Goal: Task Accomplishment & Management: Use online tool/utility

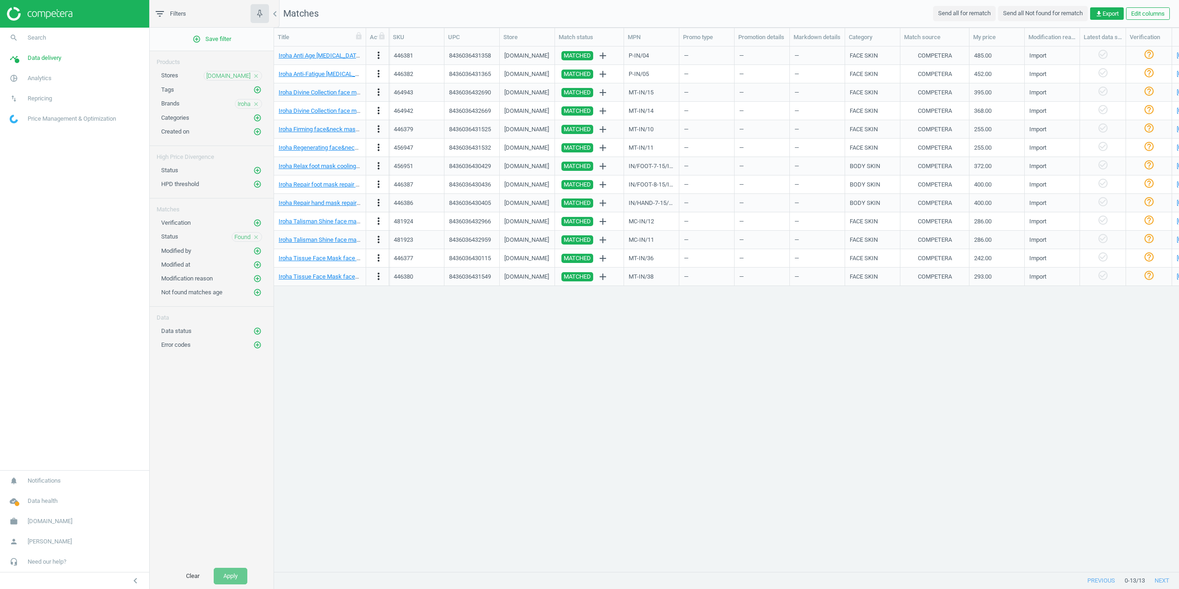
scroll to position [511, 898]
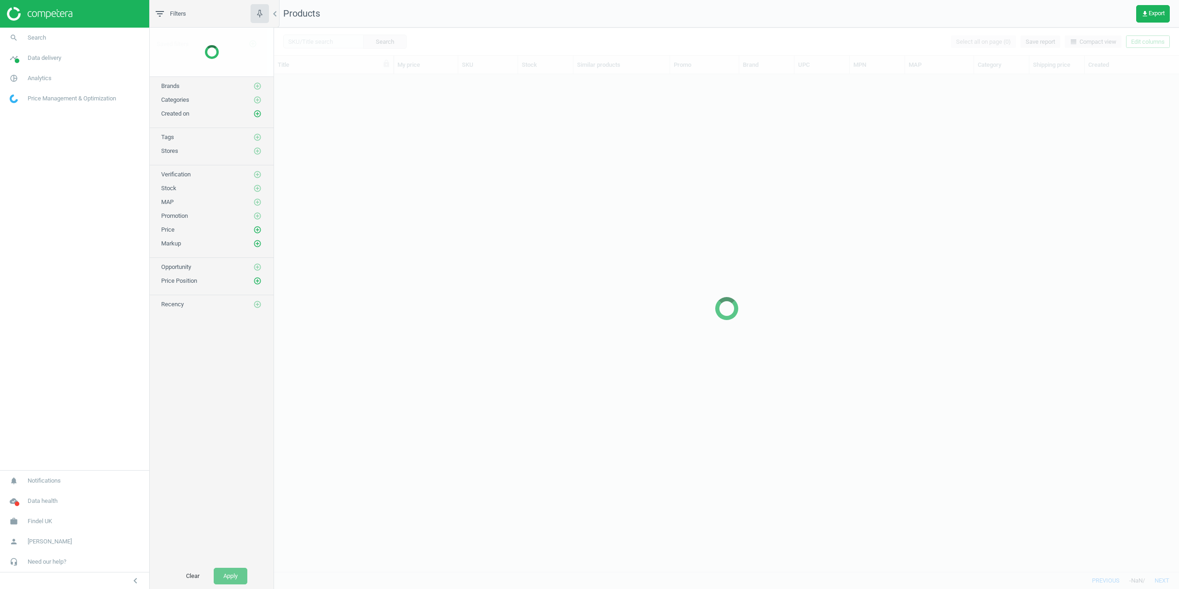
scroll to position [484, 898]
click at [21, 70] on span "pie_chart_outlined" at bounding box center [14, 78] width 28 height 20
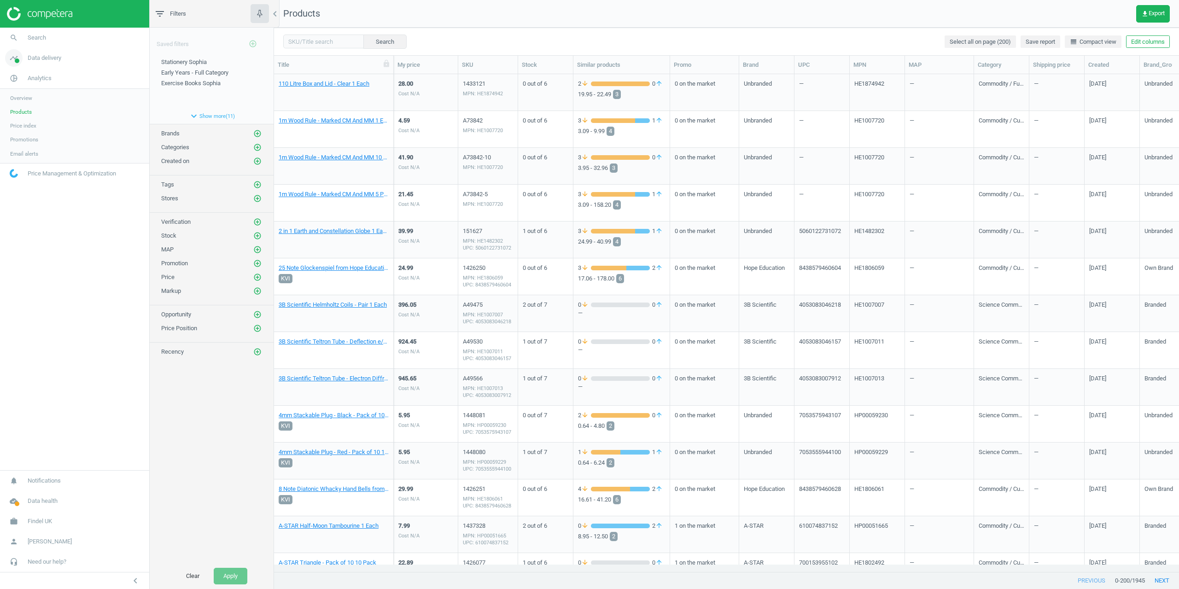
click at [35, 68] on link "timeline Data delivery" at bounding box center [74, 58] width 149 height 20
click at [22, 106] on span "Matches" at bounding box center [20, 105] width 20 height 7
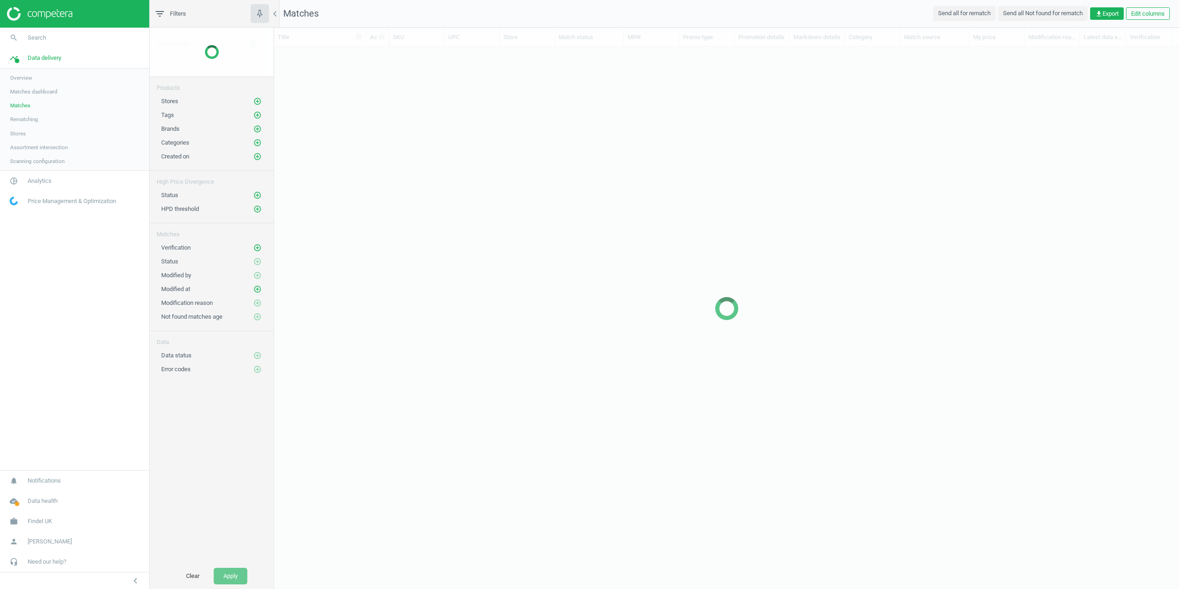
scroll to position [511, 898]
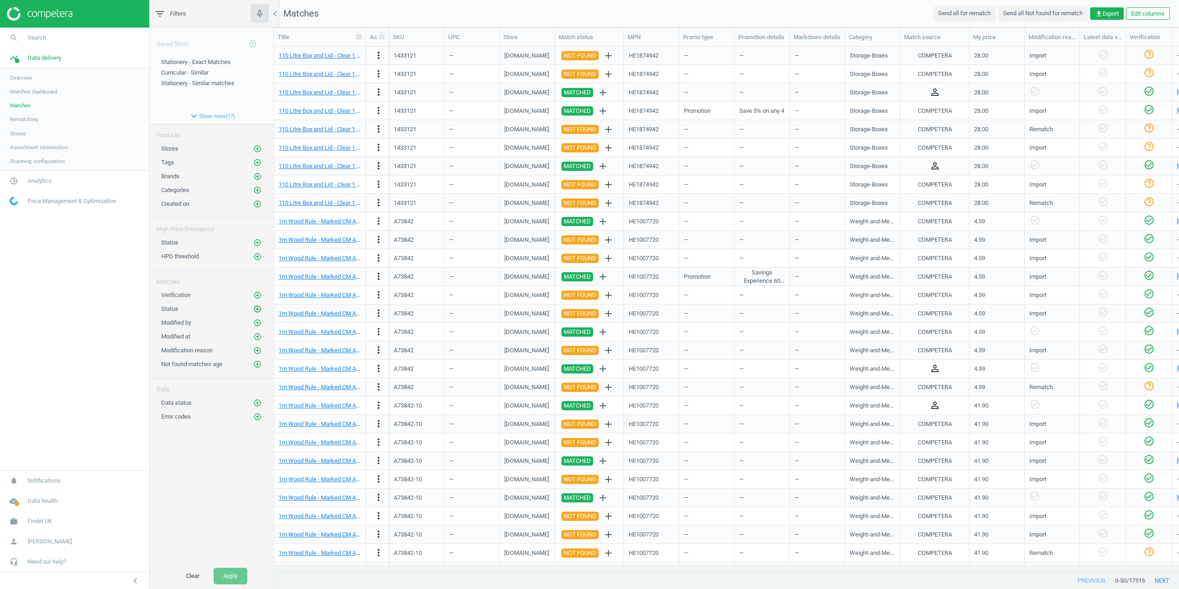
click at [256, 311] on icon "add_circle_outline" at bounding box center [257, 309] width 8 height 8
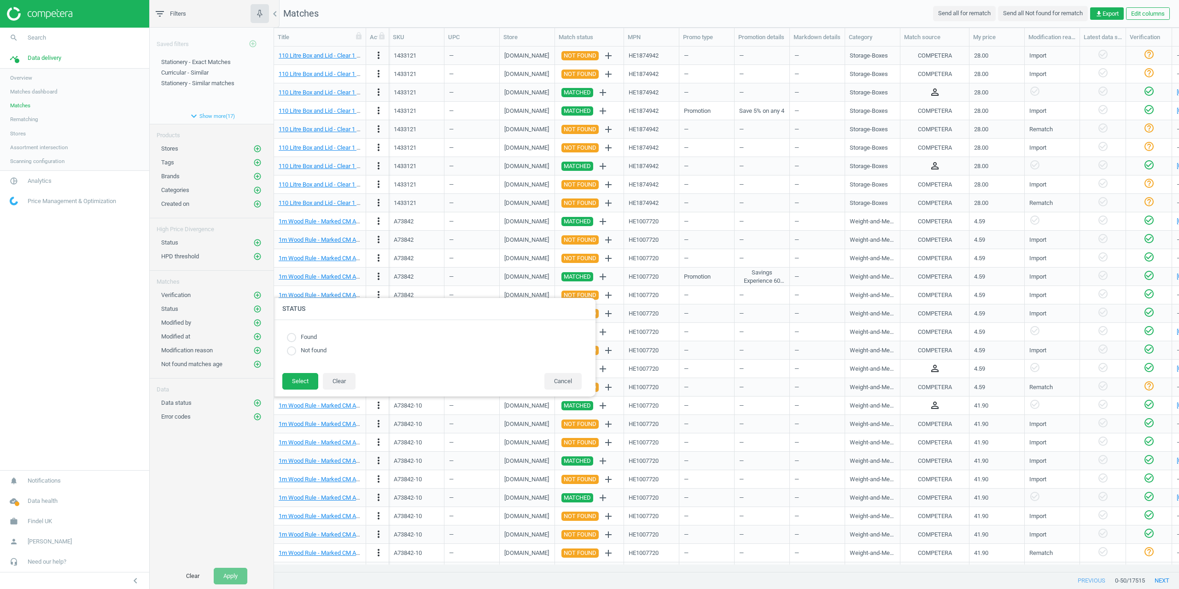
click at [291, 352] on input "radio" at bounding box center [291, 350] width 9 height 9
radio input "true"
click at [301, 378] on button "Select" at bounding box center [300, 381] width 36 height 17
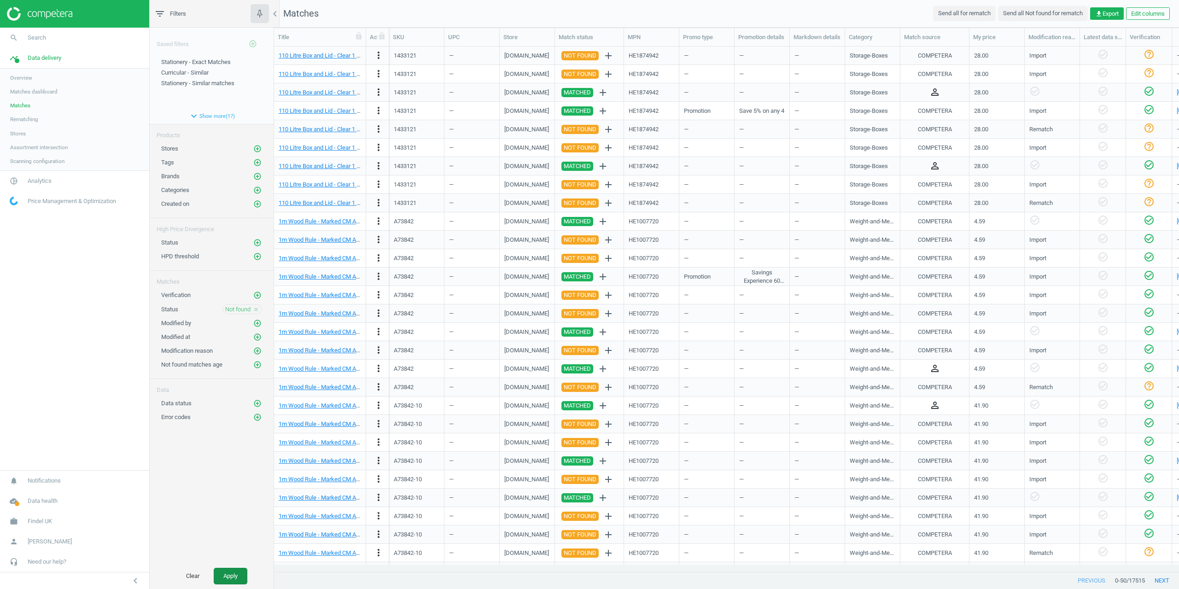
click at [230, 579] on button "Apply" at bounding box center [231, 576] width 34 height 17
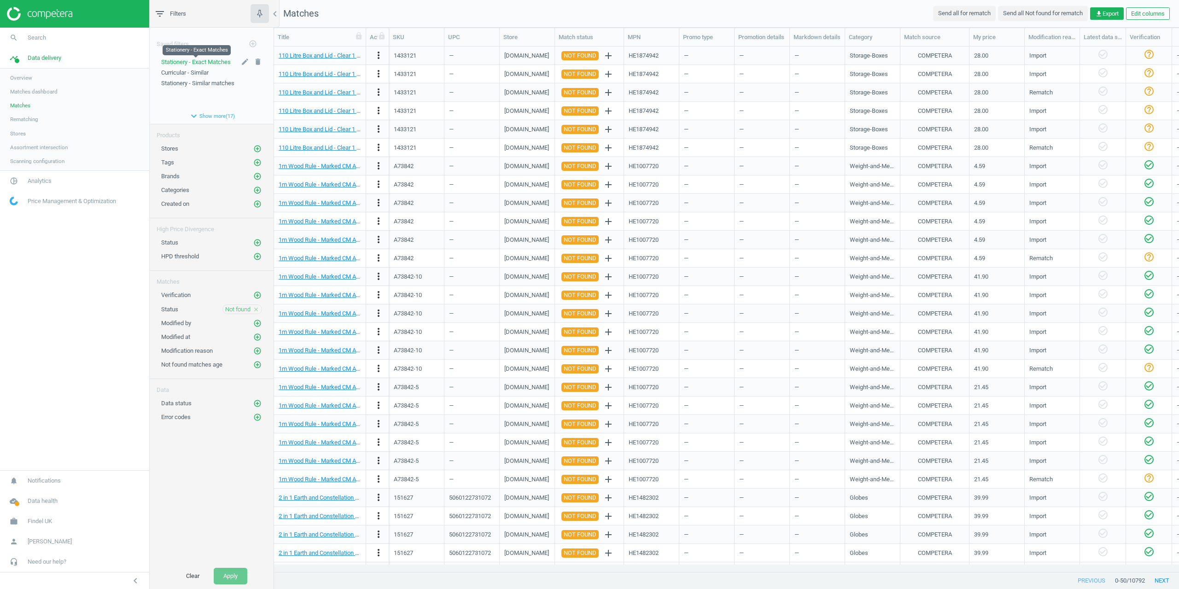
click at [204, 63] on span "Stationery - Exact Matches" at bounding box center [196, 62] width 70 height 7
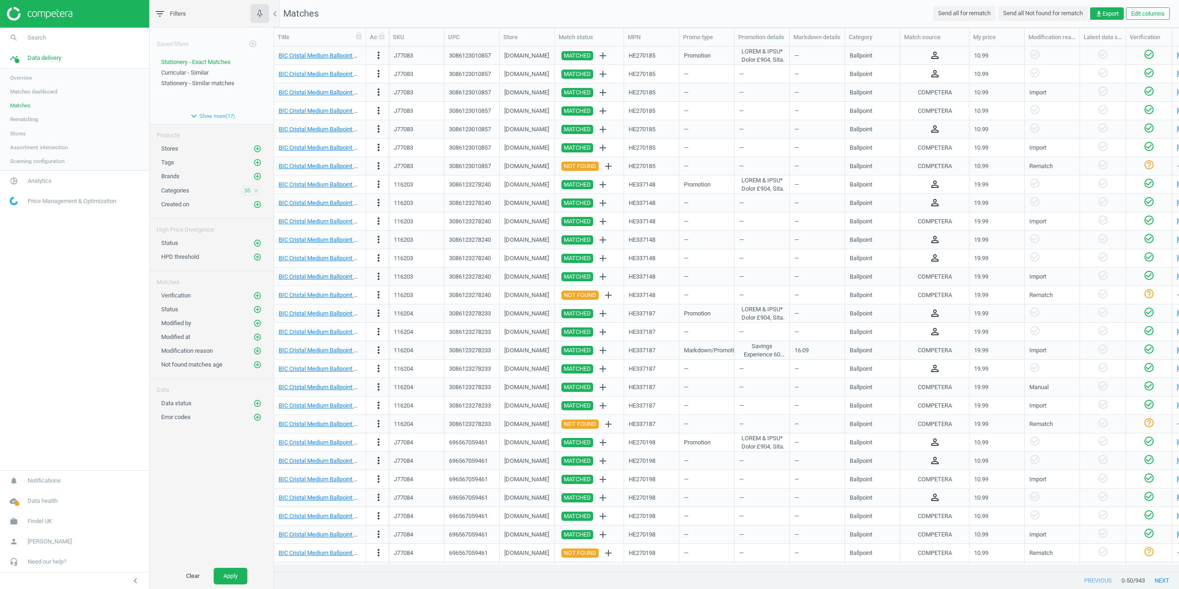
click at [258, 191] on icon "close" at bounding box center [256, 190] width 6 height 6
click at [256, 307] on icon "add_circle_outline" at bounding box center [257, 309] width 8 height 8
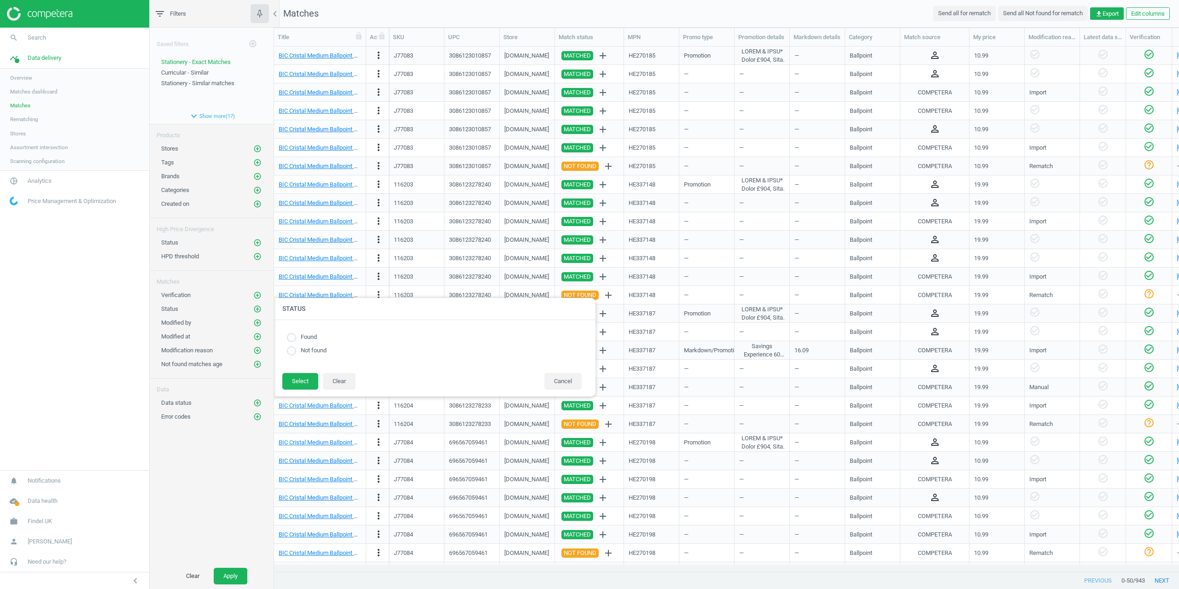
drag, startPoint x: 297, startPoint y: 354, endPoint x: 296, endPoint y: 361, distance: 7.5
click at [297, 354] on label "Not found" at bounding box center [311, 350] width 30 height 9
click at [295, 375] on button "Select" at bounding box center [300, 381] width 36 height 17
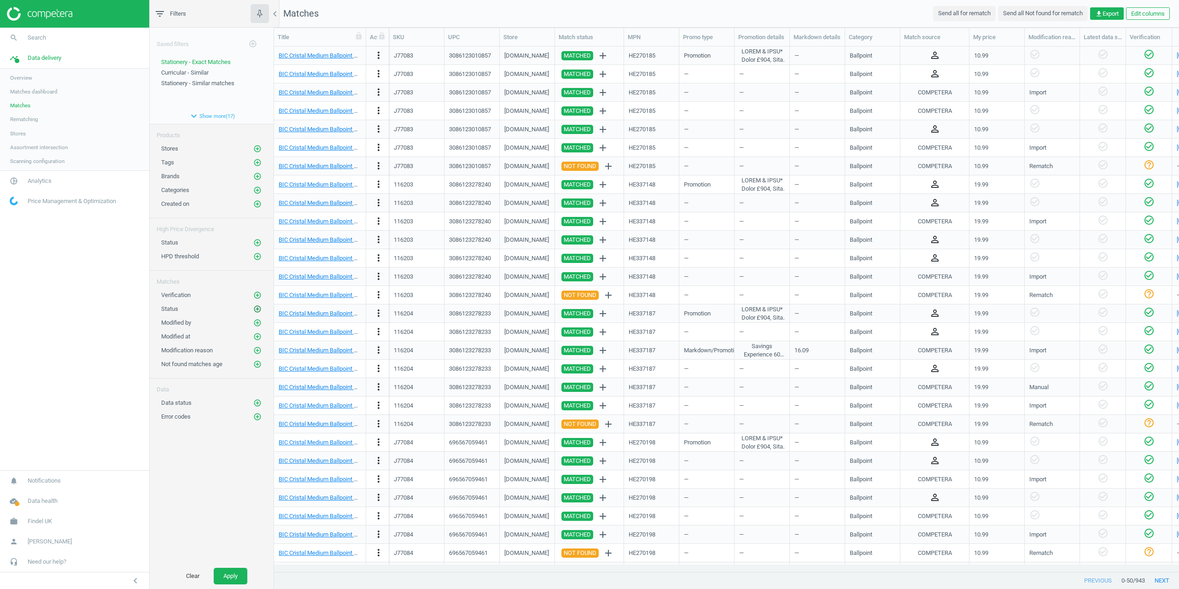
click at [258, 305] on icon "add_circle_outline" at bounding box center [257, 309] width 8 height 8
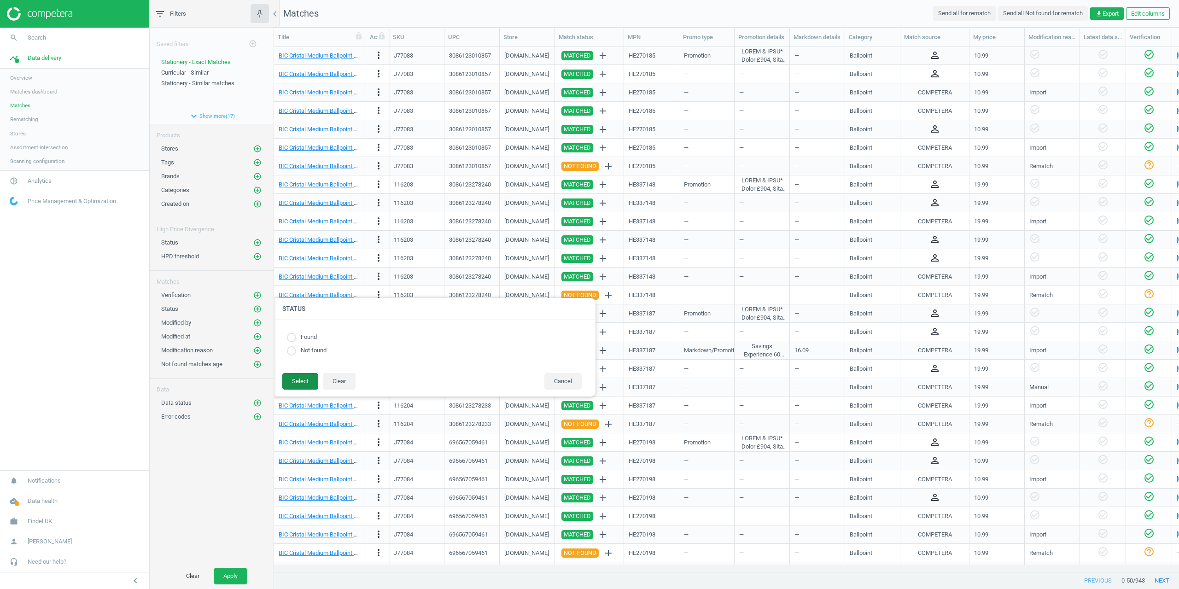
drag, startPoint x: 291, startPoint y: 351, endPoint x: 302, endPoint y: 375, distance: 26.2
click at [295, 354] on input "radio" at bounding box center [291, 350] width 9 height 9
radio input "true"
click at [303, 378] on button "Select" at bounding box center [300, 381] width 36 height 17
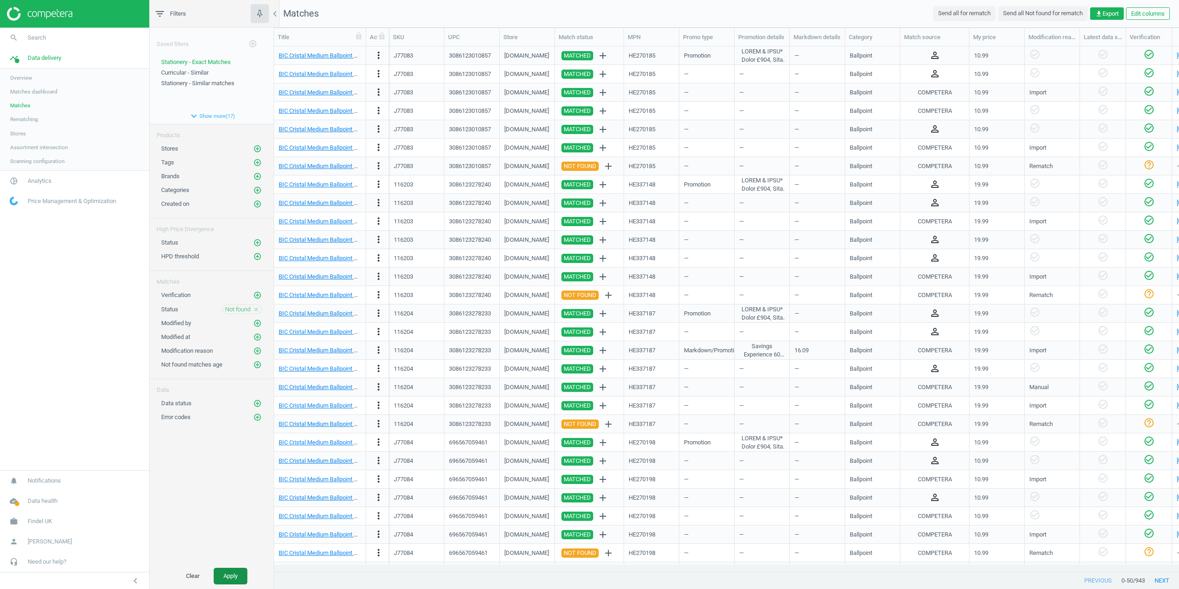
click at [244, 580] on button "Apply" at bounding box center [231, 576] width 34 height 17
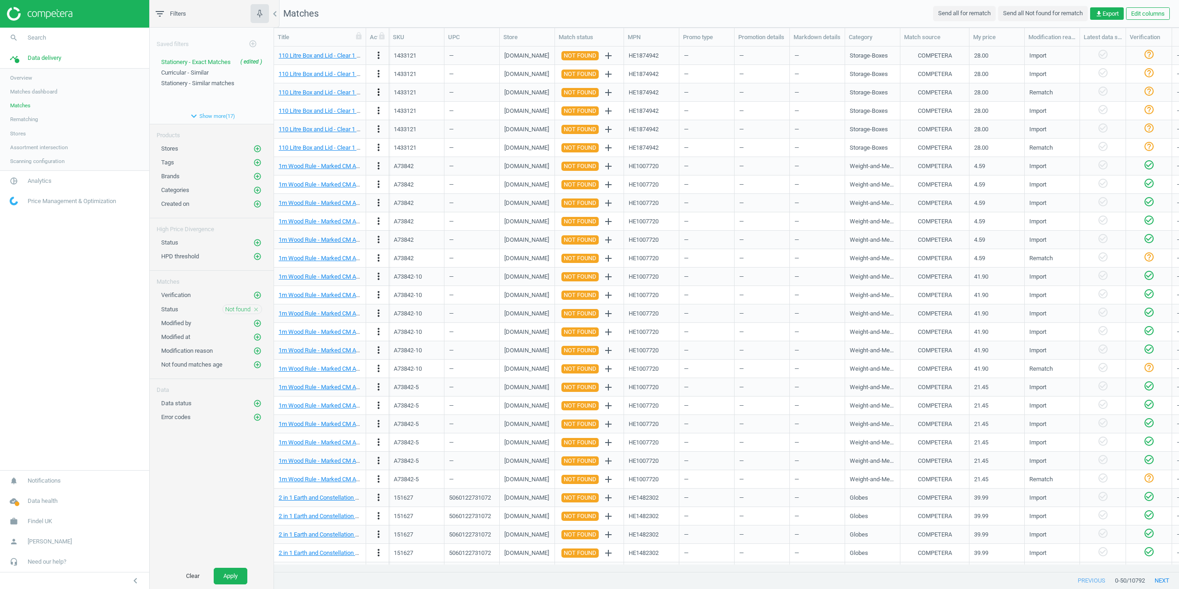
click at [376, 94] on icon "more_vert" at bounding box center [378, 92] width 11 height 11
click at [377, 94] on icon "more_vert" at bounding box center [378, 92] width 11 height 11
drag, startPoint x: 415, startPoint y: 94, endPoint x: 393, endPoint y: 94, distance: 22.1
click at [393, 94] on div "1433121" at bounding box center [416, 92] width 55 height 18
copy div "1433121"
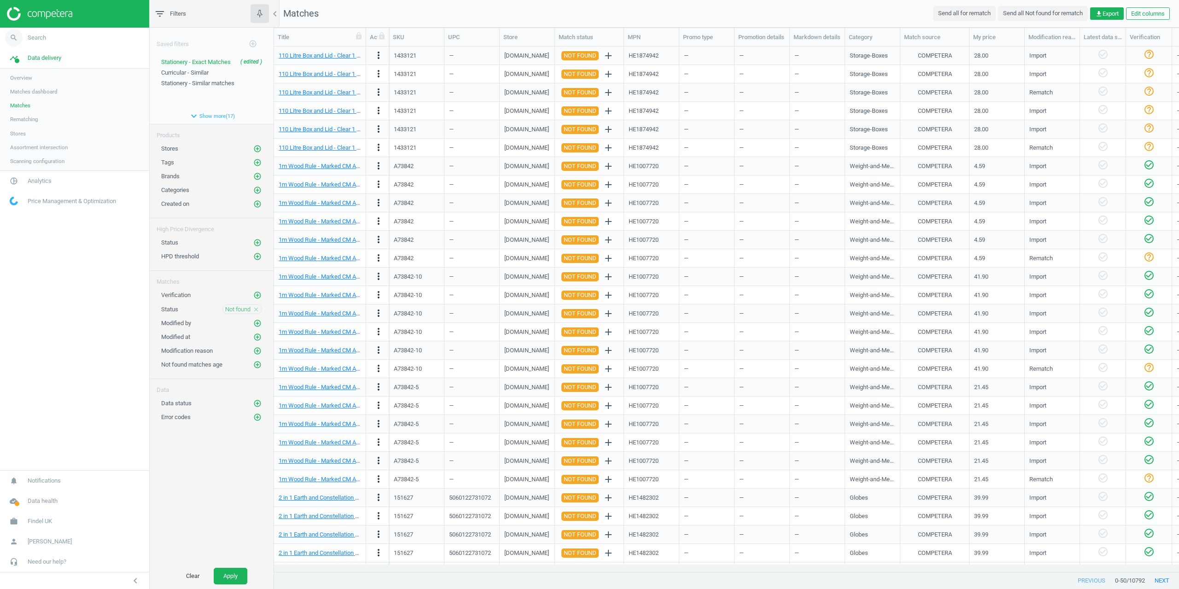
click at [47, 44] on link "search Search" at bounding box center [74, 38] width 149 height 20
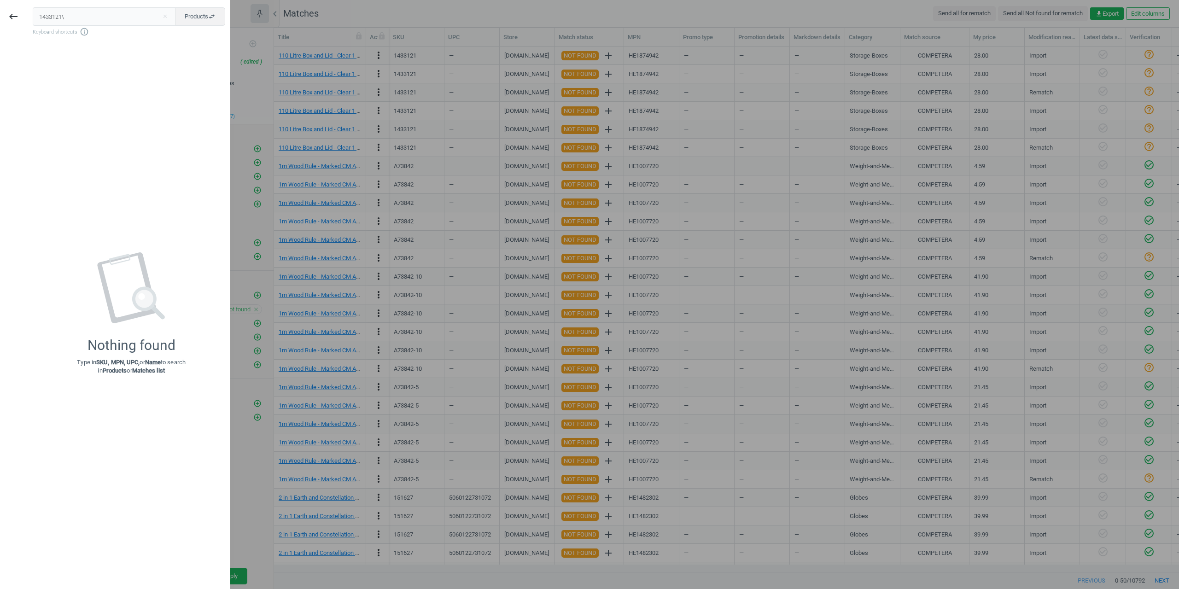
type input "1433121\"
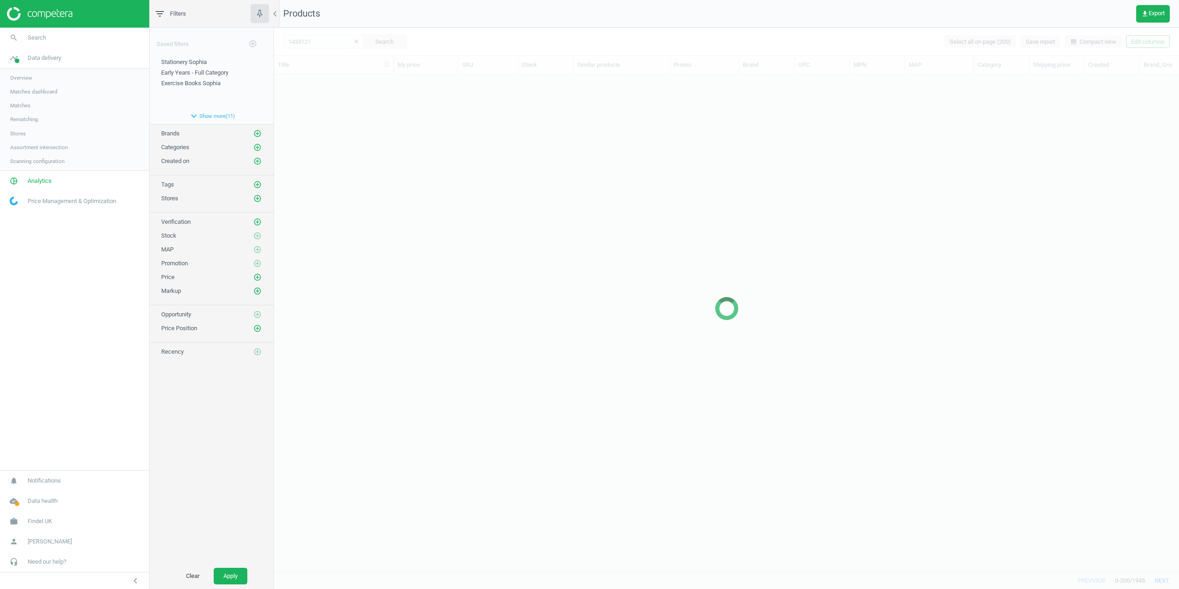
scroll to position [484, 898]
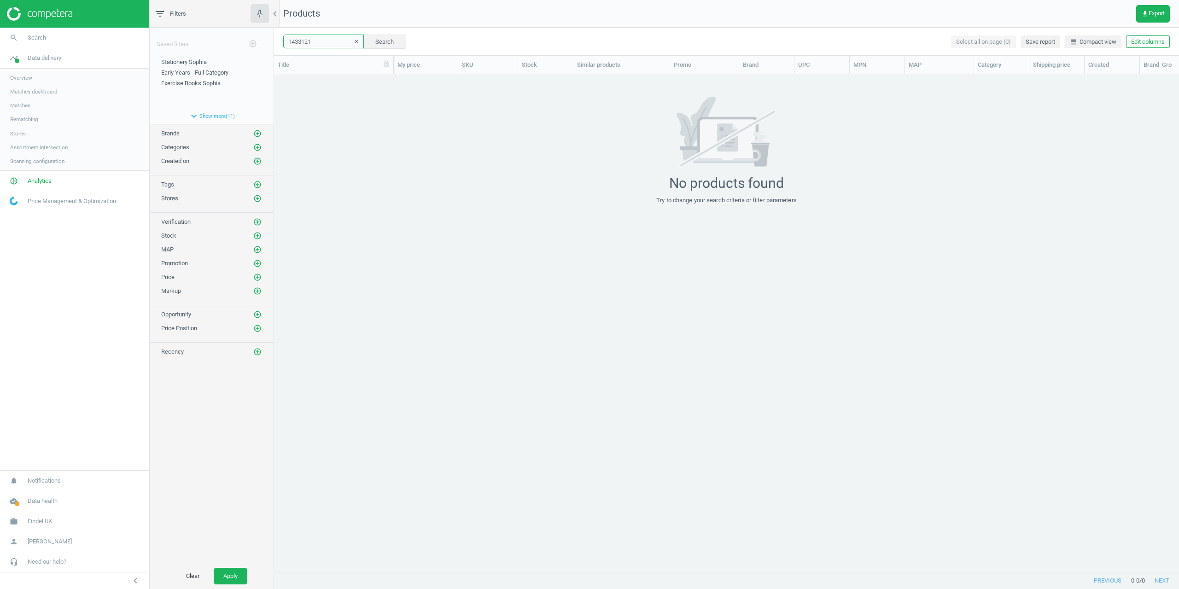
click at [314, 37] on input "1433121" at bounding box center [323, 42] width 81 height 14
click at [288, 39] on input "1433121" at bounding box center [323, 42] width 81 height 14
click at [370, 156] on div "No products found Try to change your search criteria or filter parameters" at bounding box center [726, 151] width 905 height 108
click at [391, 44] on button "Search" at bounding box center [384, 42] width 43 height 14
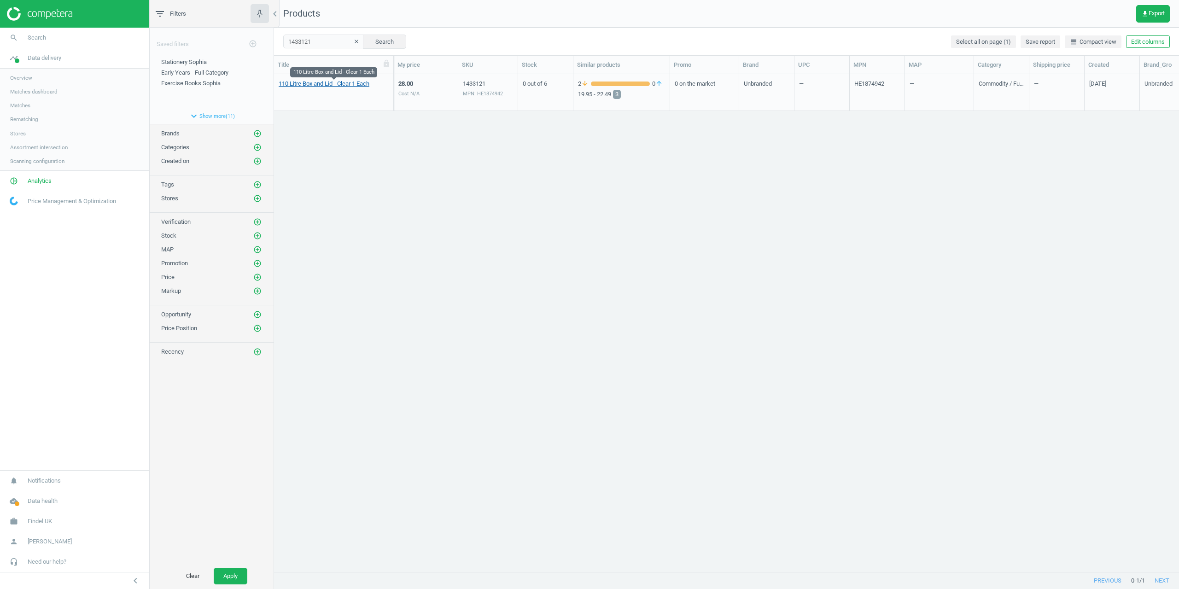
click at [330, 84] on link "110 Litre Box and Lid - Clear 1 Each" at bounding box center [324, 84] width 91 height 8
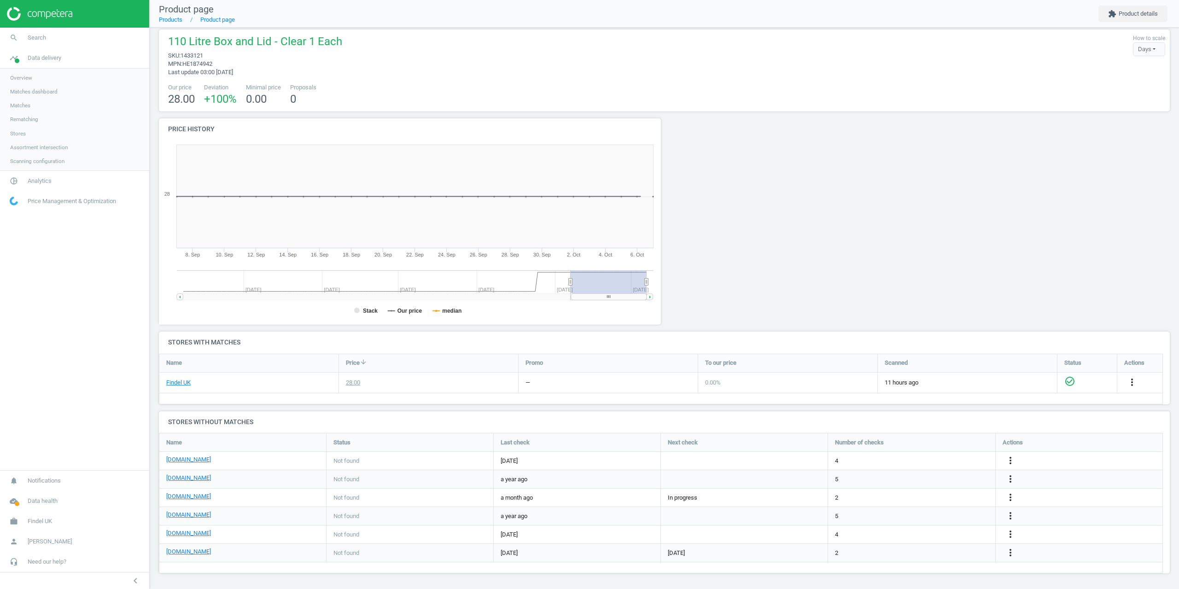
scroll to position [8, 0]
click at [1008, 496] on icon "more_vert" at bounding box center [1010, 497] width 11 height 11
click at [903, 496] on link "Edit URL/product option" at bounding box center [939, 497] width 126 height 14
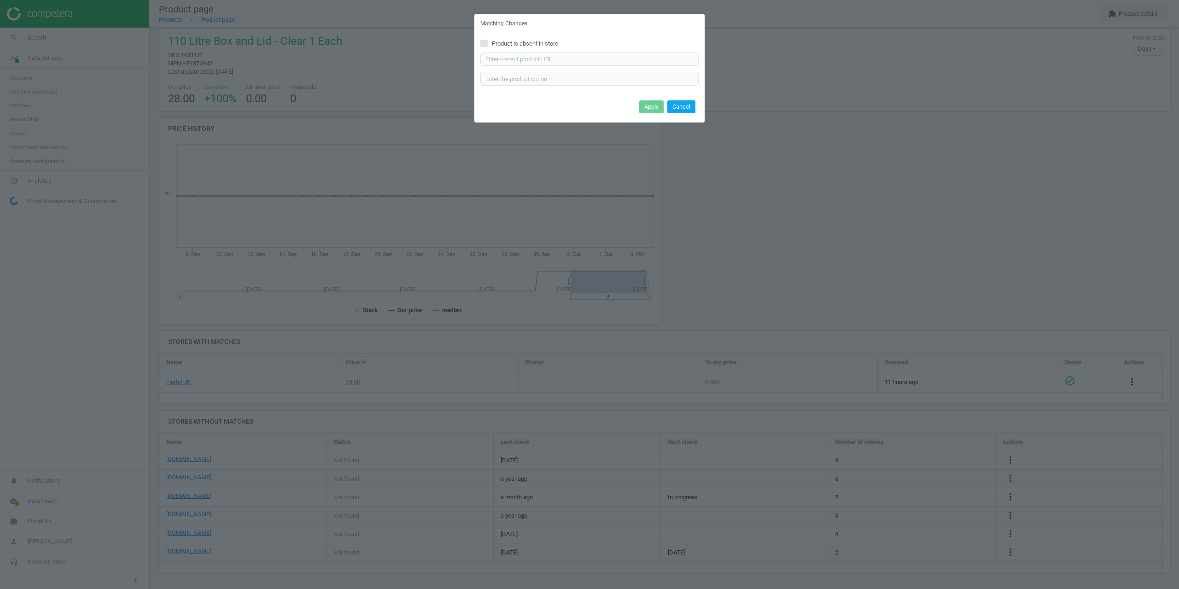
drag, startPoint x: 682, startPoint y: 111, endPoint x: 888, endPoint y: 74, distance: 209.2
click at [683, 110] on button "Cancel" at bounding box center [682, 106] width 28 height 13
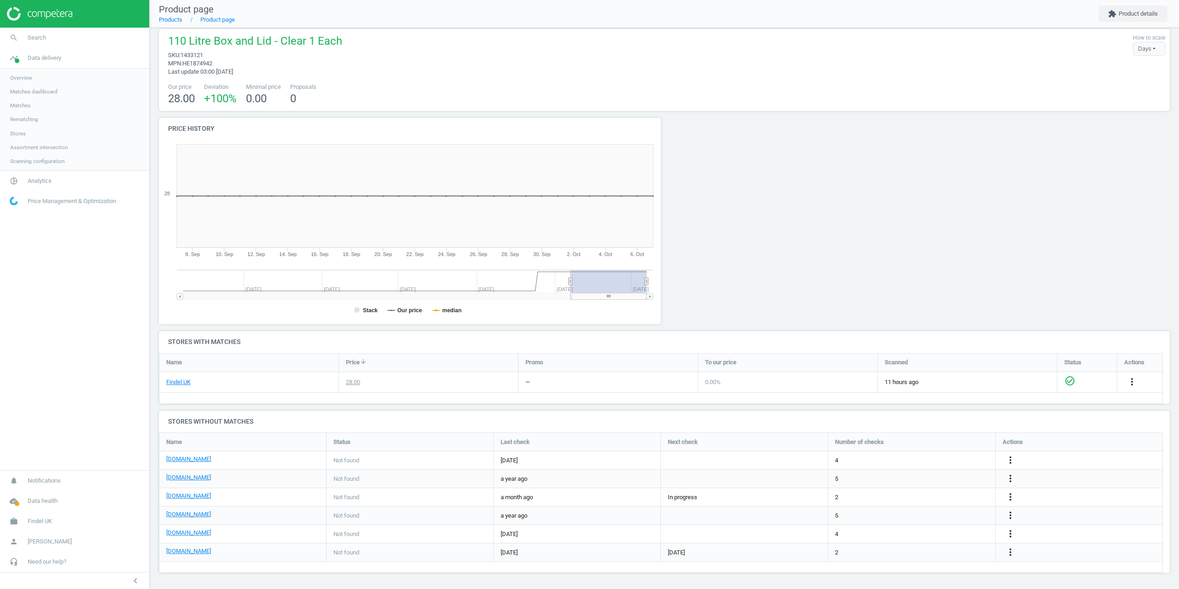
click at [1109, 23] on nav "Product page Products Product page extension Product details" at bounding box center [665, 14] width 1030 height 28
click at [1112, 21] on button "extension Product details" at bounding box center [1133, 14] width 69 height 17
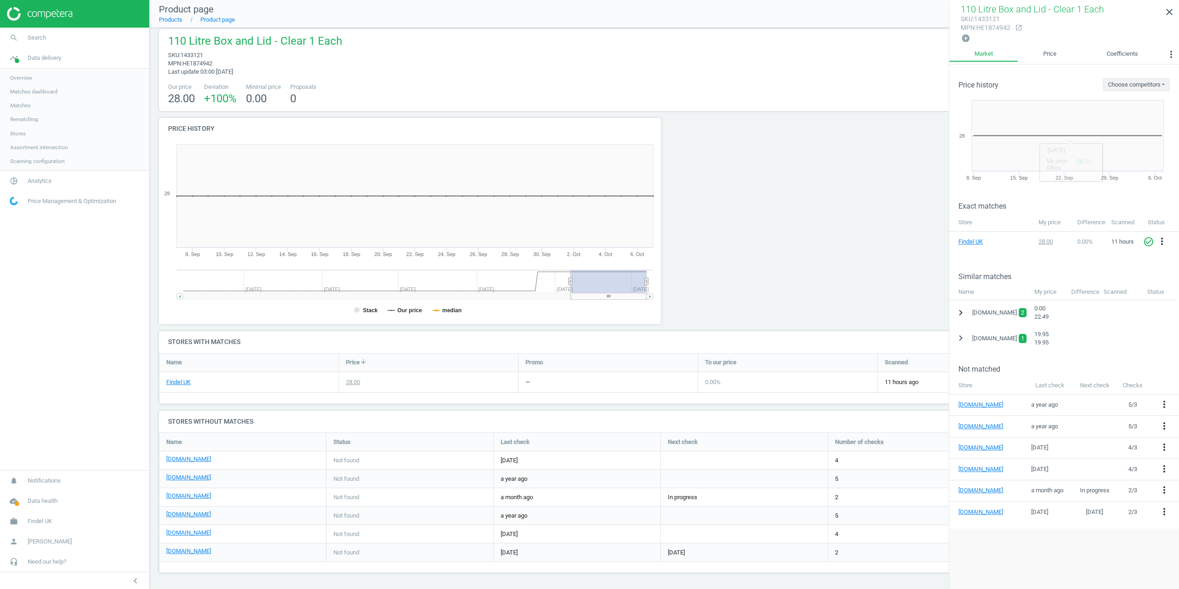
click at [961, 308] on icon "chevron_right" at bounding box center [960, 312] width 11 height 11
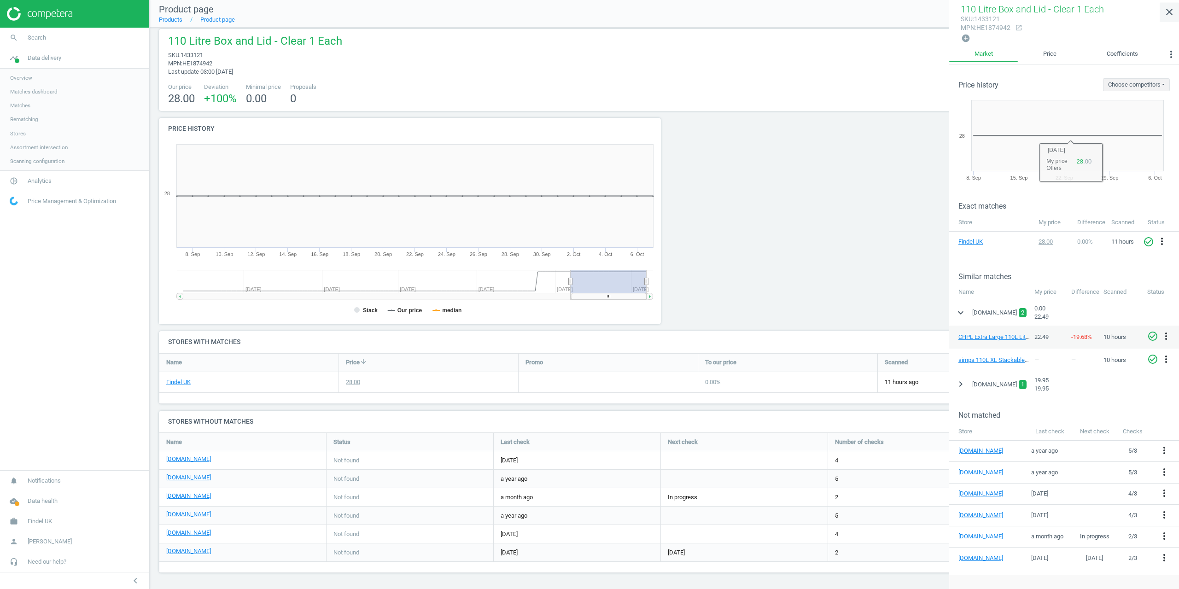
click at [1169, 10] on icon "close" at bounding box center [1169, 11] width 11 height 11
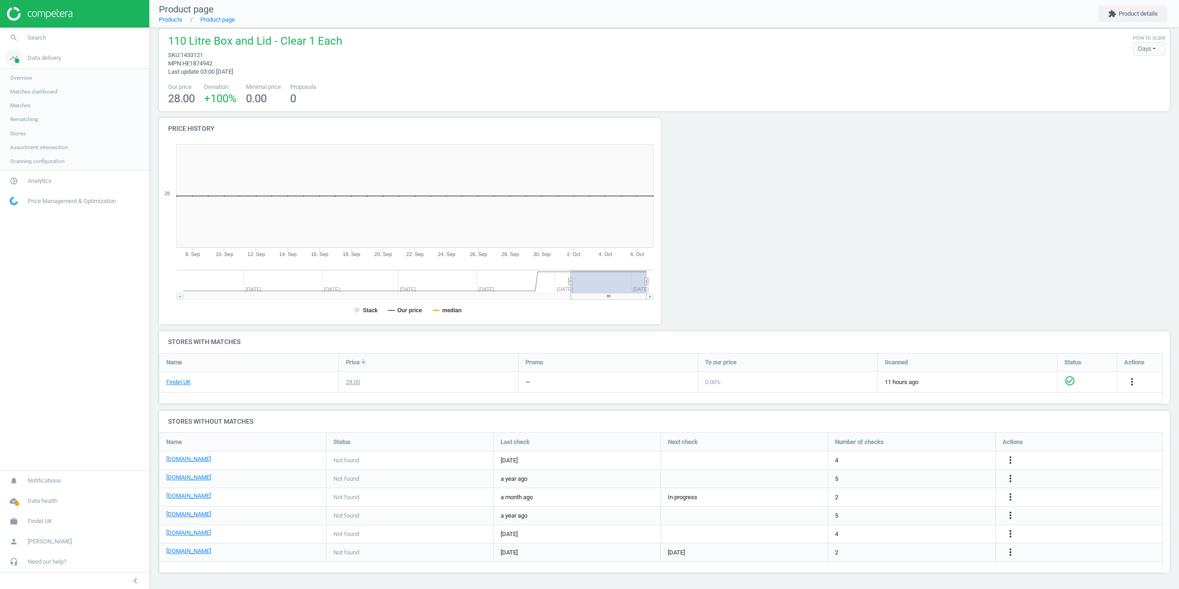
click at [33, 58] on span "Data delivery" at bounding box center [45, 58] width 34 height 8
click at [31, 76] on span "Analytics" at bounding box center [40, 78] width 24 height 8
click at [29, 59] on span "Data delivery" at bounding box center [45, 58] width 34 height 8
click at [21, 107] on span "Matches" at bounding box center [20, 105] width 20 height 7
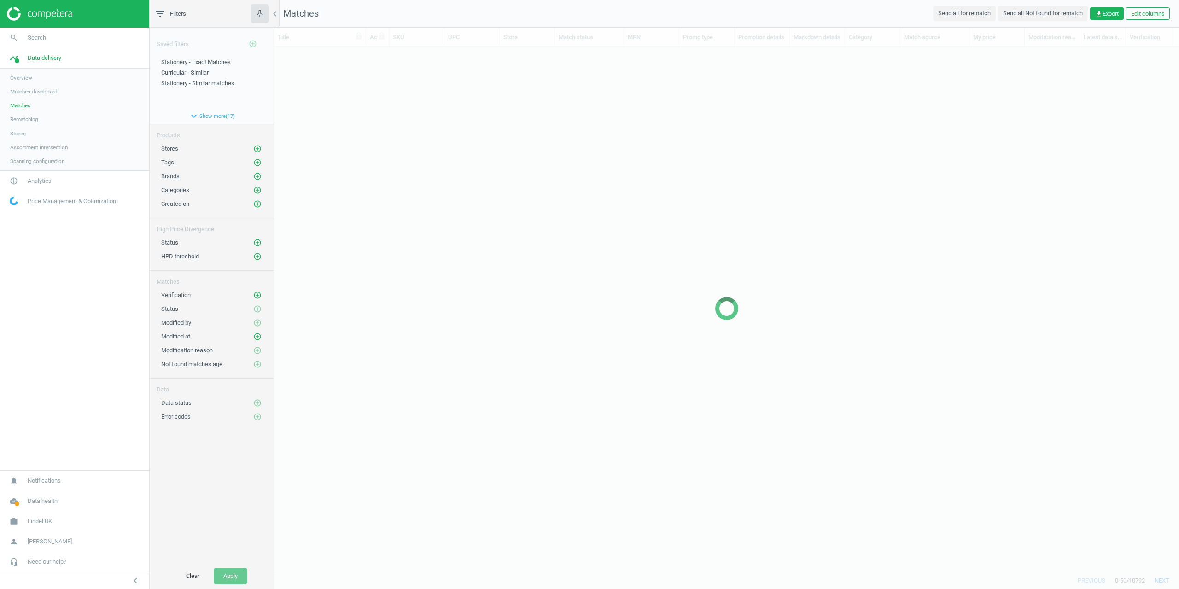
scroll to position [511, 898]
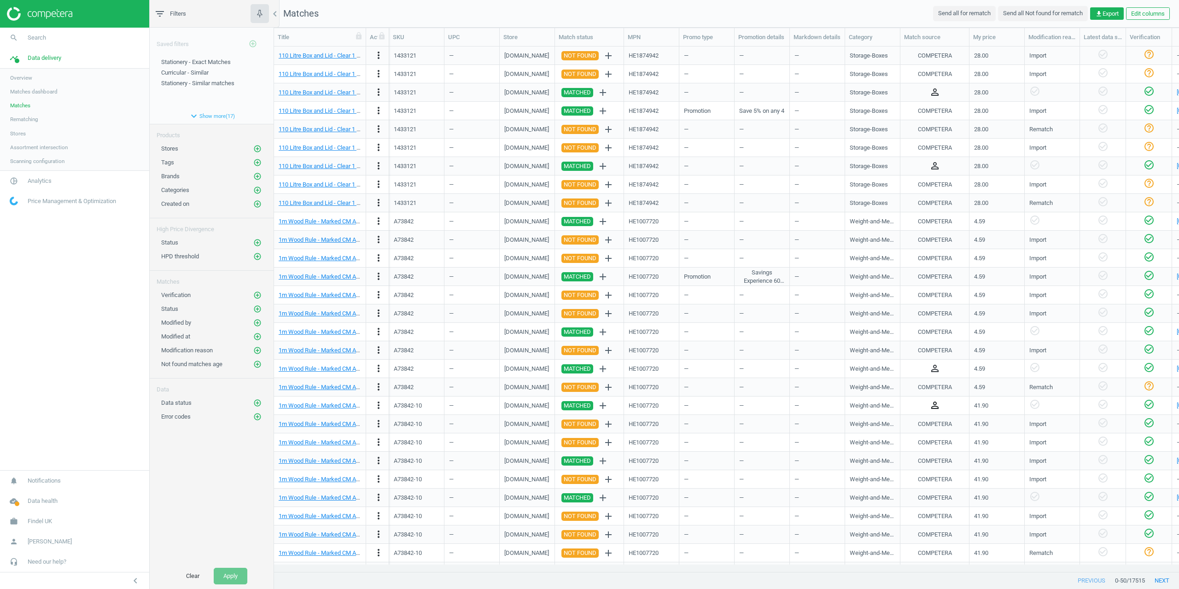
click at [934, 406] on icon "person_outline" at bounding box center [935, 405] width 11 height 11
click at [252, 458] on div "Saved filters add_circle_outline Stationery - Exact Matches edit delete Curricu…" at bounding box center [212, 296] width 124 height 536
click at [35, 44] on link "search Search" at bounding box center [74, 38] width 149 height 20
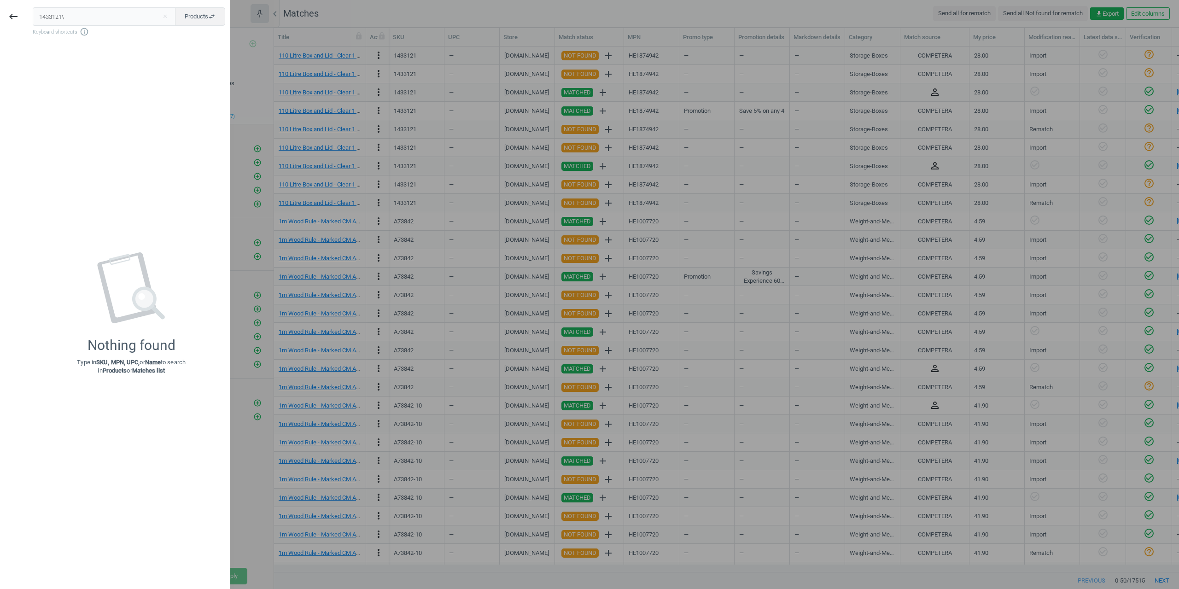
click at [57, 14] on input "1433121\" at bounding box center [104, 16] width 143 height 18
drag, startPoint x: 68, startPoint y: 17, endPoint x: 6, endPoint y: 18, distance: 61.3
click at [17, 17] on div "keyboard_backspace 1433121\ close Products swap_horiz Keyboard shortcuts info_o…" at bounding box center [115, 295] width 230 height 589
type input "ENF402993"
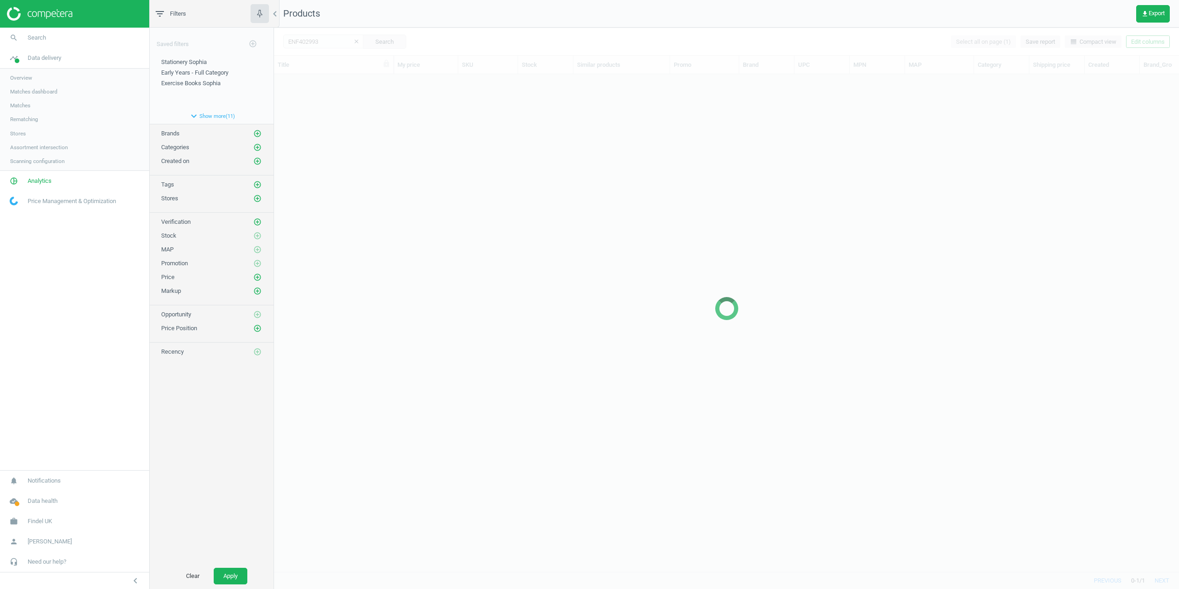
scroll to position [484, 898]
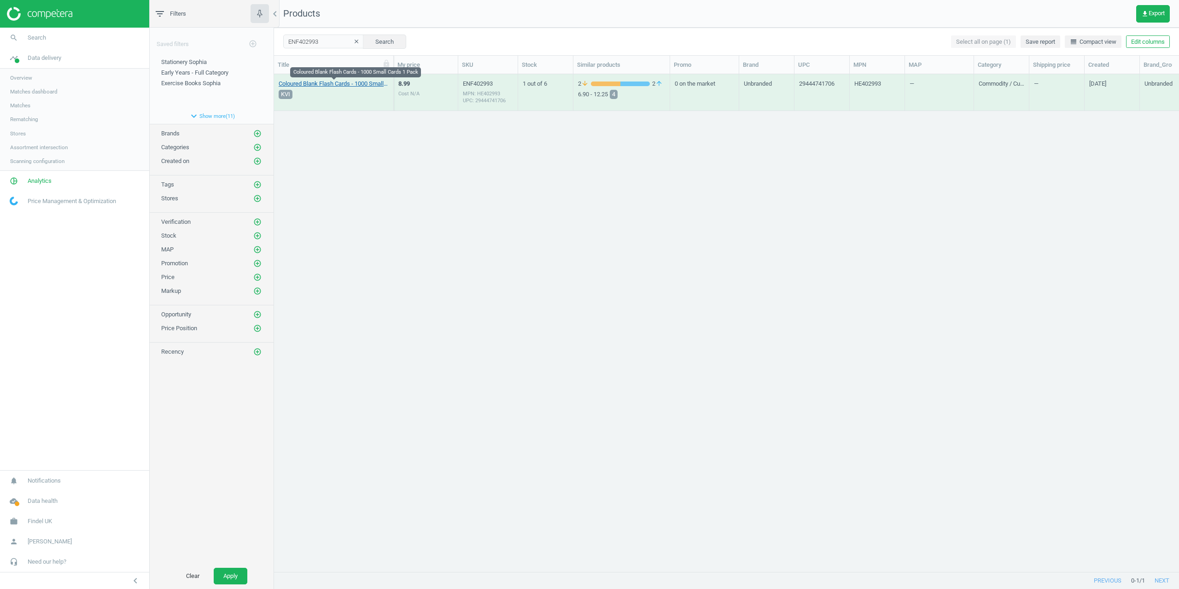
click at [308, 83] on link "Coloured Blank Flash Cards - 1000 Small Cards 1 Pack" at bounding box center [334, 84] width 110 height 8
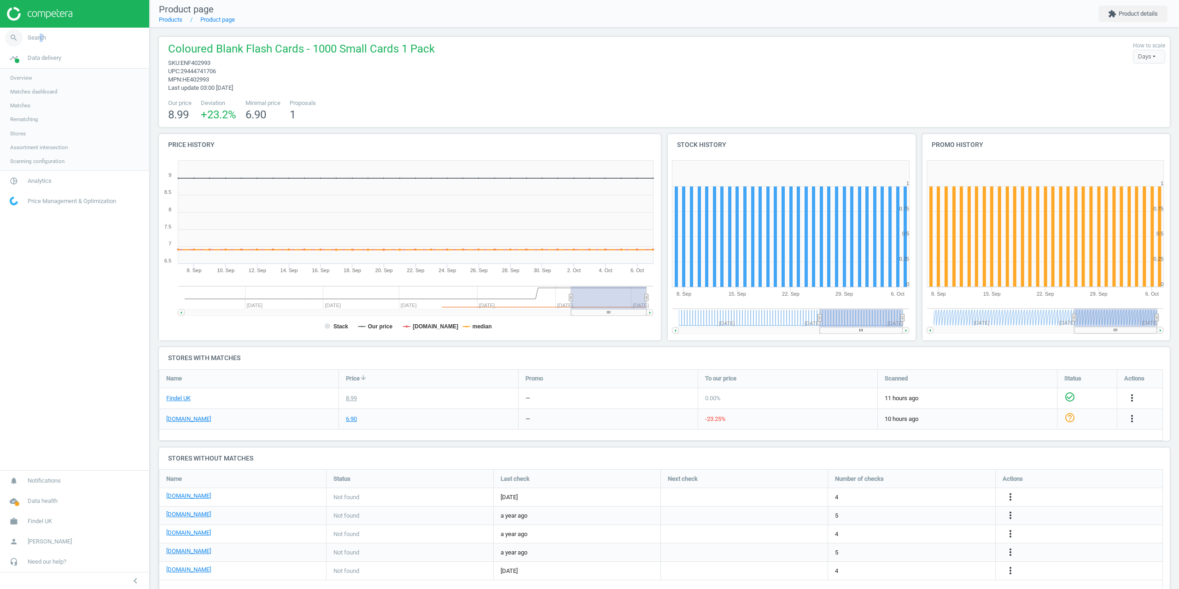
click at [40, 34] on span "Search" at bounding box center [37, 38] width 18 height 8
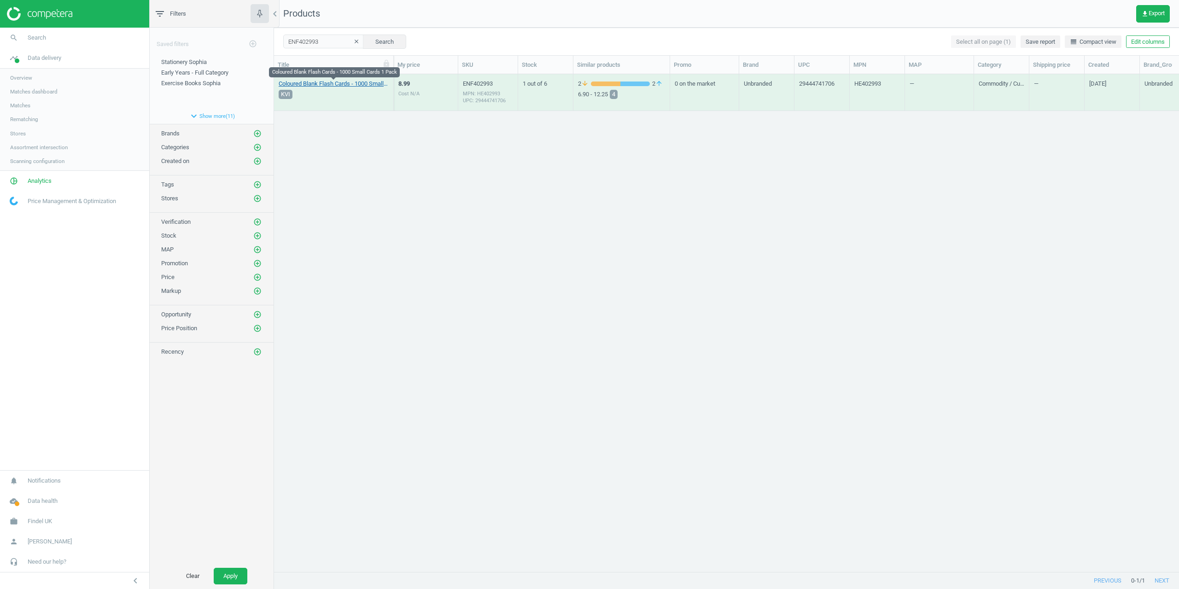
click at [312, 82] on link "Coloured Blank Flash Cards - 1000 Small Cards 1 Pack" at bounding box center [334, 84] width 110 height 8
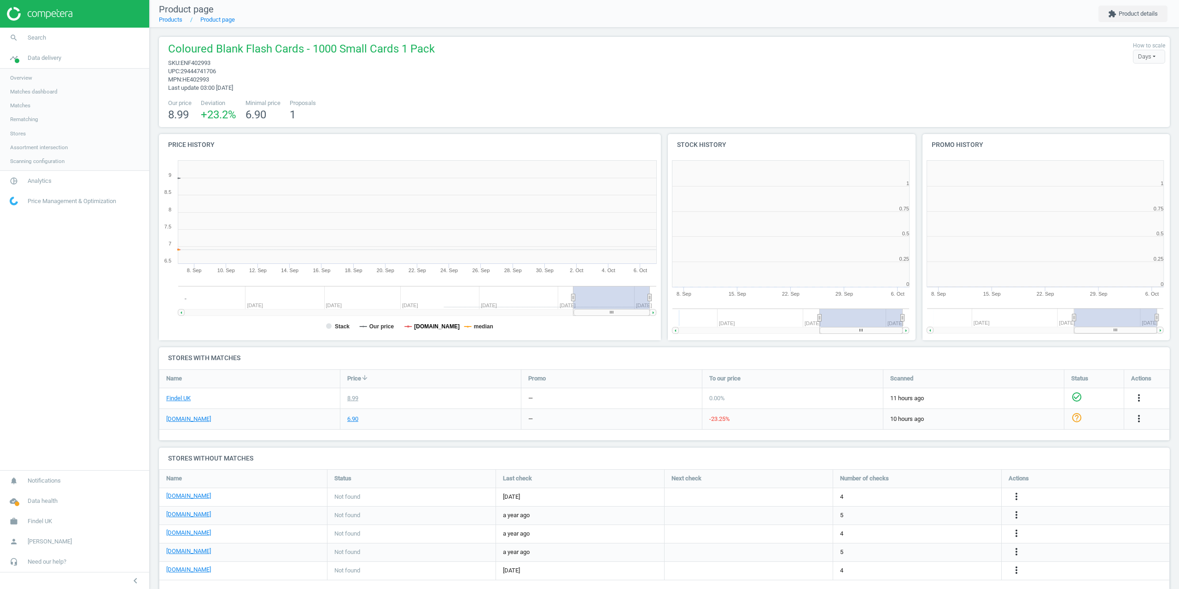
scroll to position [5, 5]
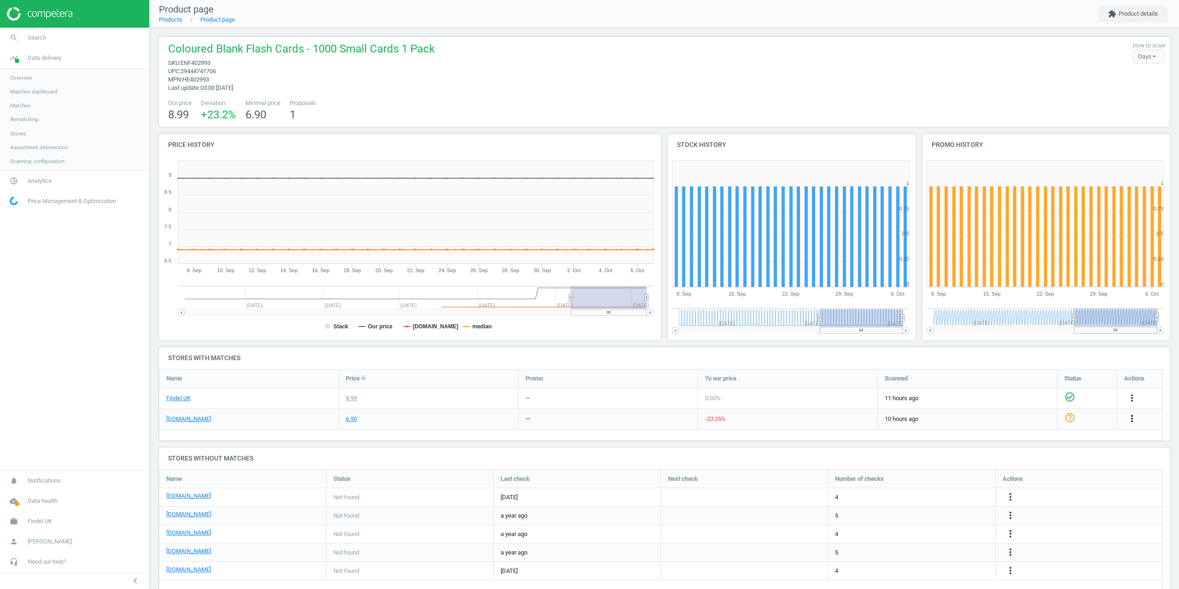
click at [1133, 420] on icon "more_vert" at bounding box center [1132, 418] width 11 height 11
click at [1025, 442] on link "Edit URL/product option" at bounding box center [1060, 441] width 126 height 14
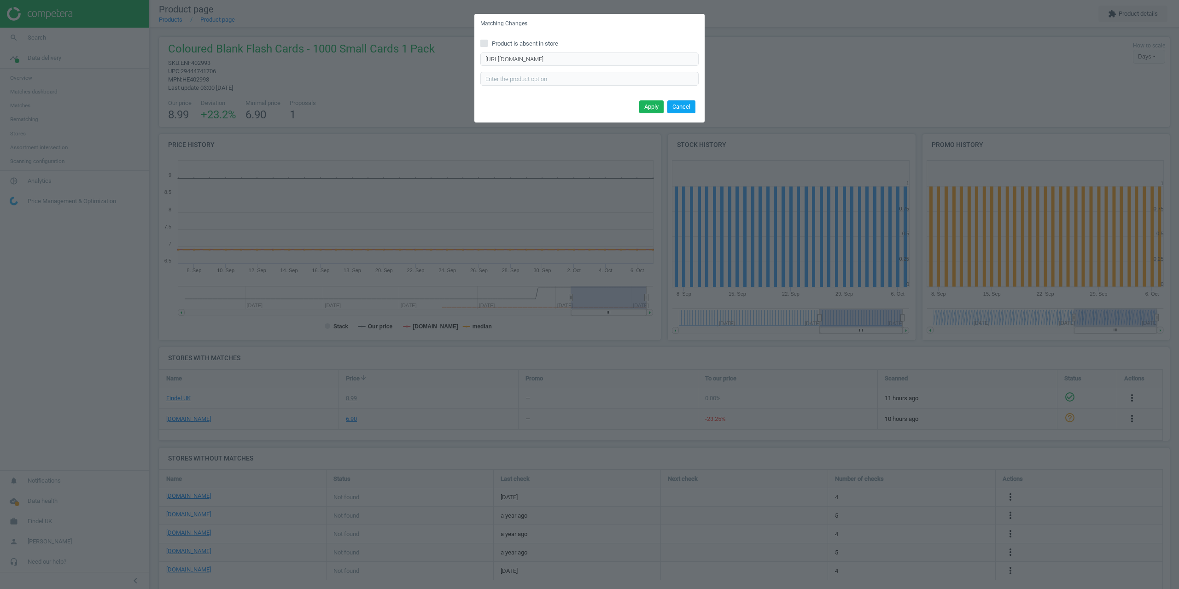
click at [684, 109] on button "Cancel" at bounding box center [682, 106] width 28 height 13
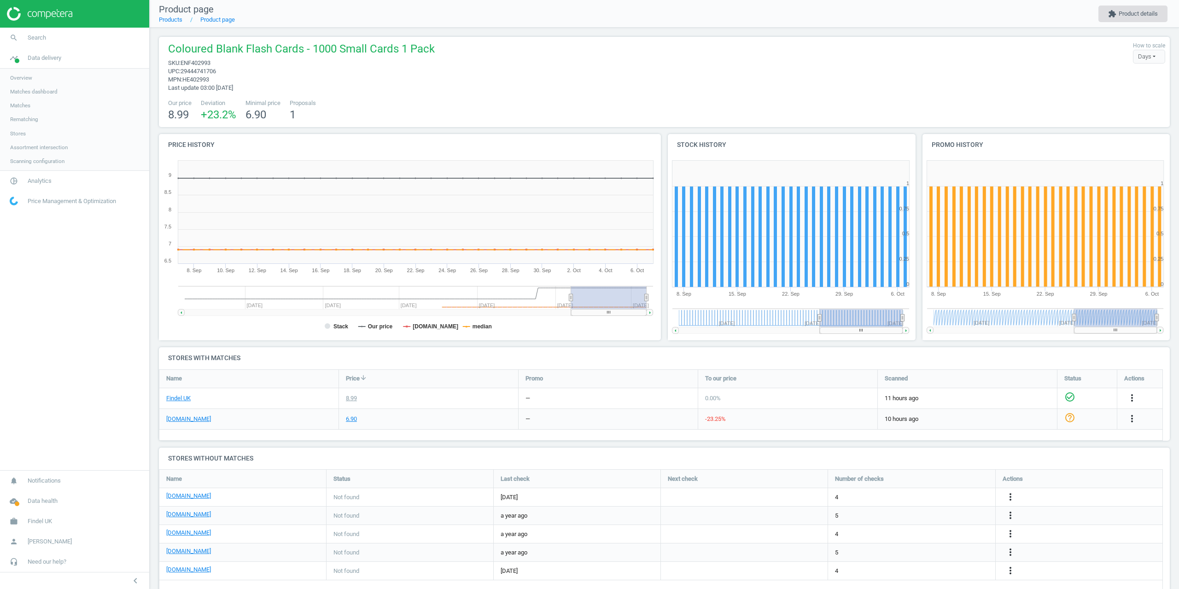
click at [1139, 16] on button "extension Product details" at bounding box center [1133, 14] width 69 height 17
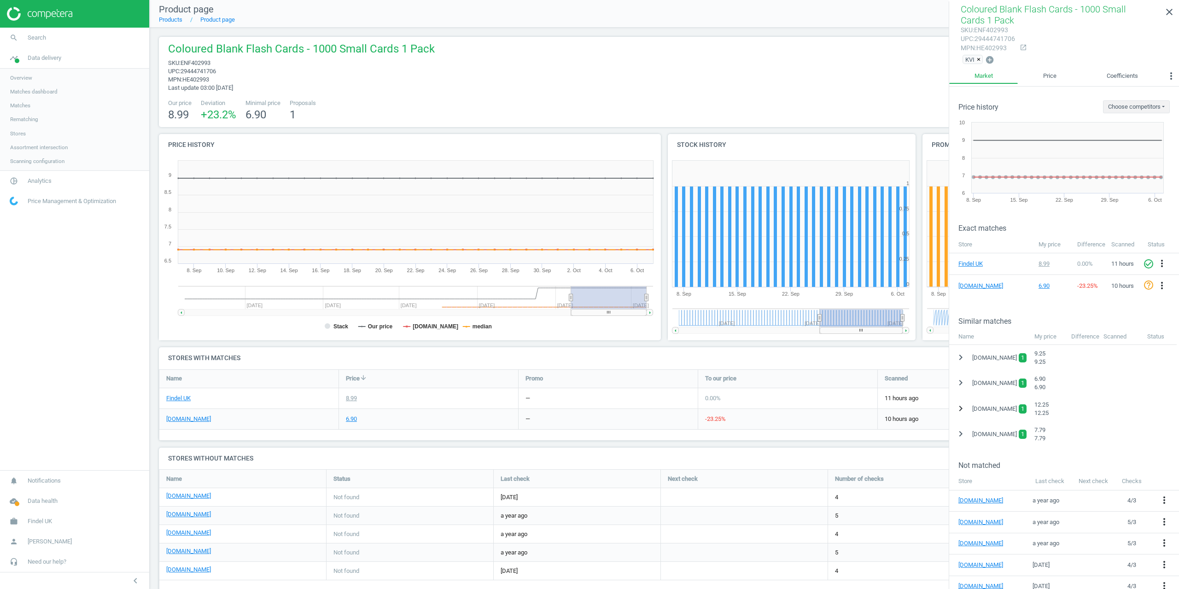
click at [961, 408] on icon "chevron_right" at bounding box center [960, 408] width 11 height 11
click at [961, 408] on icon "expand_more" at bounding box center [960, 408] width 11 height 11
click at [962, 381] on icon "chevron_right" at bounding box center [960, 382] width 11 height 11
click at [962, 381] on icon "expand_more" at bounding box center [960, 382] width 11 height 11
click at [957, 380] on icon "chevron_right" at bounding box center [960, 382] width 11 height 11
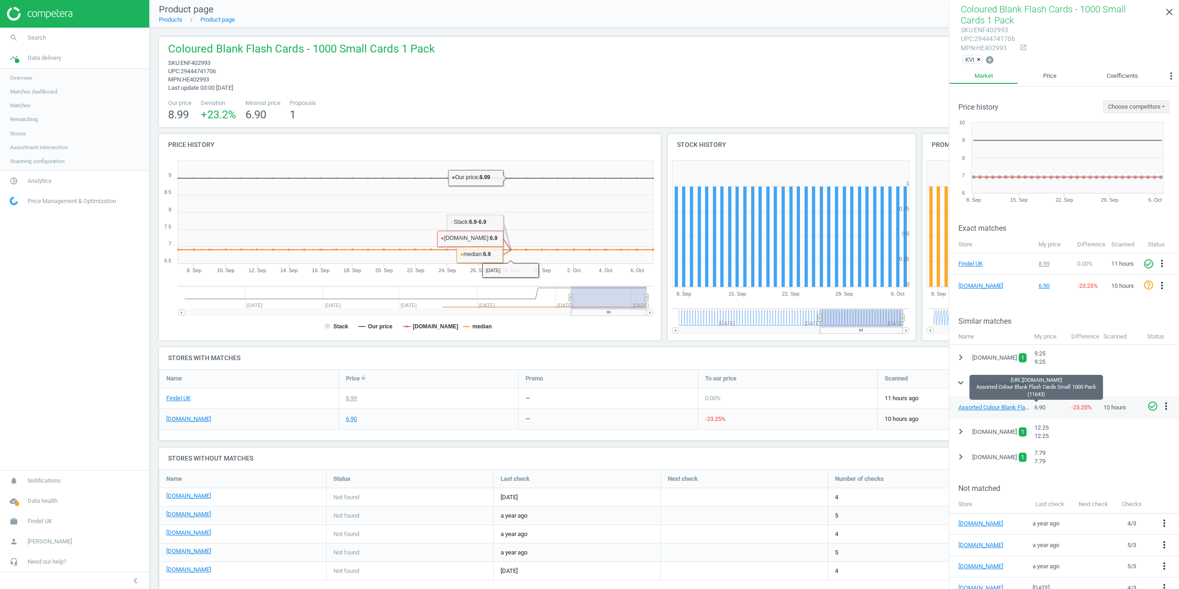
drag, startPoint x: 1170, startPoint y: 12, endPoint x: 1095, endPoint y: 36, distance: 78.5
click at [1170, 12] on icon "close" at bounding box center [1169, 11] width 11 height 11
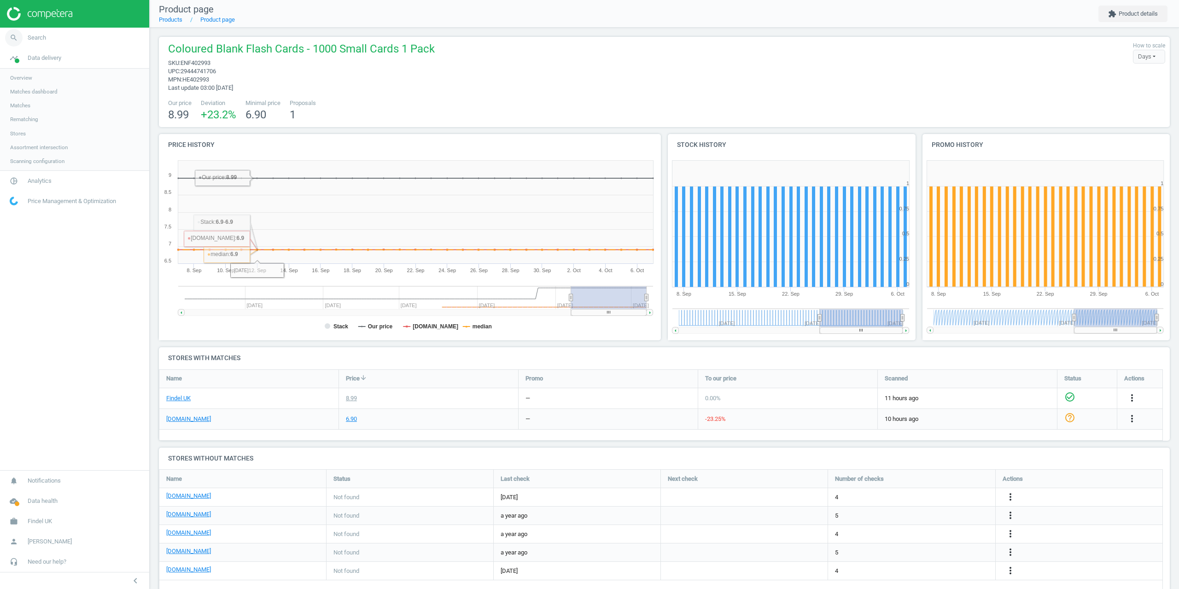
click at [36, 35] on span "Search" at bounding box center [37, 38] width 18 height 8
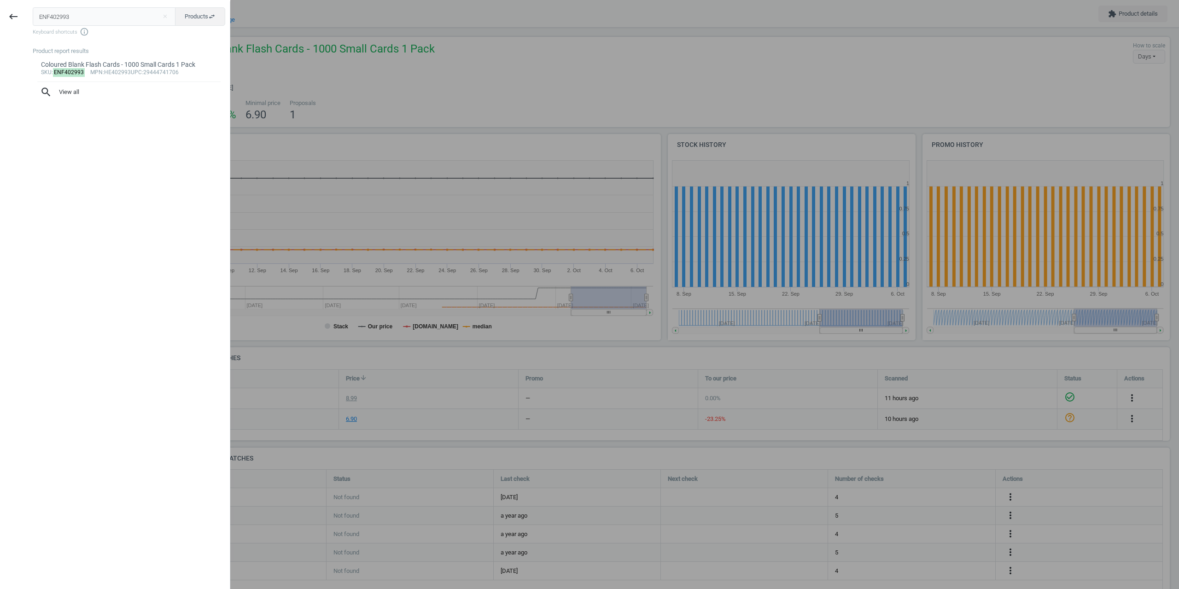
drag, startPoint x: 75, startPoint y: 19, endPoint x: 6, endPoint y: 29, distance: 70.2
click at [20, 21] on div "keyboard_backspace ENF402993 close Products swap_horiz Keyboard shortcuts info_…" at bounding box center [115, 295] width 230 height 589
type input "END477067"
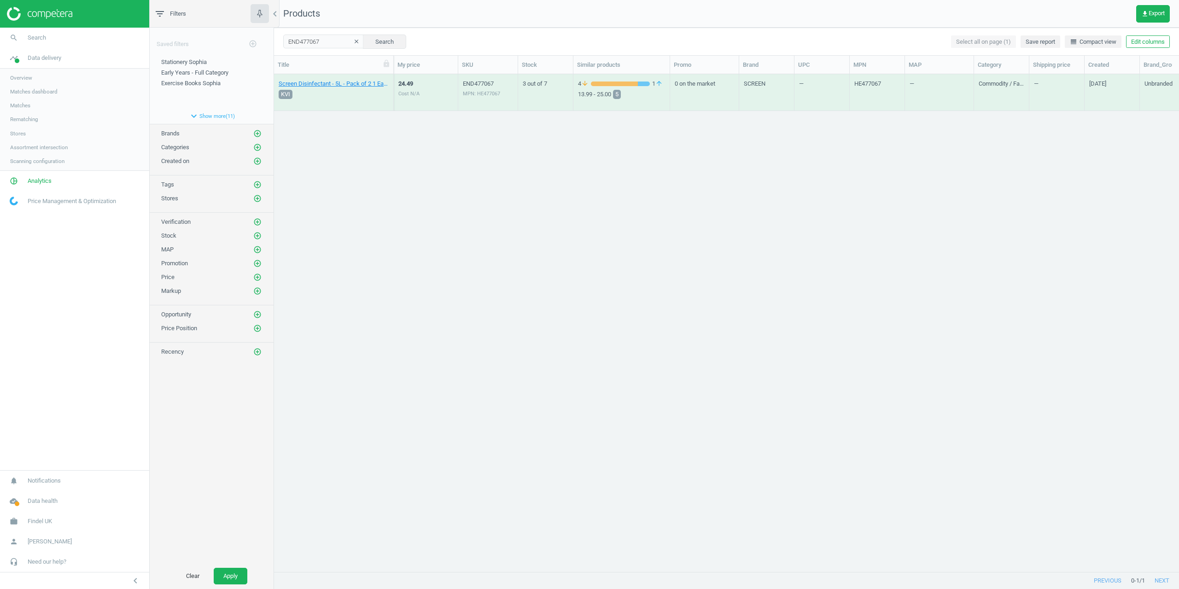
drag, startPoint x: 475, startPoint y: 564, endPoint x: 658, endPoint y: 559, distance: 183.9
click at [658, 559] on div "Screen Disinfectant - 5L - Pack of 2 1 Each KVI 24.49 Cost N/A END477067 MPN: H…" at bounding box center [726, 319] width 905 height 491
click at [675, 539] on div "Screen Disinfectant - 5L - Pack of 2 1 Each KVI 24.49 Cost N/A END477067 MPN: H…" at bounding box center [726, 319] width 905 height 491
click at [807, 402] on div "Screen Disinfectant - 5L - Pack of 2 1 Each KVI 24.49 Cost N/A END477067 MPN: H…" at bounding box center [726, 319] width 905 height 491
click at [369, 79] on div "Screen Disinfectant - 5L - Pack of 2 1 Each KVI" at bounding box center [334, 92] width 110 height 35
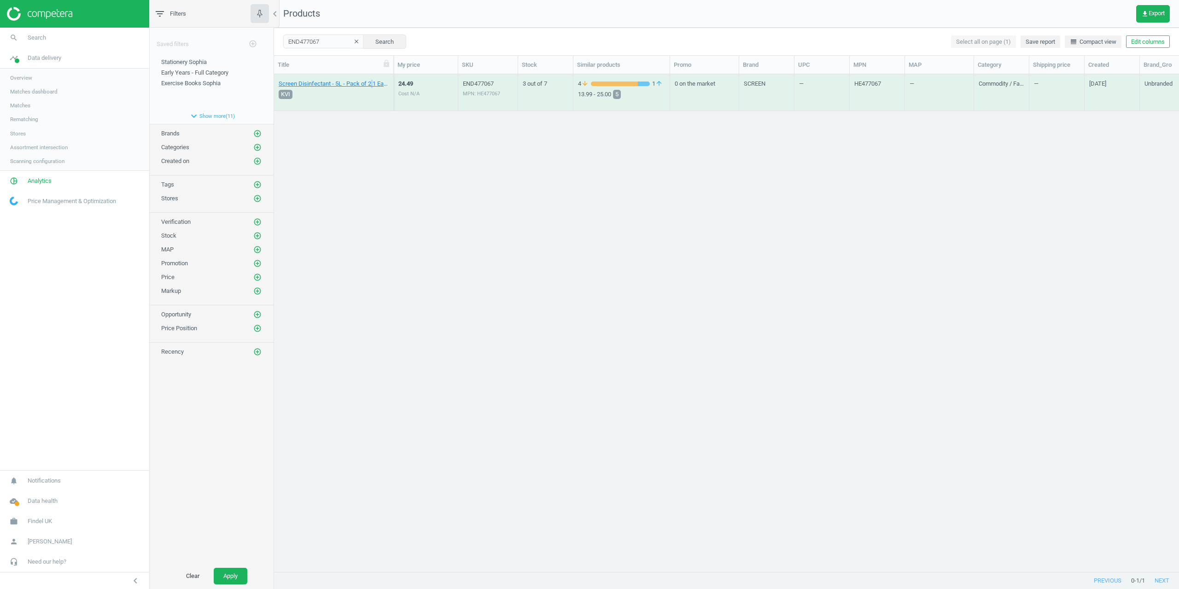
click at [369, 79] on div "Screen Disinfectant - 5L - Pack of 2 1 Each KVI" at bounding box center [334, 92] width 110 height 35
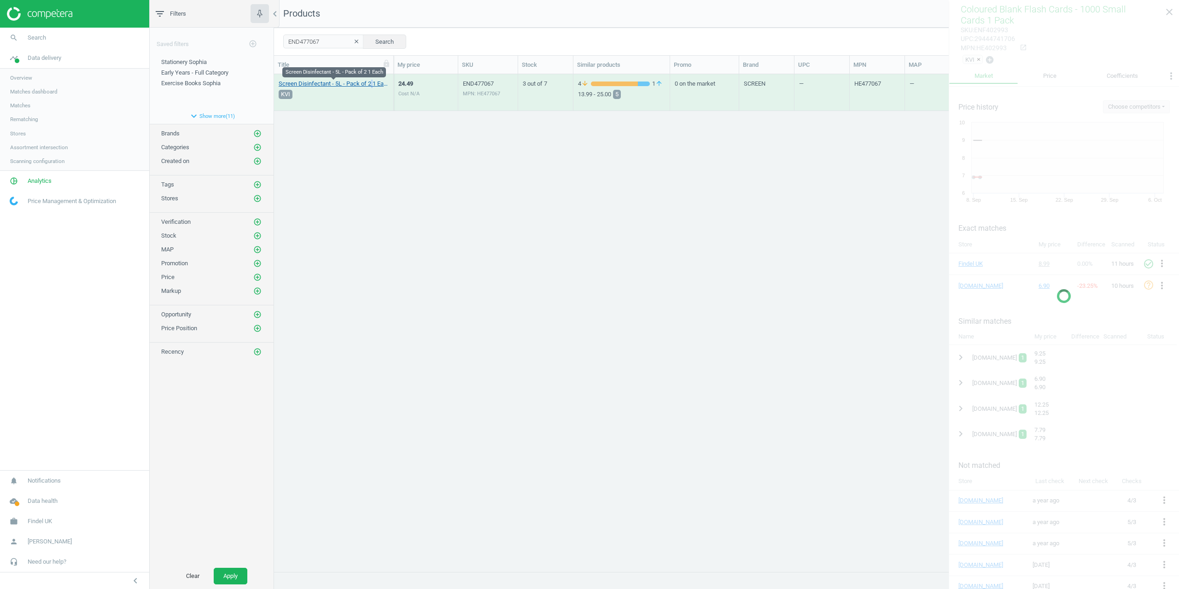
click at [369, 81] on link "Screen Disinfectant - 5L - Pack of 2 1 Each" at bounding box center [334, 84] width 110 height 8
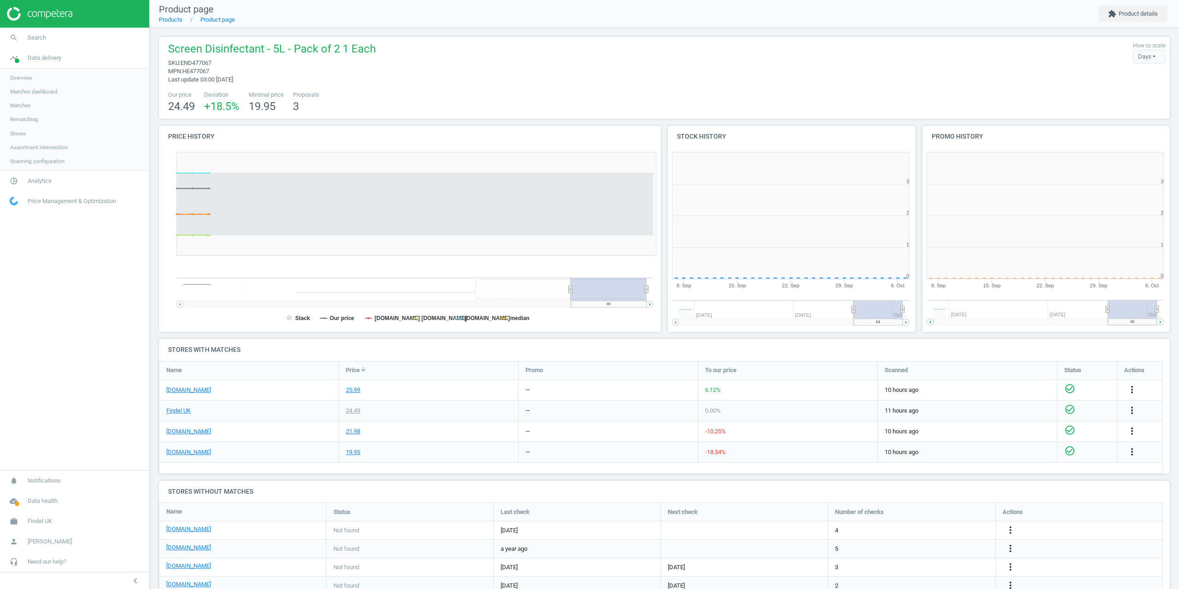
scroll to position [199, 260]
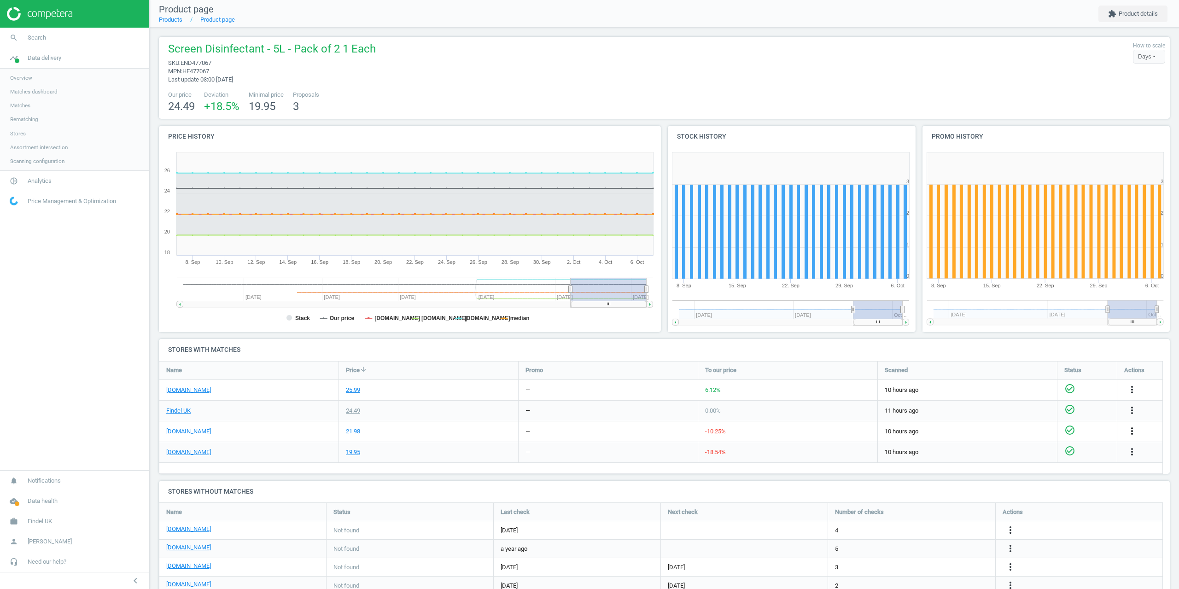
click at [1136, 431] on icon "more_vert" at bounding box center [1132, 431] width 11 height 11
click at [1026, 468] on link "Edit packaging coefficient" at bounding box center [1060, 467] width 126 height 14
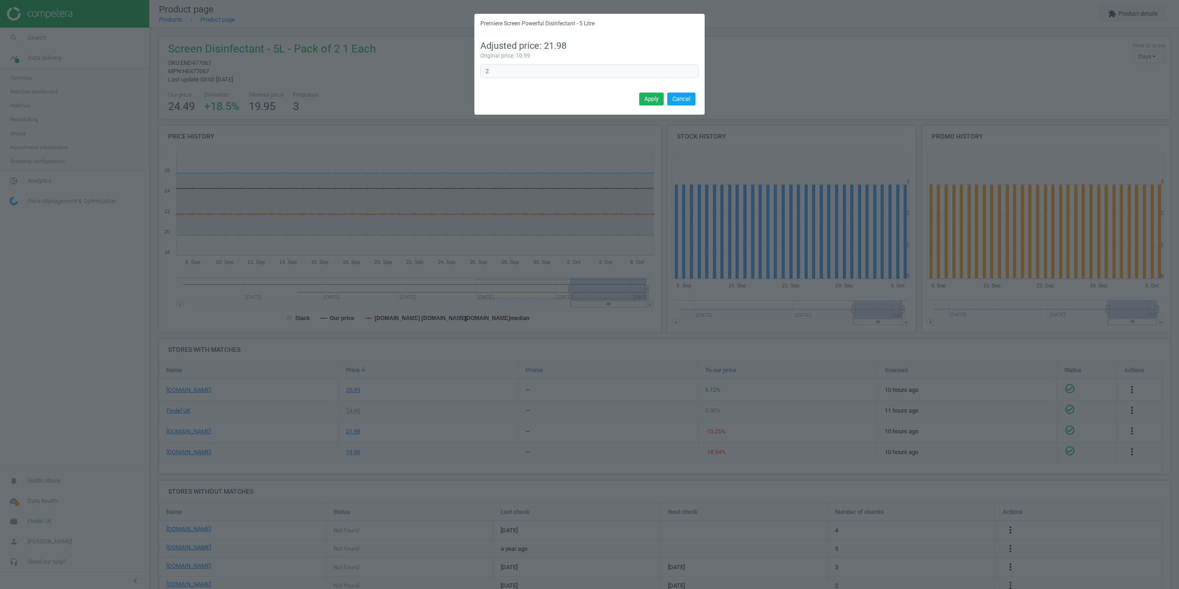
click at [681, 100] on button "Cancel" at bounding box center [682, 99] width 28 height 13
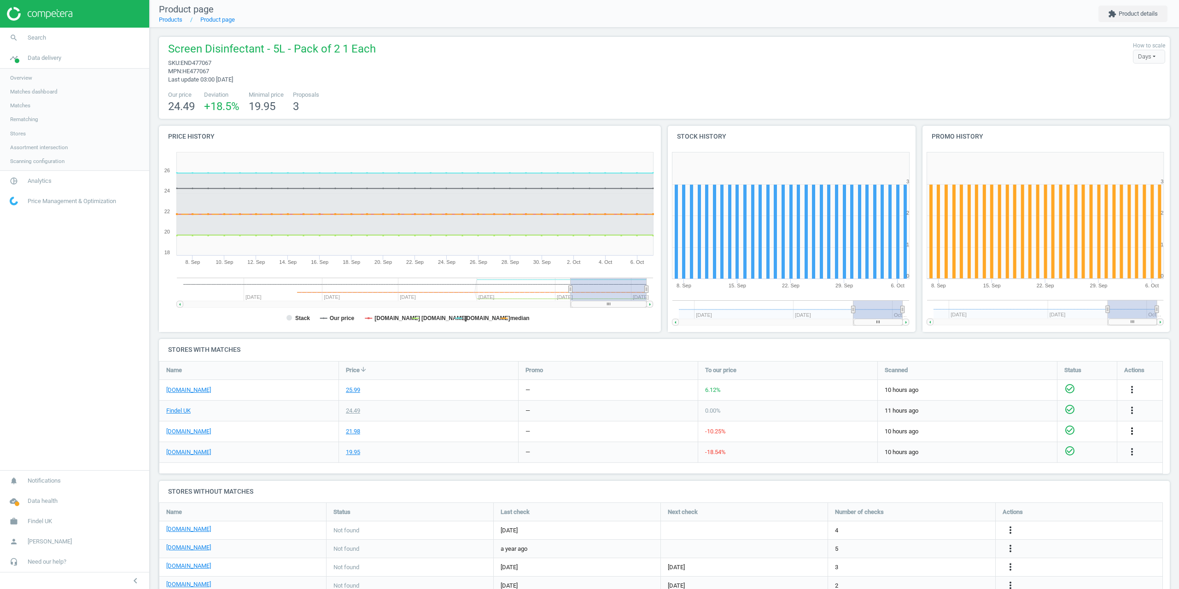
click at [1133, 430] on icon "more_vert" at bounding box center [1132, 431] width 11 height 11
click at [1036, 454] on link "Edit URL/product option" at bounding box center [1060, 453] width 126 height 14
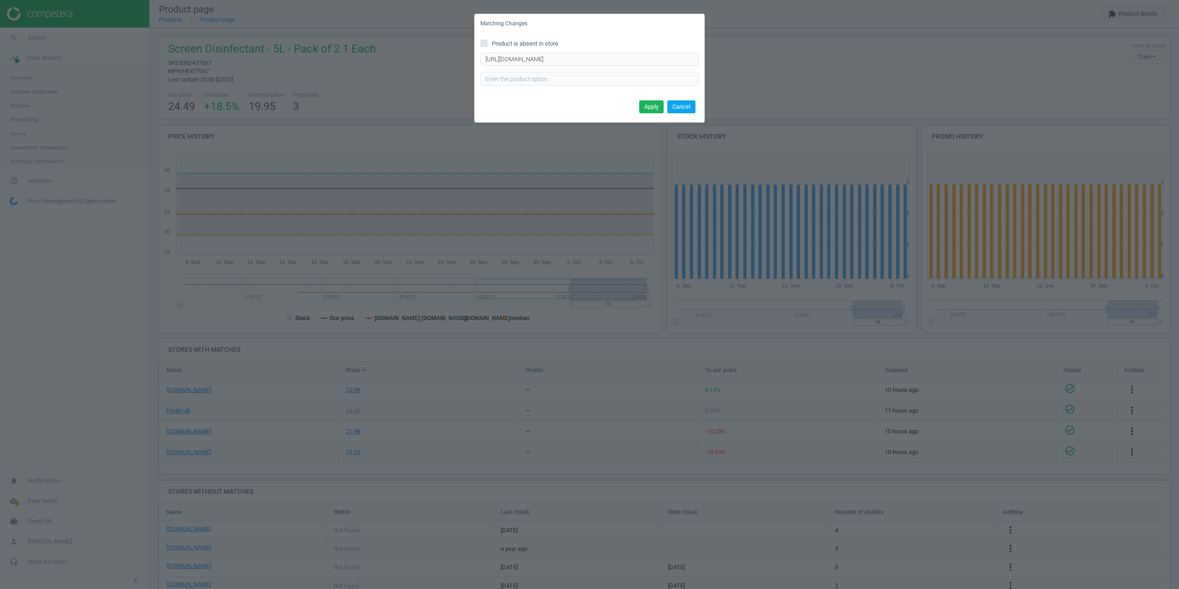
click at [682, 109] on button "Cancel" at bounding box center [682, 106] width 28 height 13
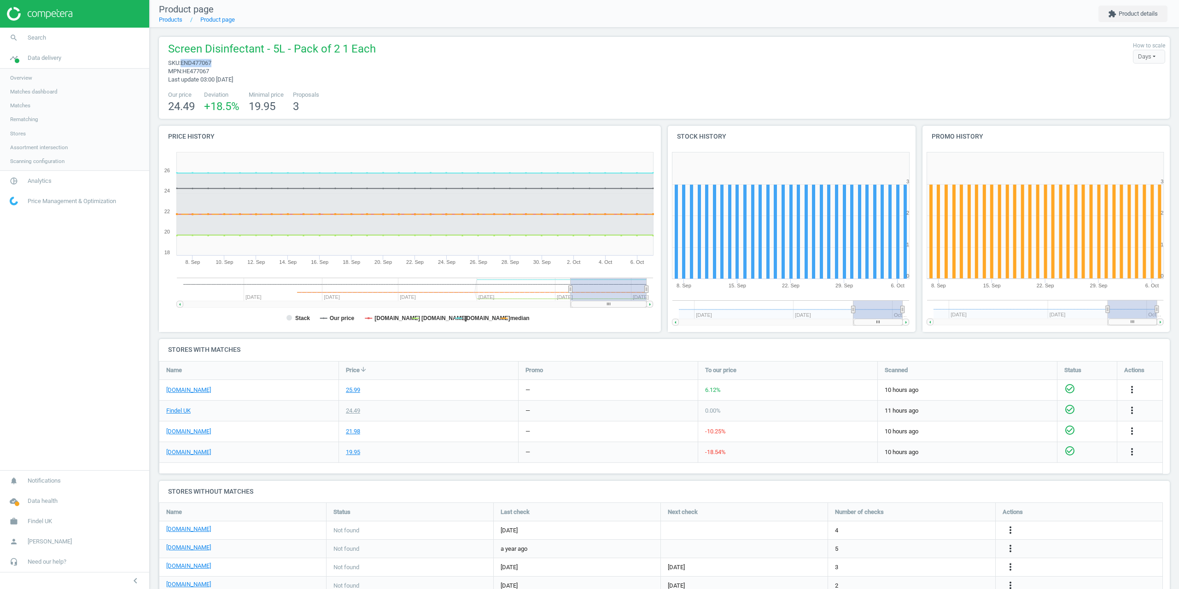
drag, startPoint x: 220, startPoint y: 62, endPoint x: 183, endPoint y: 64, distance: 36.9
click at [183, 64] on span "sku : END477067" at bounding box center [272, 63] width 208 height 8
copy span "END477067"
drag, startPoint x: 58, startPoint y: 35, endPoint x: 52, endPoint y: 39, distance: 7.2
click at [52, 39] on link "search Search" at bounding box center [74, 38] width 149 height 20
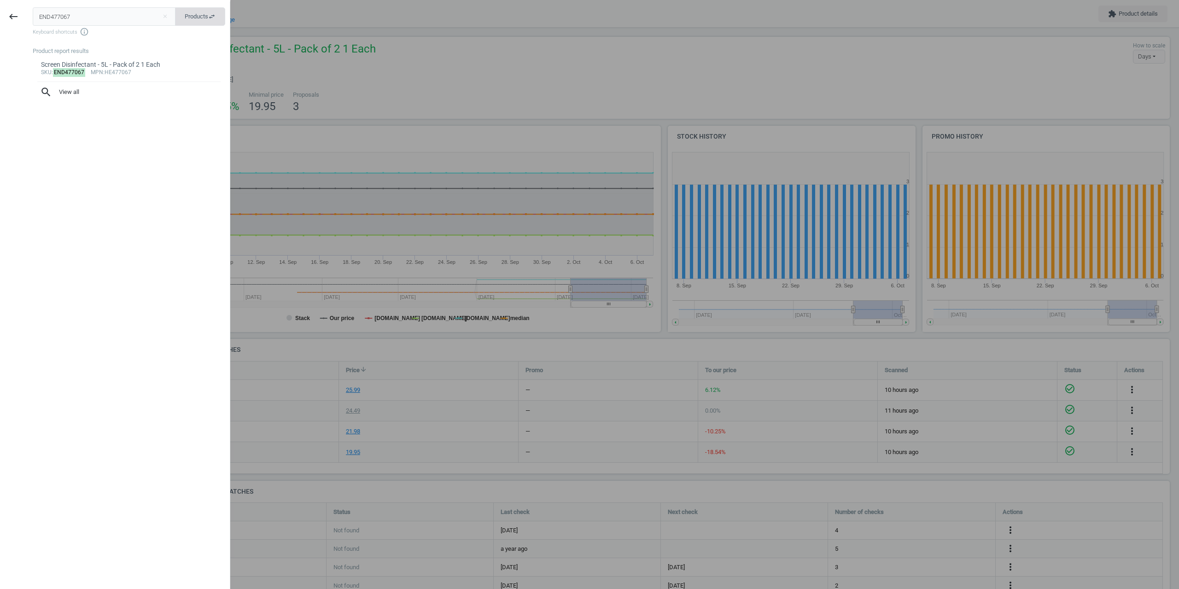
click at [214, 14] on icon "swap_horiz" at bounding box center [211, 16] width 7 height 7
click at [112, 13] on input "END477067" at bounding box center [105, 16] width 144 height 18
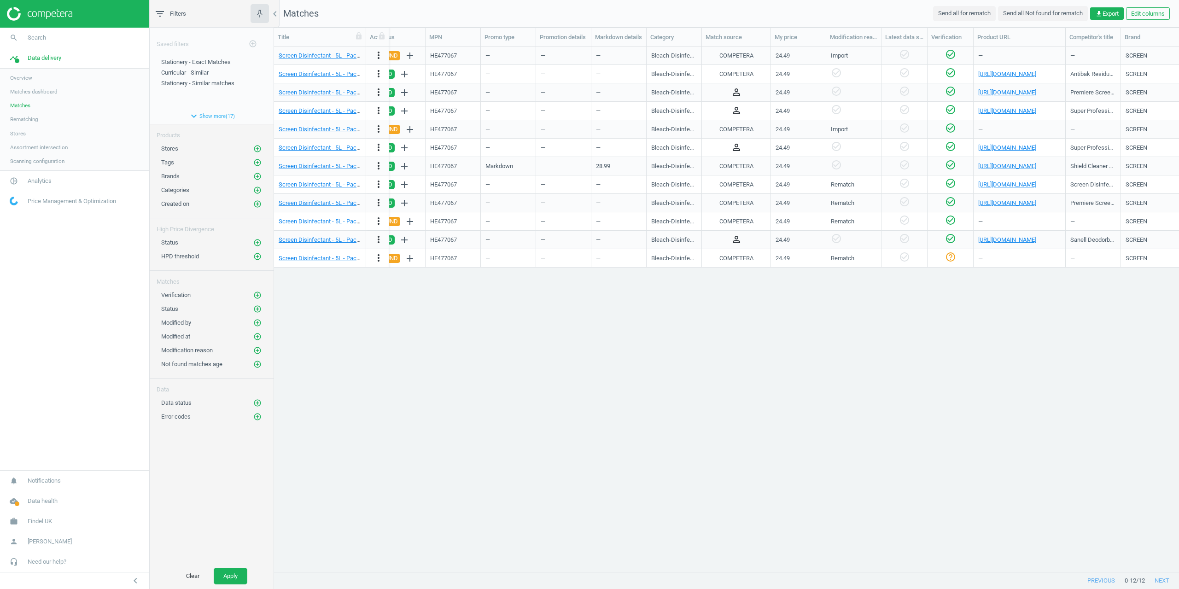
scroll to position [0, 276]
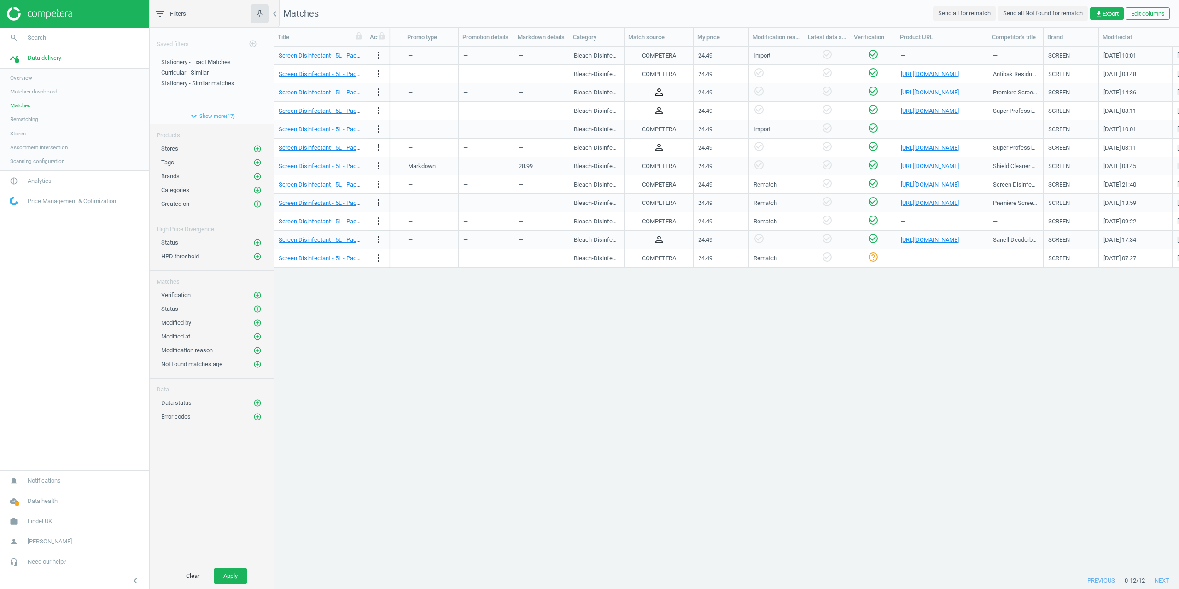
click at [661, 92] on icon "person_outline" at bounding box center [659, 92] width 11 height 11
click at [679, 88] on div "person_outline" at bounding box center [658, 92] width 59 height 16
drag, startPoint x: 835, startPoint y: 564, endPoint x: 842, endPoint y: 564, distance: 6.9
click at [842, 564] on div "Screen Disinfectant - 5L - Pack of 2 1 Each more_vert END477067 — tts-group.co.…" at bounding box center [726, 306] width 905 height 518
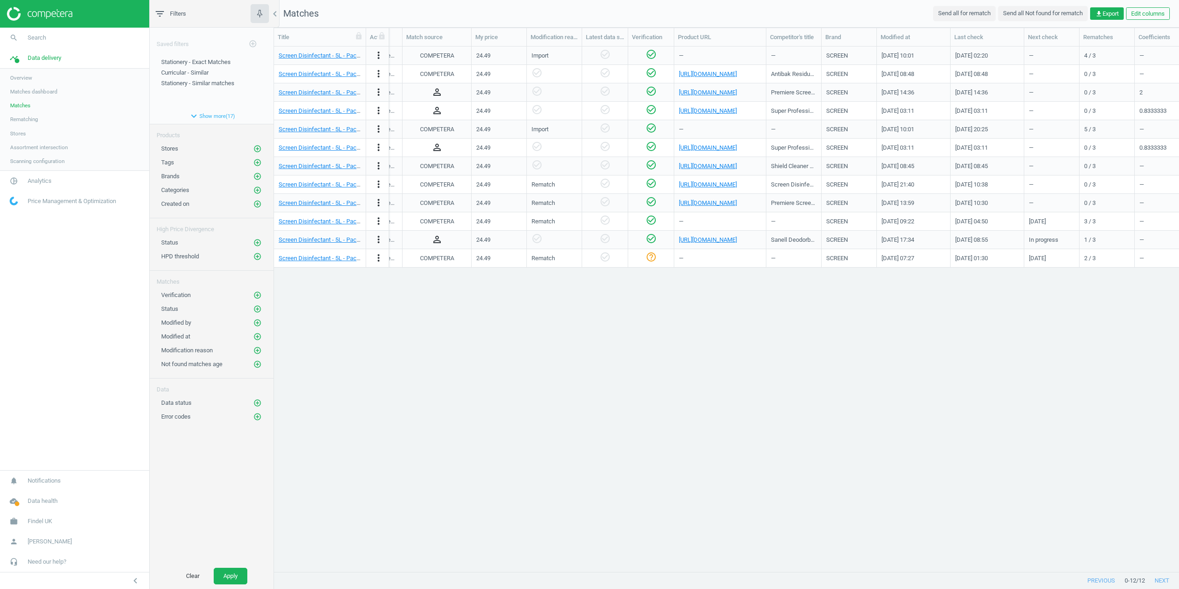
scroll to position [0, 507]
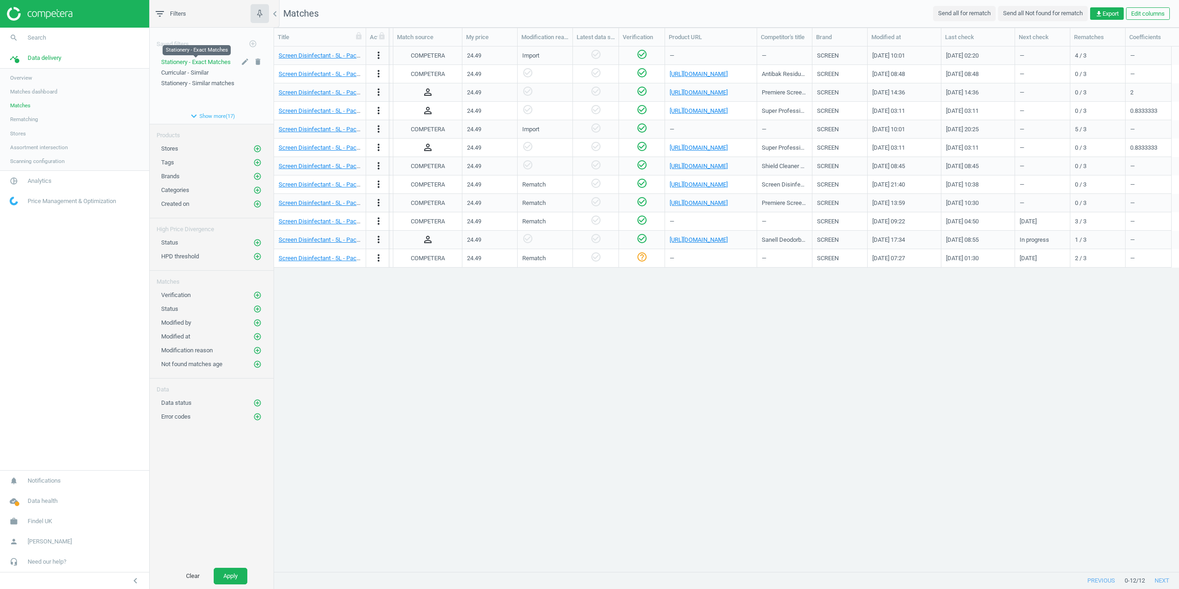
click at [195, 64] on span "Stationery - Exact Matches" at bounding box center [196, 62] width 70 height 7
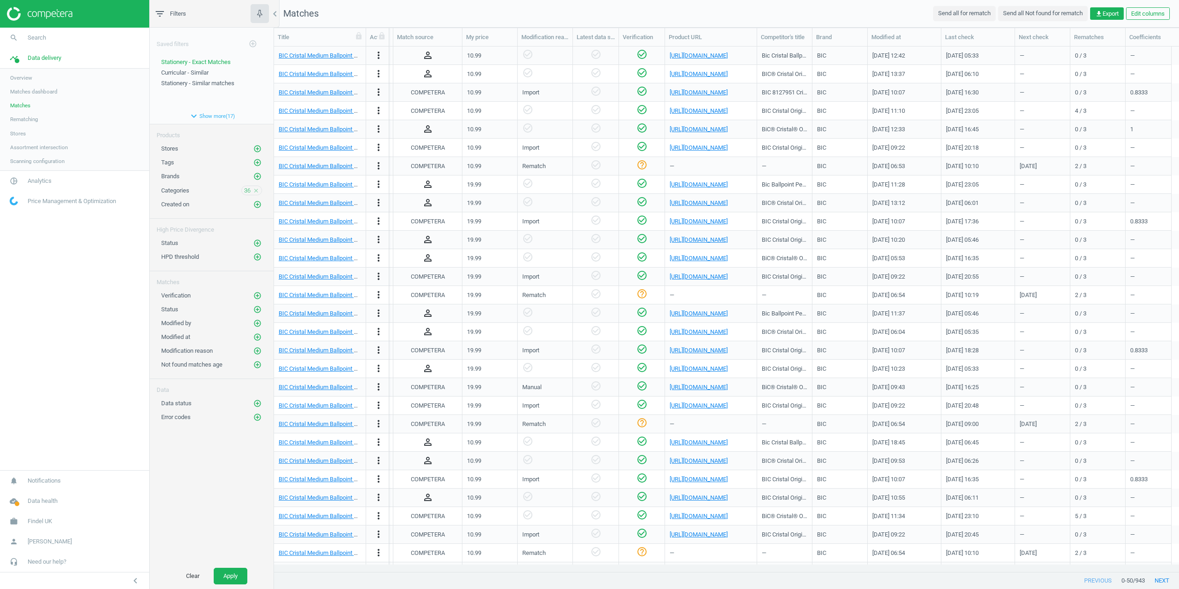
click at [256, 188] on icon "close" at bounding box center [256, 190] width 6 height 6
click at [232, 572] on button "Apply" at bounding box center [231, 576] width 34 height 17
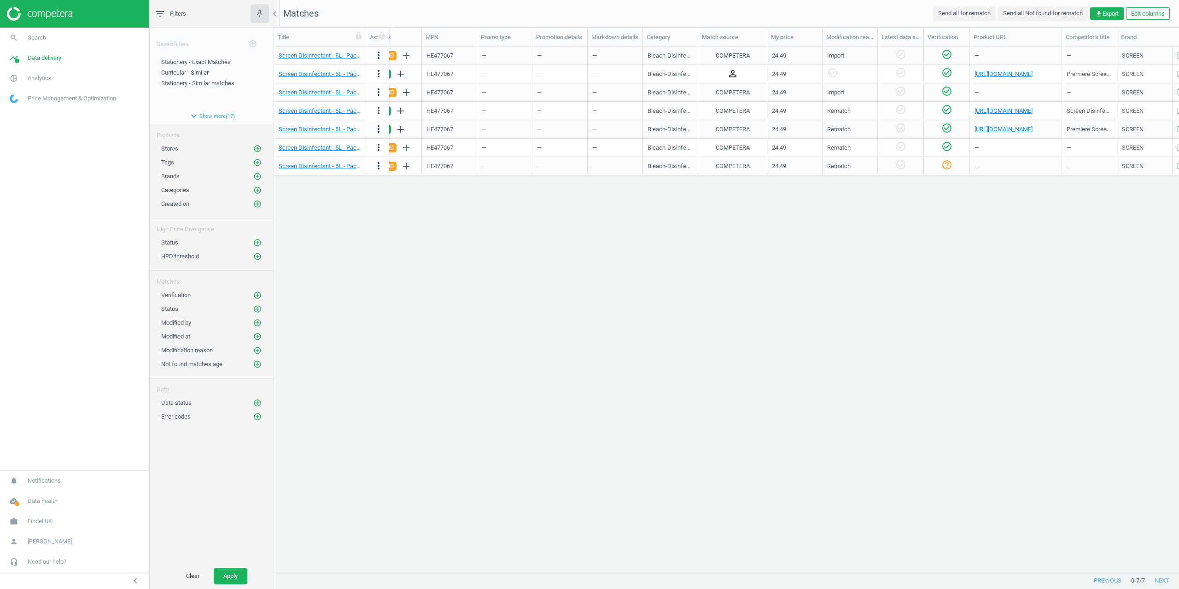
scroll to position [0, 217]
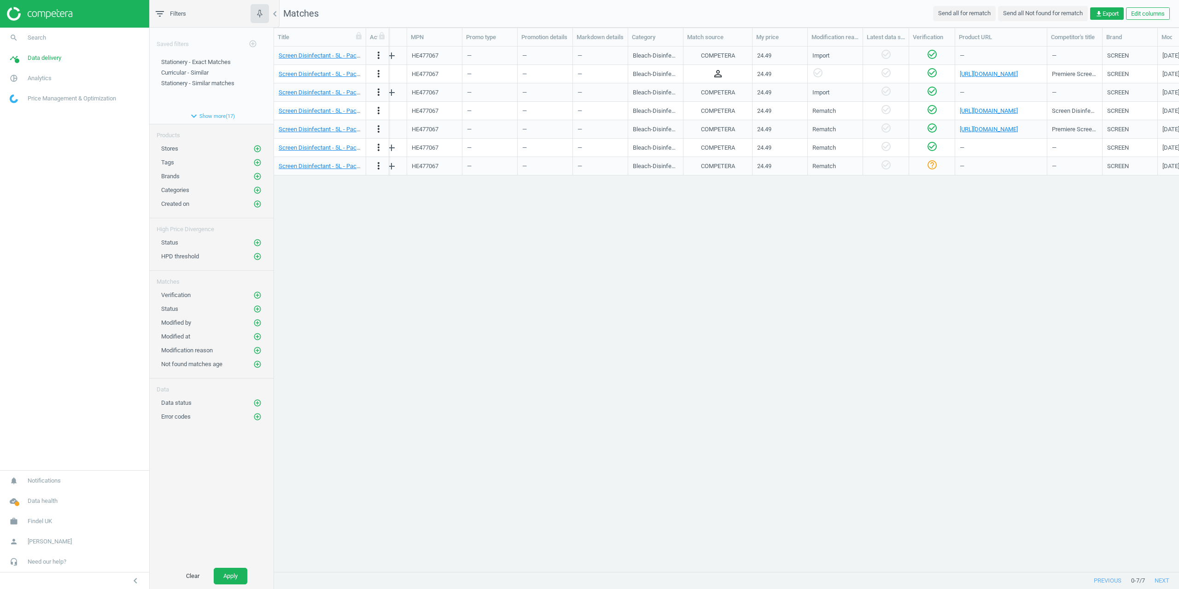
drag, startPoint x: 690, startPoint y: 563, endPoint x: 666, endPoint y: 563, distance: 24.0
click at [666, 563] on div "Screen Disinfectant - 5L - Pack of 2 1 Each more_vert END477067 — [DOMAIN_NAME]…" at bounding box center [726, 306] width 905 height 518
click at [718, 499] on div "Screen Disinfectant - 5L - Pack of 2 1 Each more_vert END477067 — [DOMAIN_NAME]…" at bounding box center [726, 306] width 905 height 518
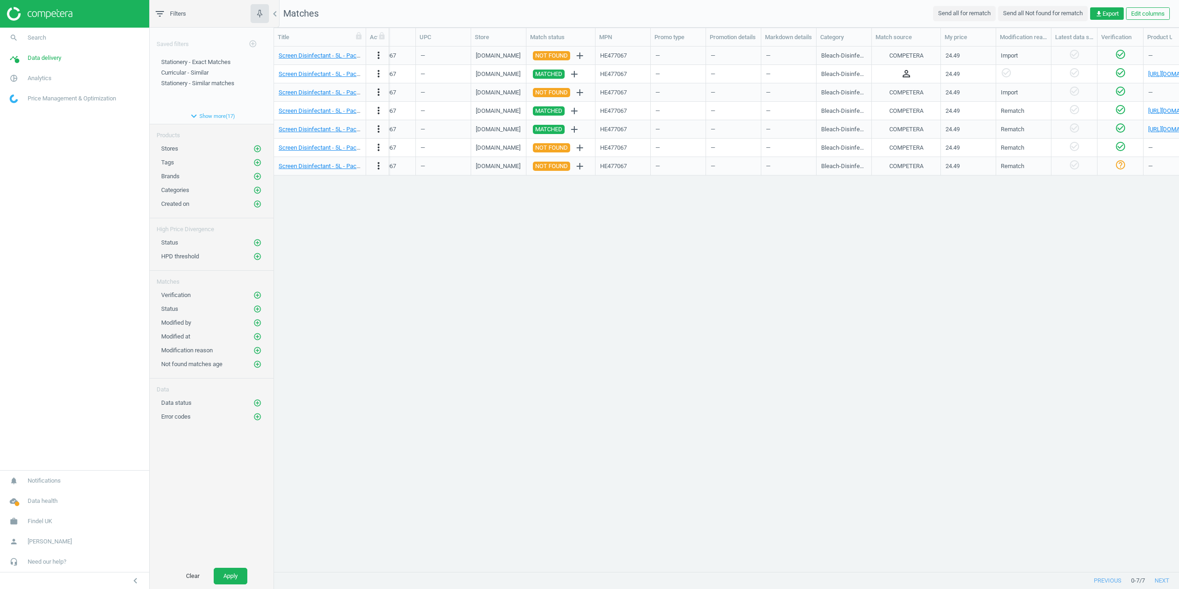
scroll to position [0, 0]
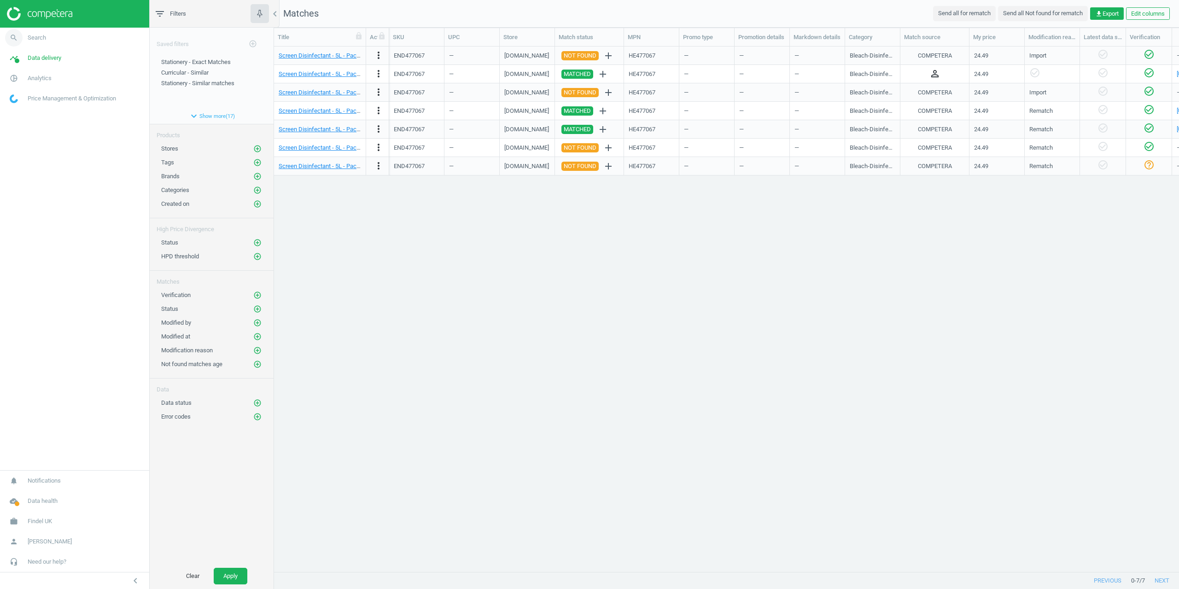
click at [40, 39] on span "Search" at bounding box center [37, 38] width 18 height 8
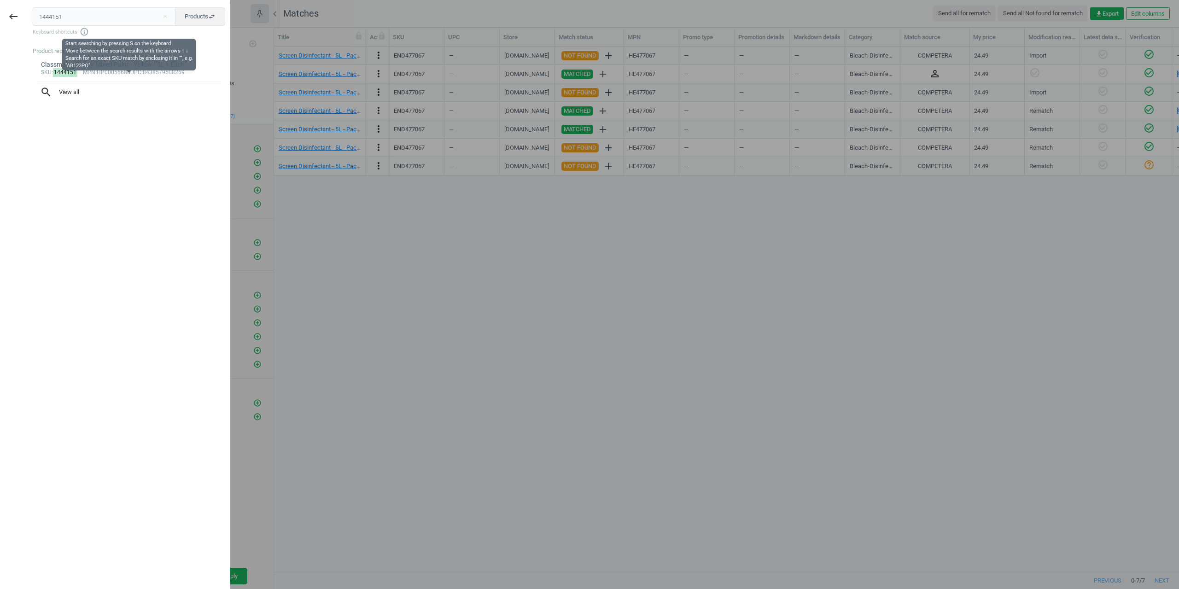
type input "1444151"
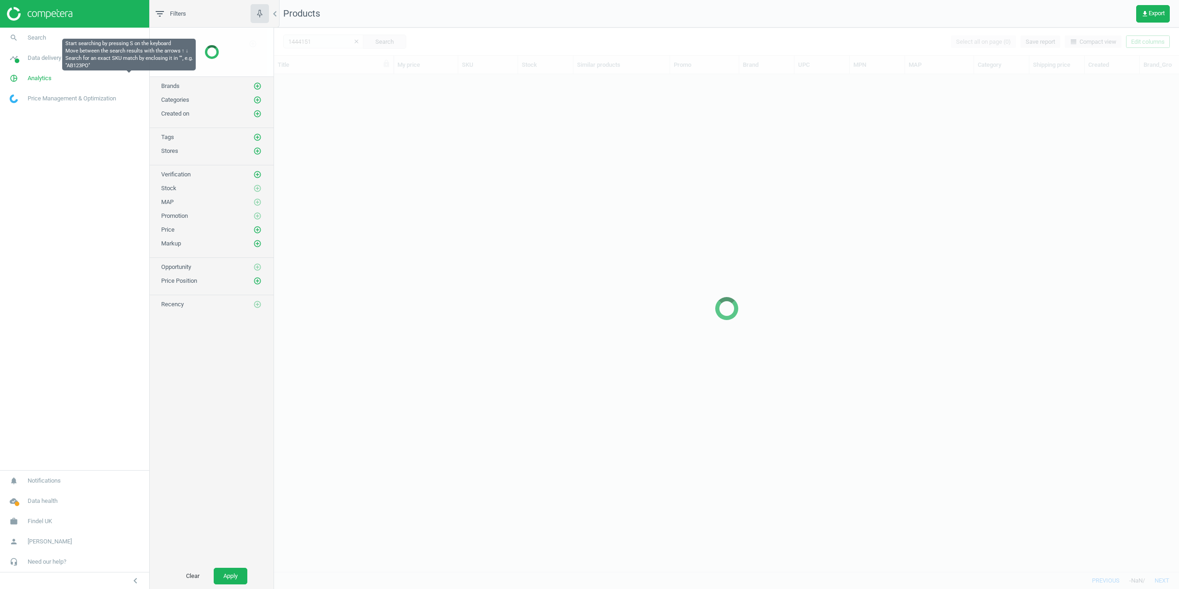
scroll to position [484, 898]
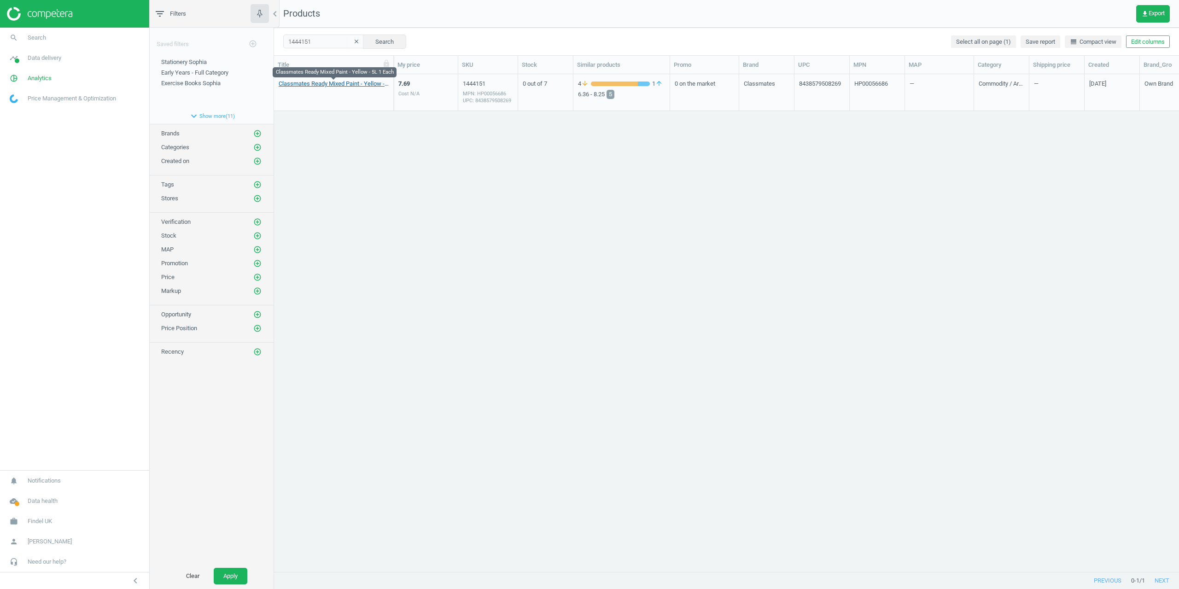
click at [332, 86] on link "Classmates Ready Mixed Paint - Yellow - 5L 1 Each" at bounding box center [334, 84] width 110 height 8
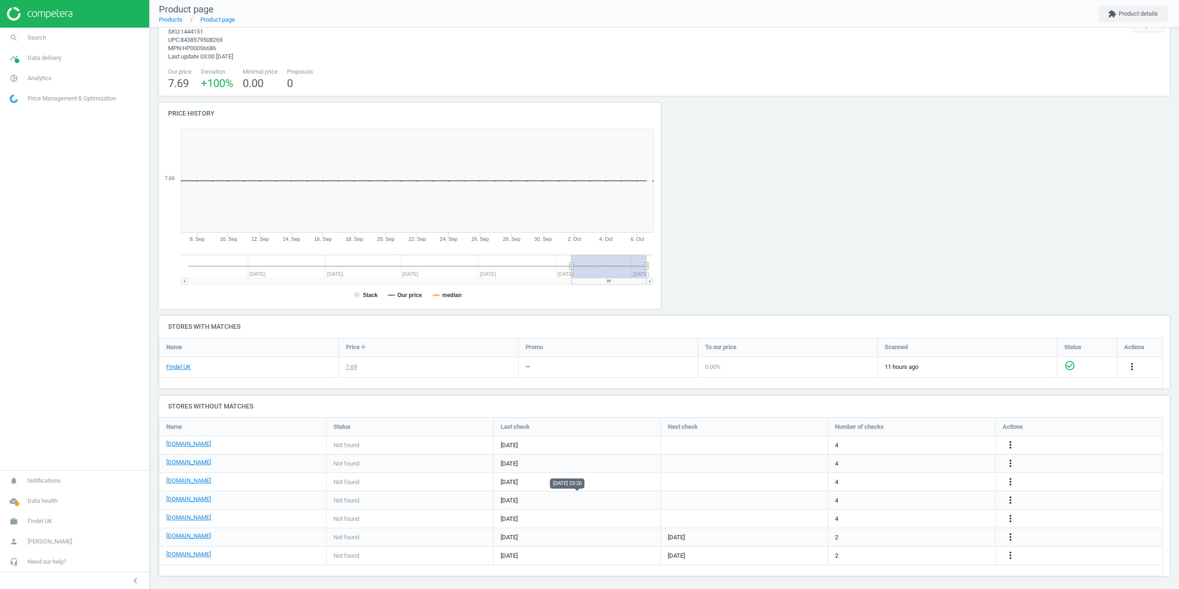
scroll to position [35, 0]
click at [1138, 21] on button "extension Product details" at bounding box center [1133, 14] width 69 height 17
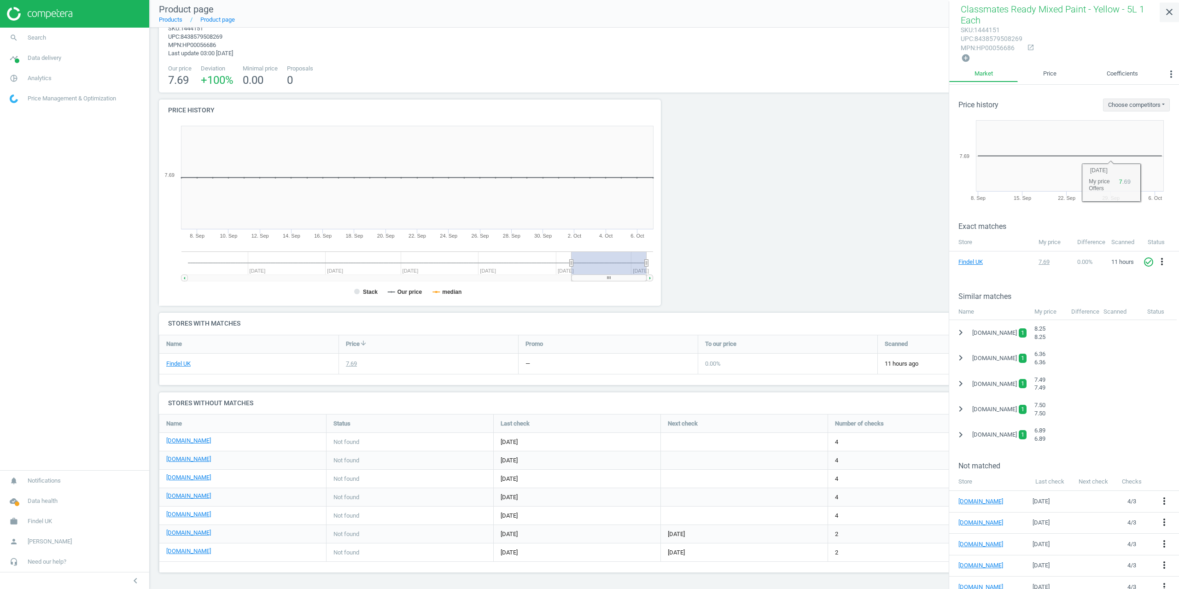
click at [1168, 21] on link "close" at bounding box center [1169, 12] width 19 height 20
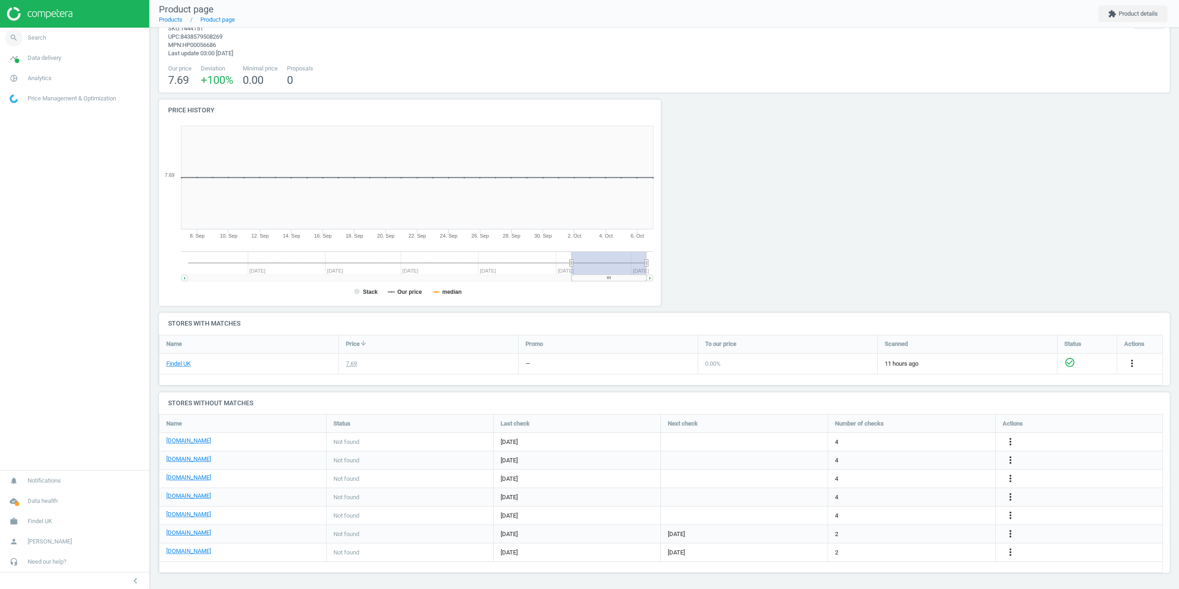
click at [24, 31] on span "search" at bounding box center [14, 38] width 28 height 20
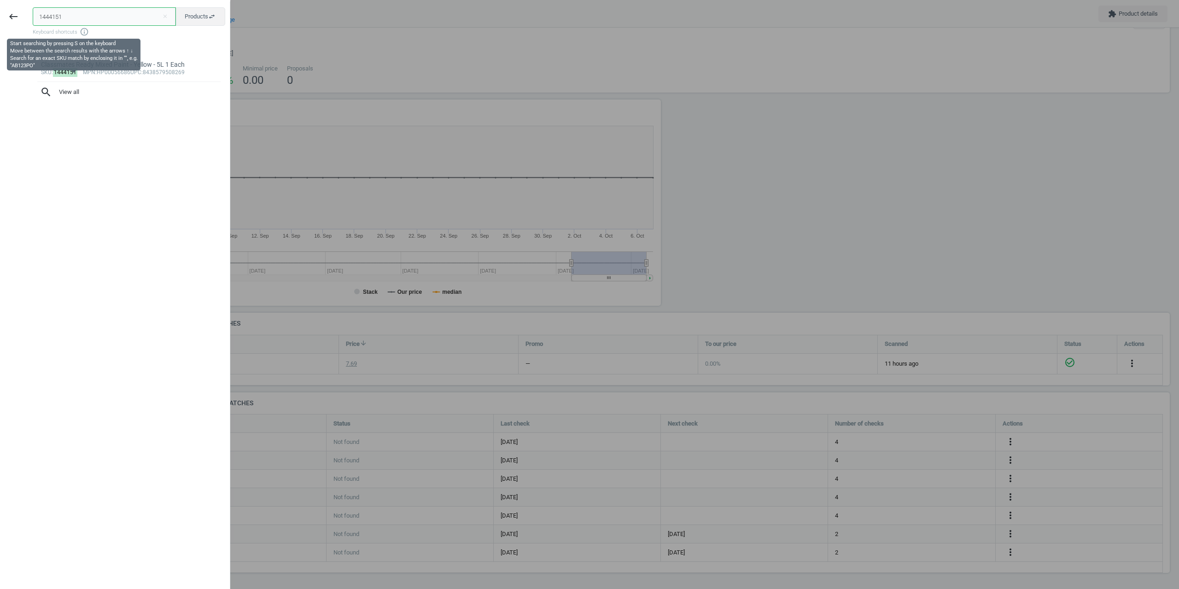
paste input "ENF402993"
type input "1444151ENF402993"
paste input "ENF402993"
type input "ENF402993"
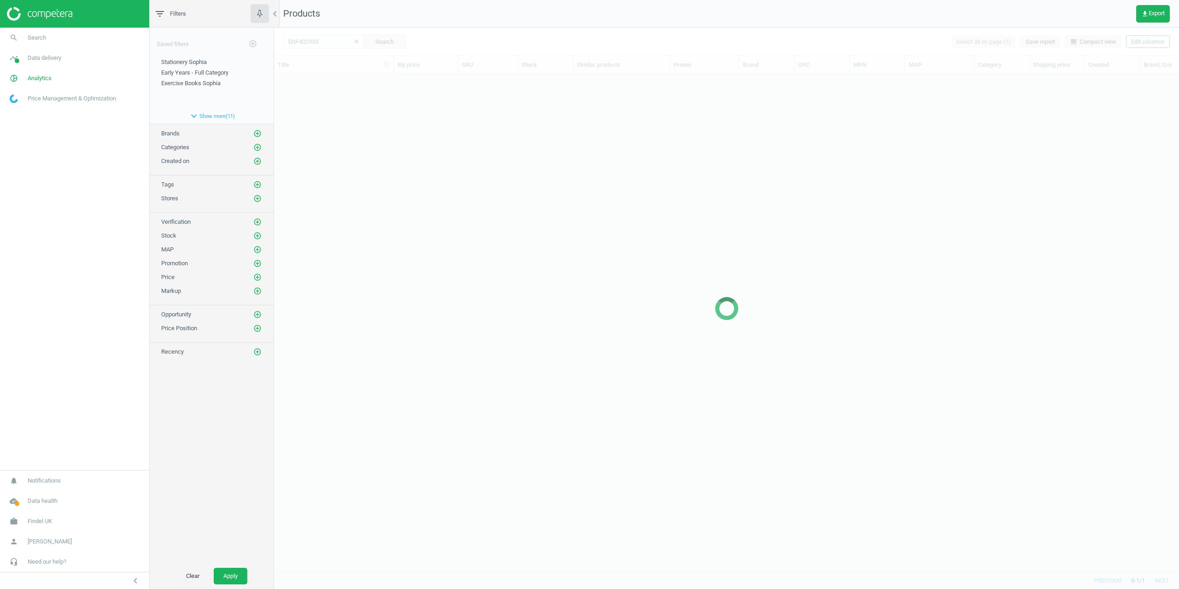
scroll to position [484, 898]
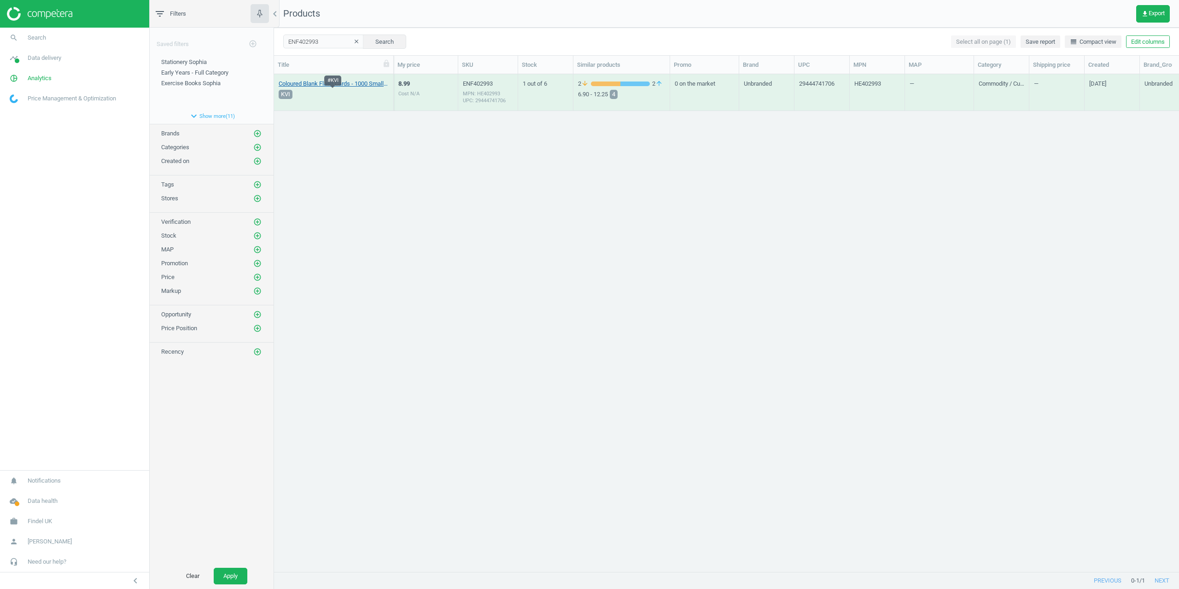
click at [306, 87] on link "Coloured Blank Flash Cards - 1000 Small Cards 1 Pack" at bounding box center [334, 84] width 110 height 8
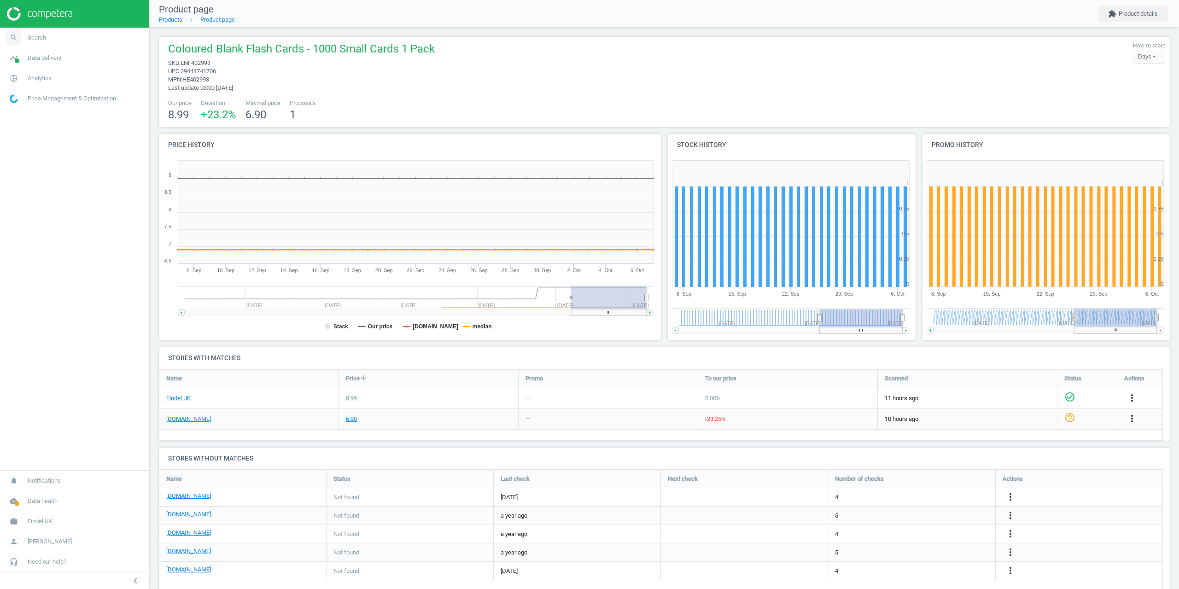
click at [45, 32] on link "search Search" at bounding box center [74, 38] width 149 height 20
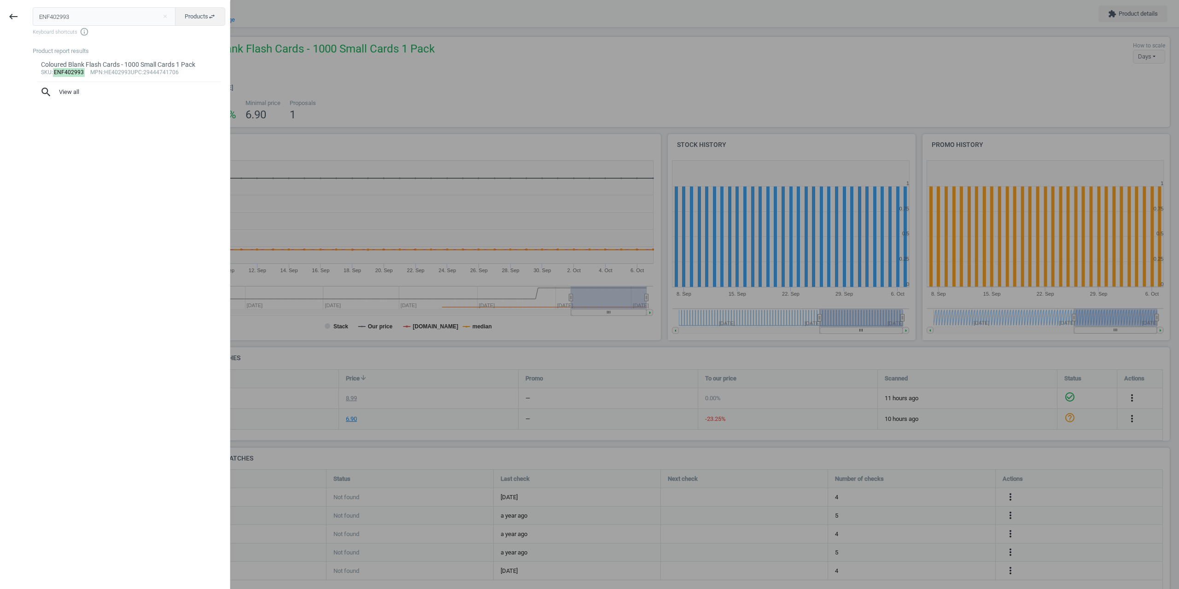
drag, startPoint x: 71, startPoint y: 16, endPoint x: 0, endPoint y: 19, distance: 71.0
click at [0, 17] on div "keyboard_backspace ENF402993 close Products swap_horiz Keyboard shortcuts info_…" at bounding box center [115, 295] width 230 height 589
type input "10797547810249"
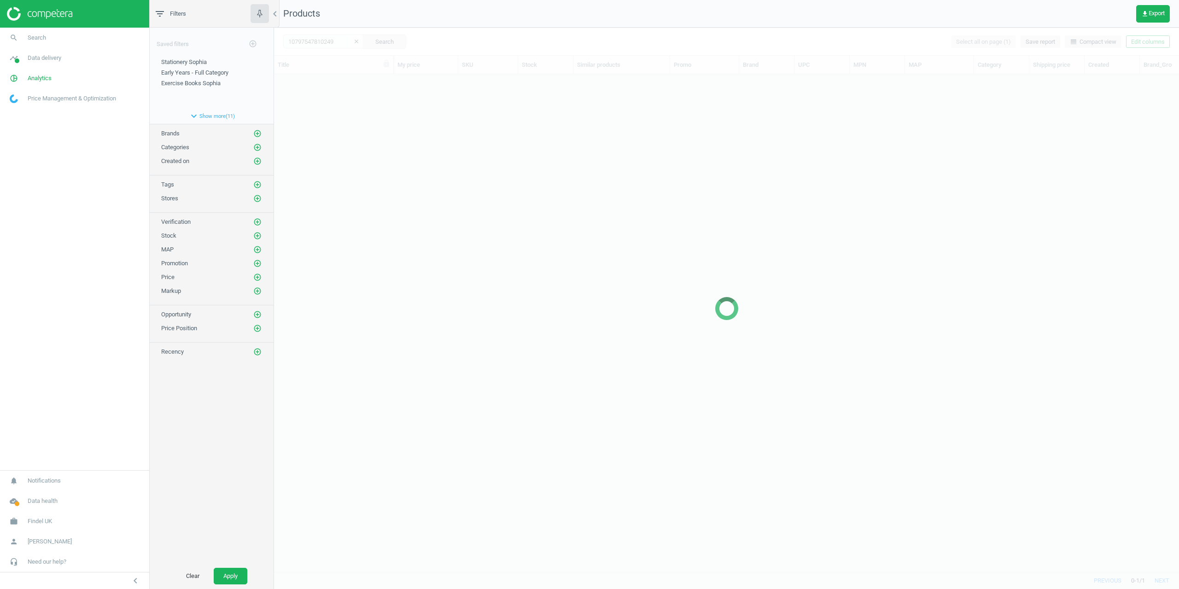
scroll to position [484, 898]
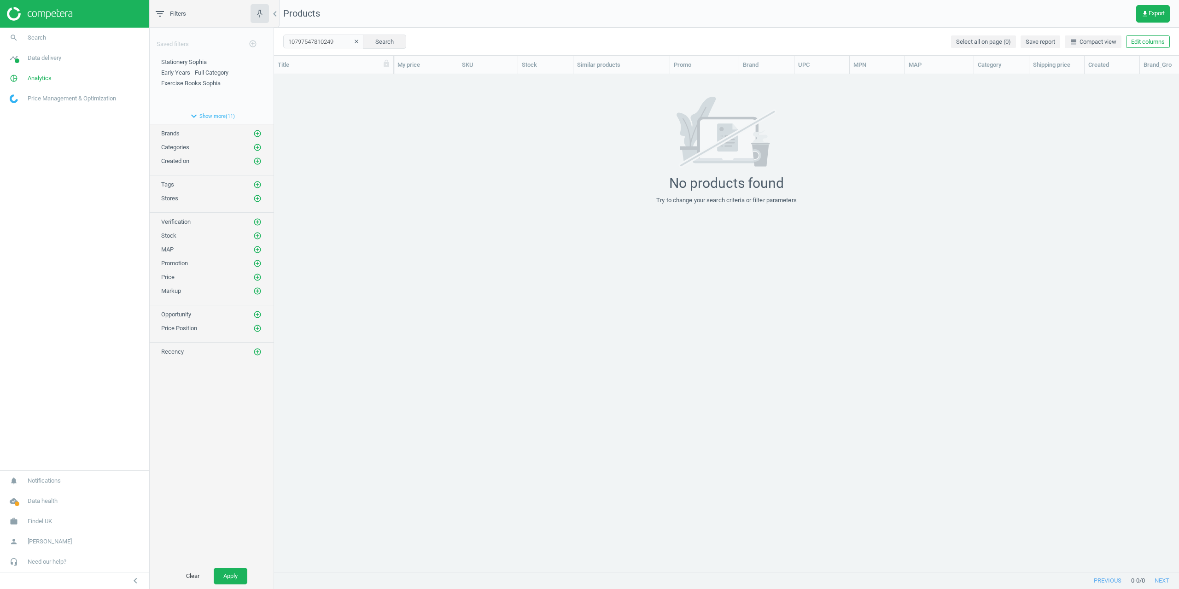
drag, startPoint x: 347, startPoint y: 40, endPoint x: 337, endPoint y: 40, distance: 9.7
click at [337, 40] on div "10797547810249 clear Search" at bounding box center [344, 42] width 123 height 14
drag, startPoint x: 337, startPoint y: 40, endPoint x: 202, endPoint y: 39, distance: 135.4
click at [230, 37] on div "filter_list Filters chevron_left Saved filters add_circle_outline Stationery [P…" at bounding box center [665, 294] width 1030 height 589
paste input "446271"
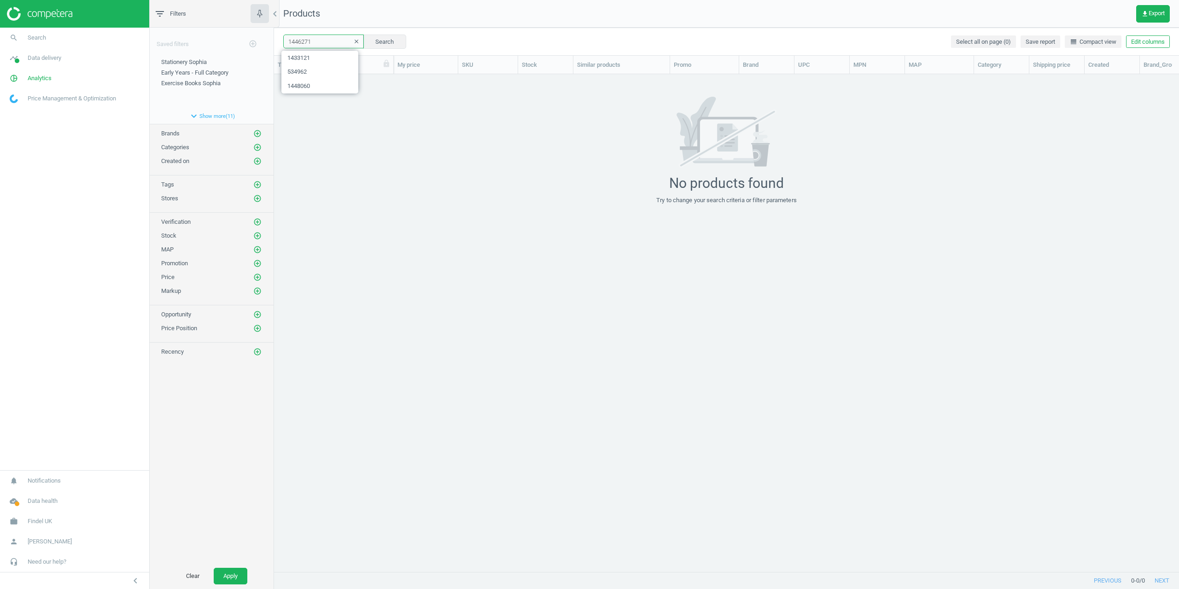
type input "1446271"
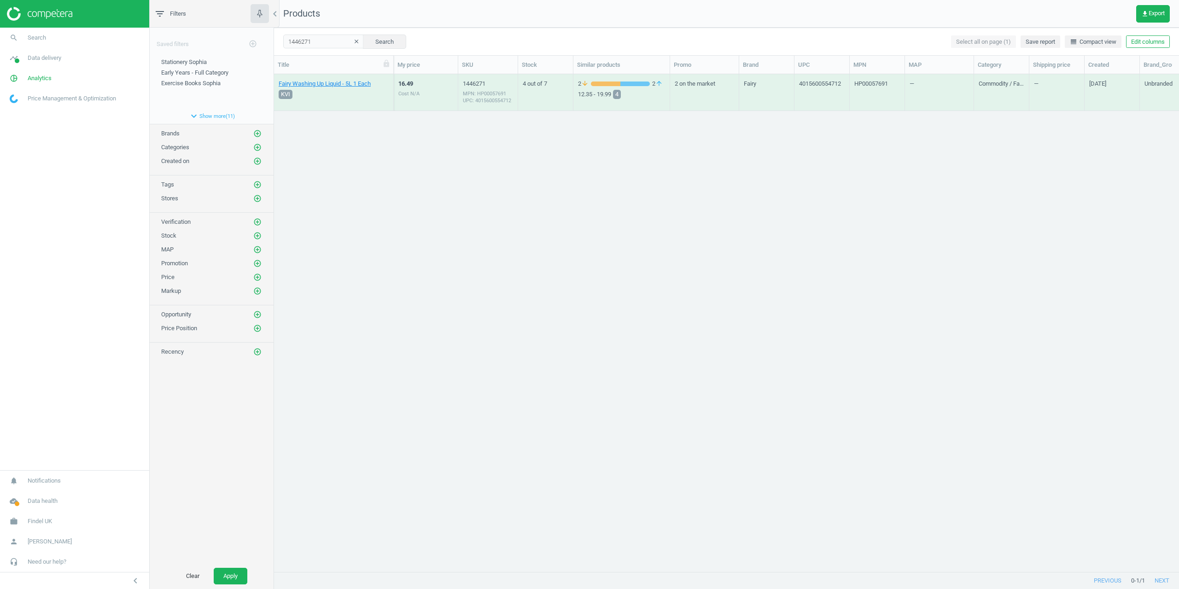
click at [347, 78] on div "Fairy Washing Up Liquid - 5L 1 Each KVI" at bounding box center [334, 92] width 110 height 35
click at [347, 83] on link "Fairy Washing Up Liquid - 5L 1 Each" at bounding box center [325, 84] width 92 height 8
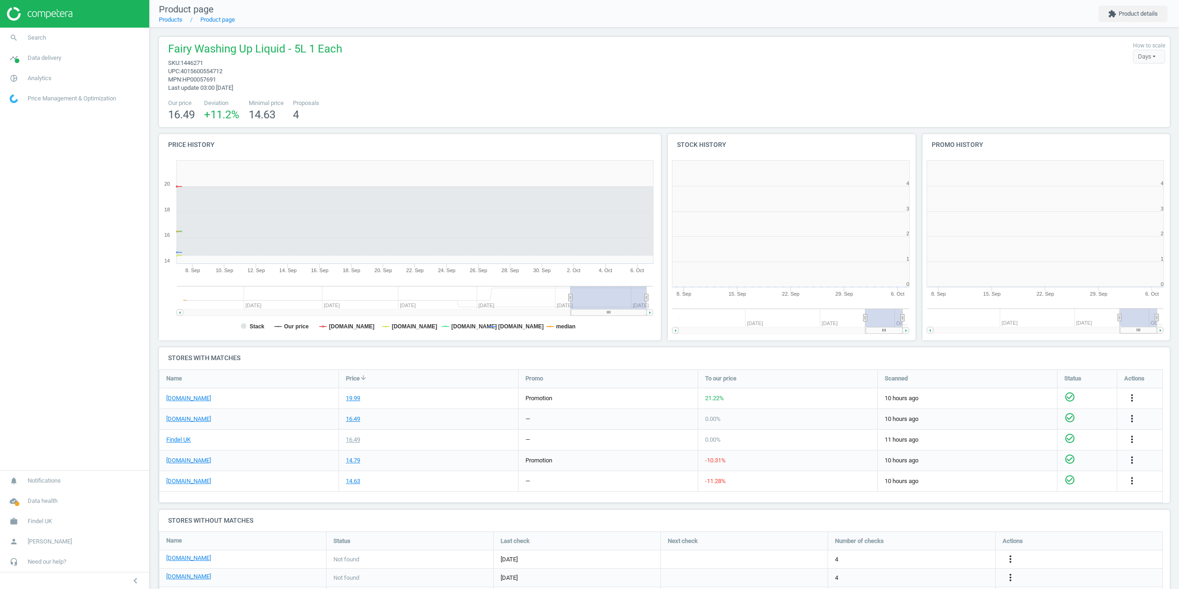
scroll to position [5, 5]
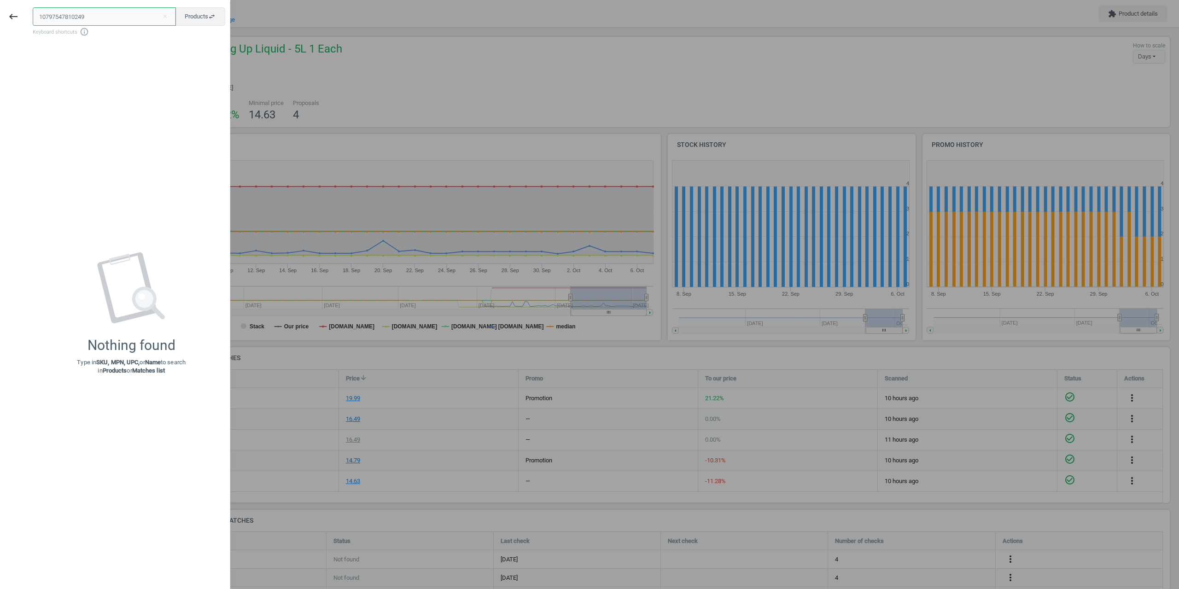
drag, startPoint x: 67, startPoint y: 20, endPoint x: 0, endPoint y: 30, distance: 68.0
click at [0, 24] on div "keyboard_backspace 10797547810249 close Products swap_horiz Keyboard shortcuts …" at bounding box center [115, 295] width 230 height 589
paste input "TC037202"
type input "TC037202"
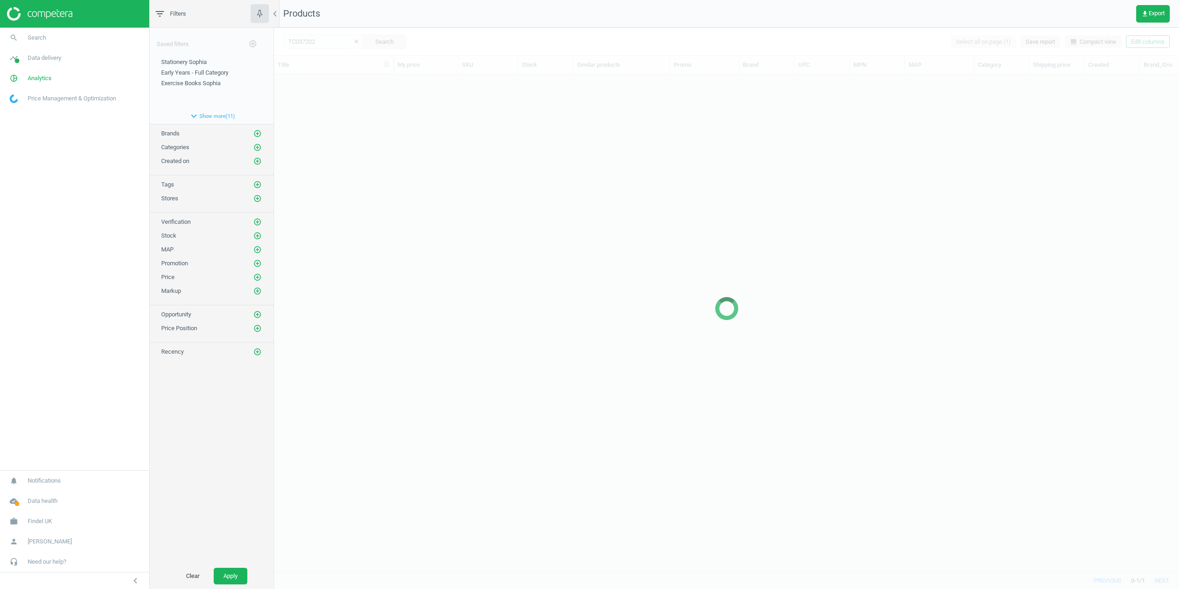
scroll to position [484, 898]
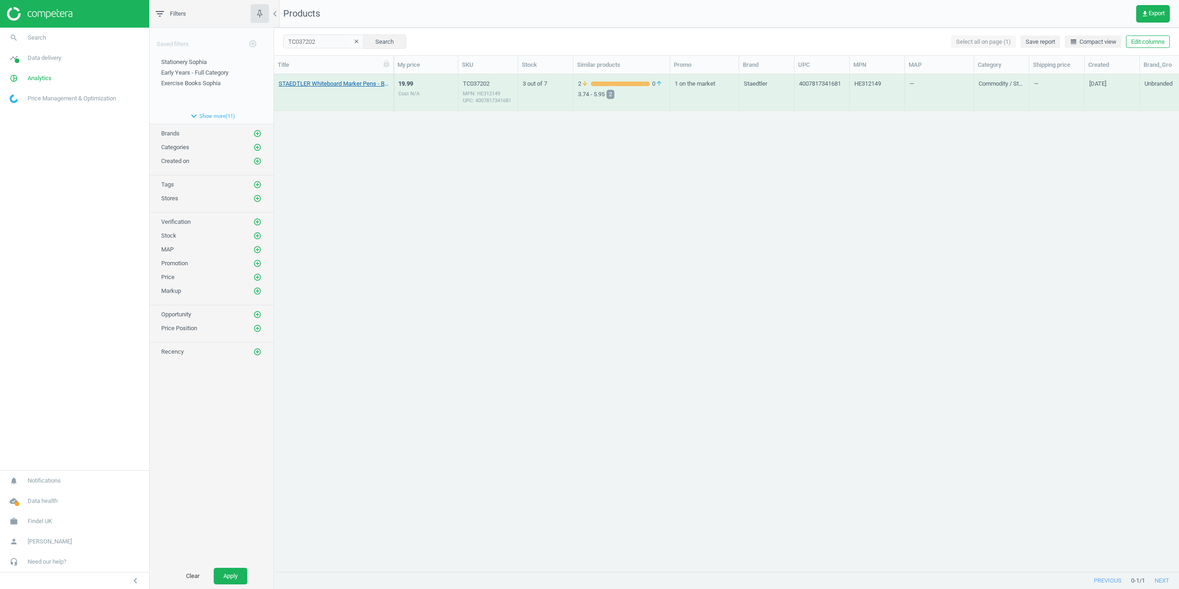
click at [305, 86] on link "STAEDTLER Whiteboard Marker Pens - Black - Bullet Tip - Pack of 36 36 Pack" at bounding box center [334, 84] width 110 height 8
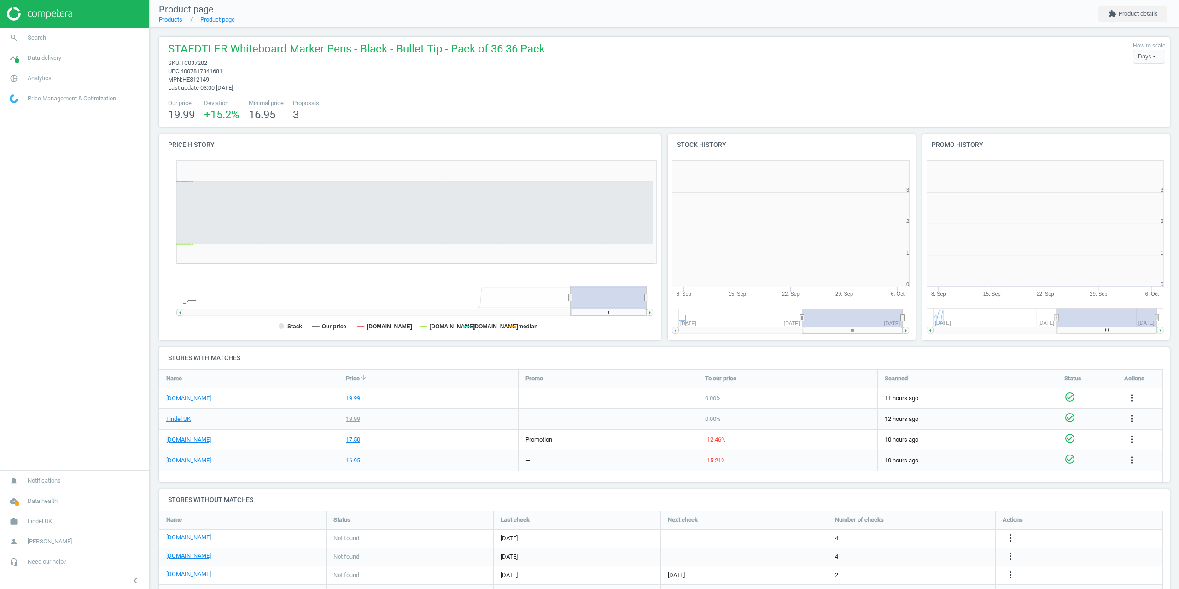
scroll to position [118, 1019]
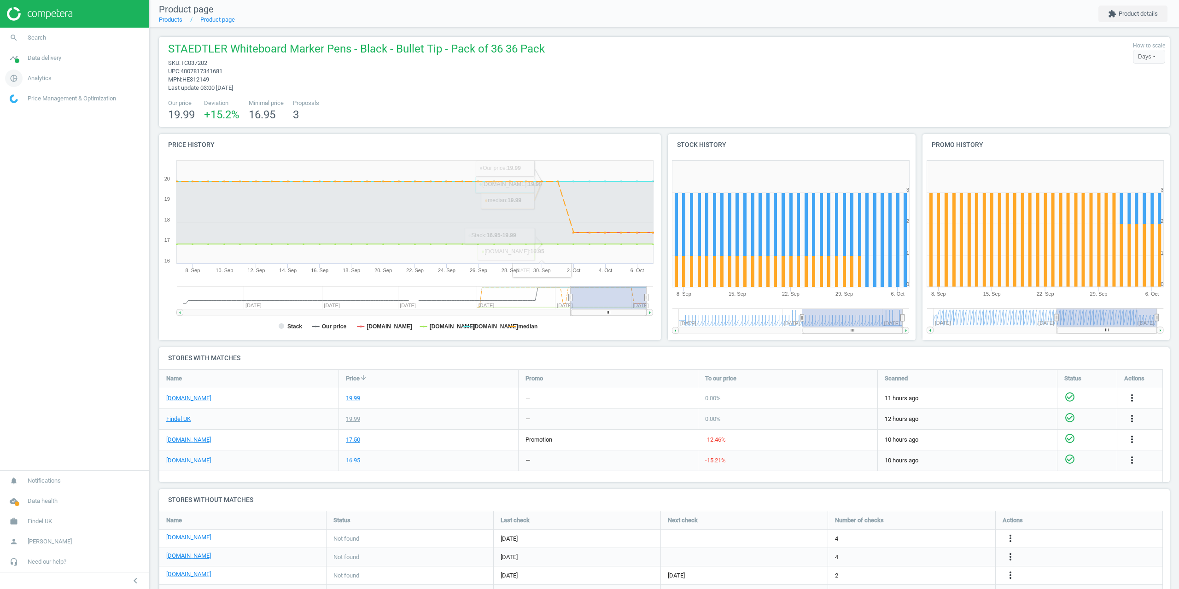
click at [47, 79] on span "Analytics" at bounding box center [40, 78] width 24 height 8
click at [23, 114] on span "Products" at bounding box center [21, 111] width 22 height 7
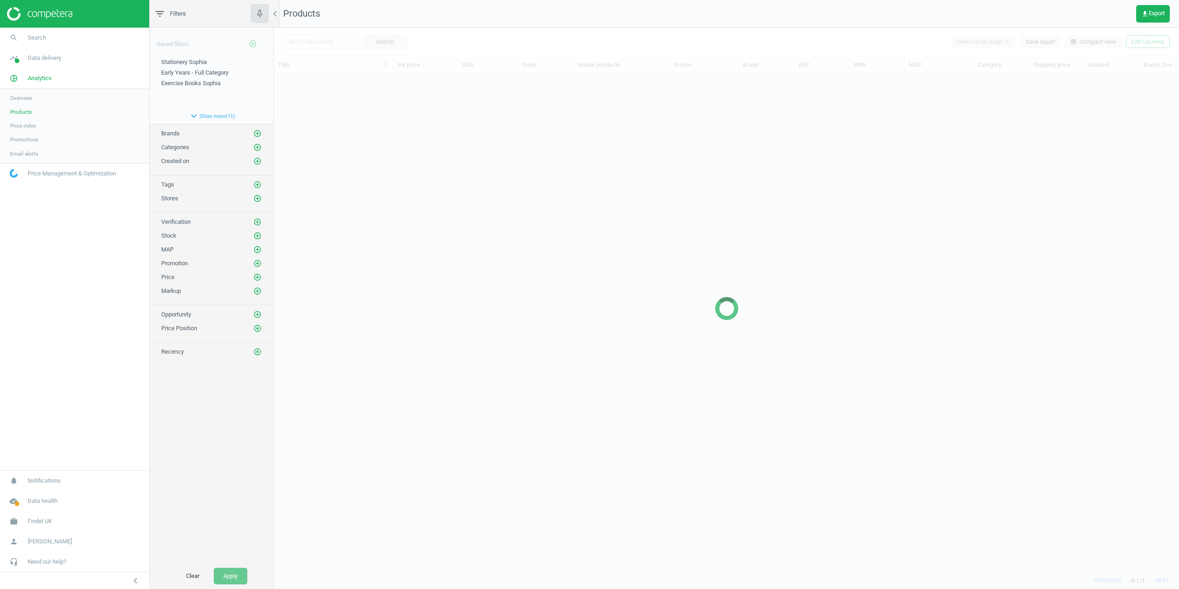
scroll to position [484, 898]
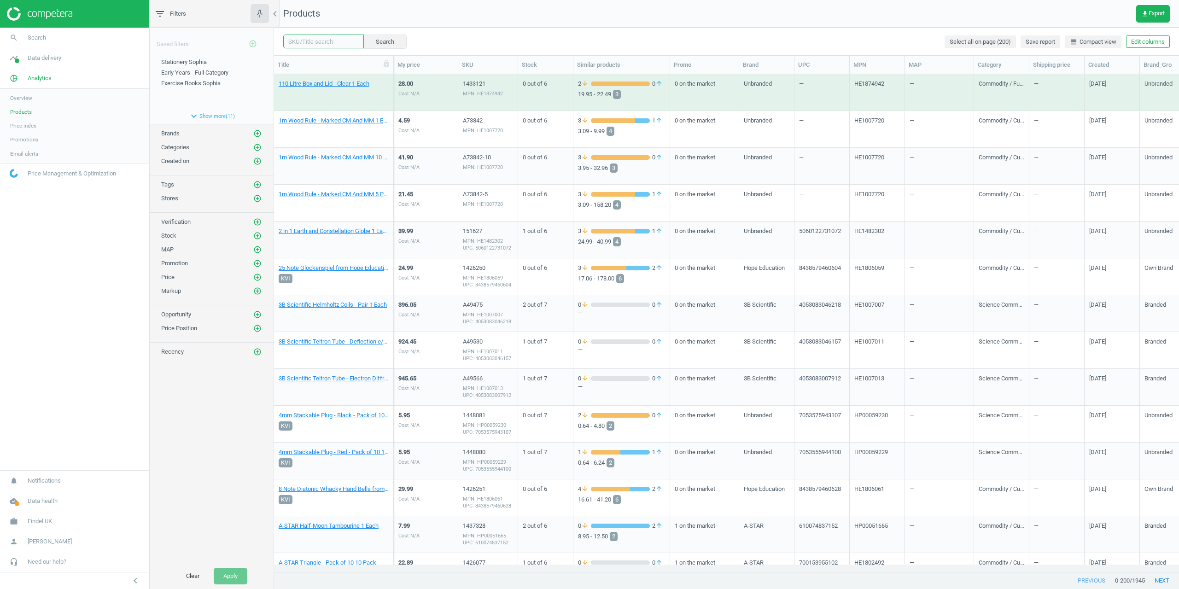
click at [321, 46] on input "text" at bounding box center [323, 42] width 81 height 14
paste input "151627"
type input "151627"
click at [372, 42] on button "Search" at bounding box center [384, 42] width 43 height 14
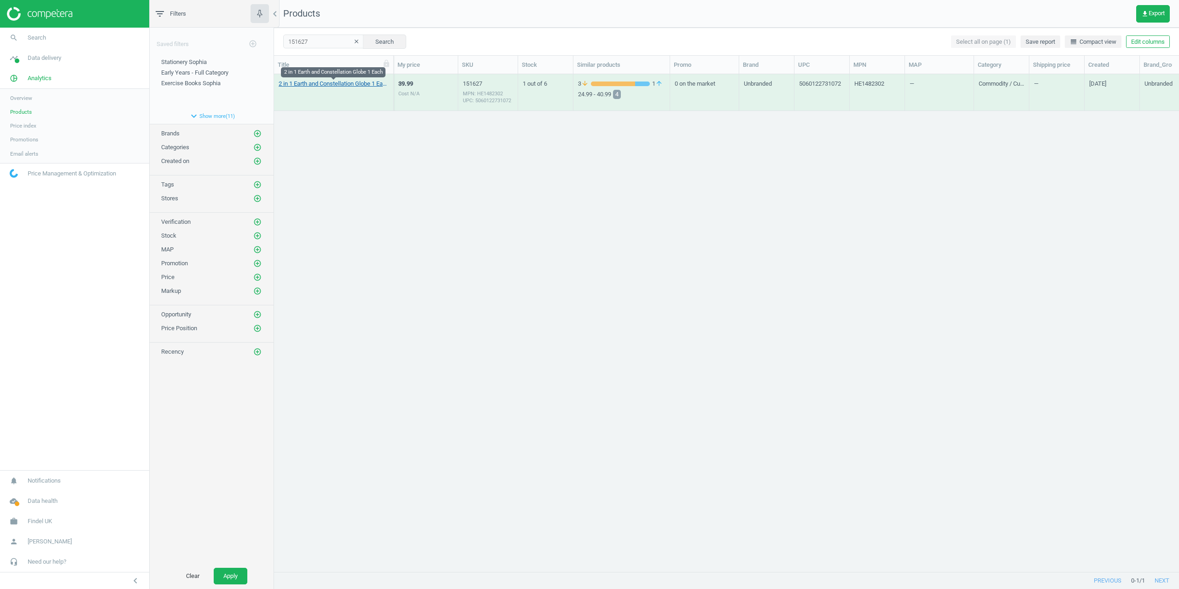
click at [308, 84] on link "2 in 1 Earth and Constellation Globe 1 Each" at bounding box center [334, 84] width 110 height 8
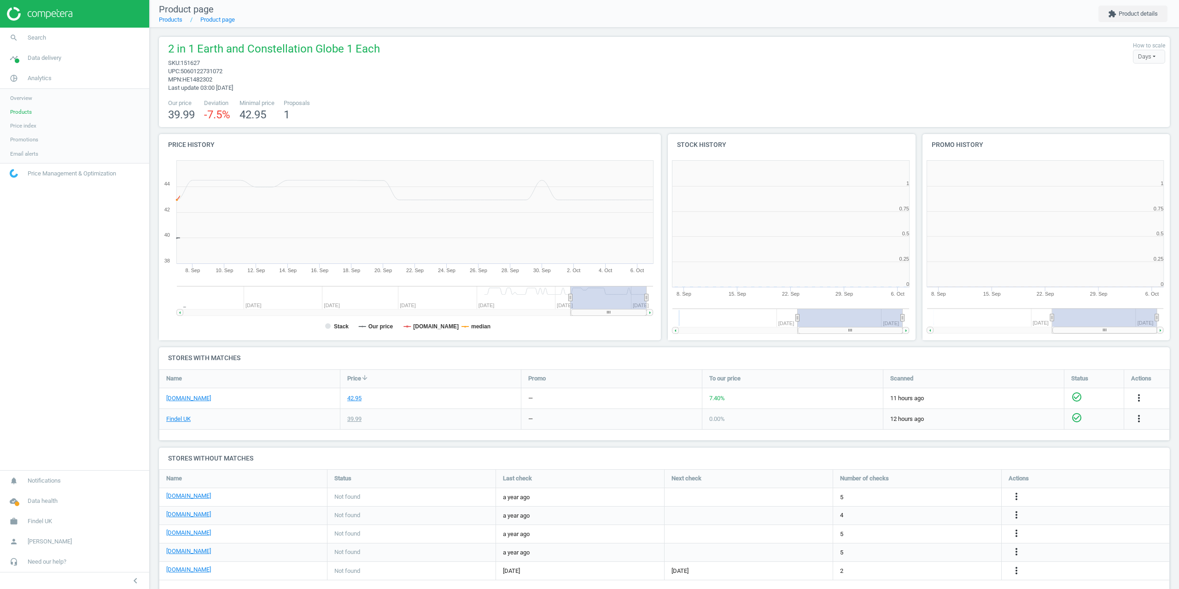
scroll to position [5, 5]
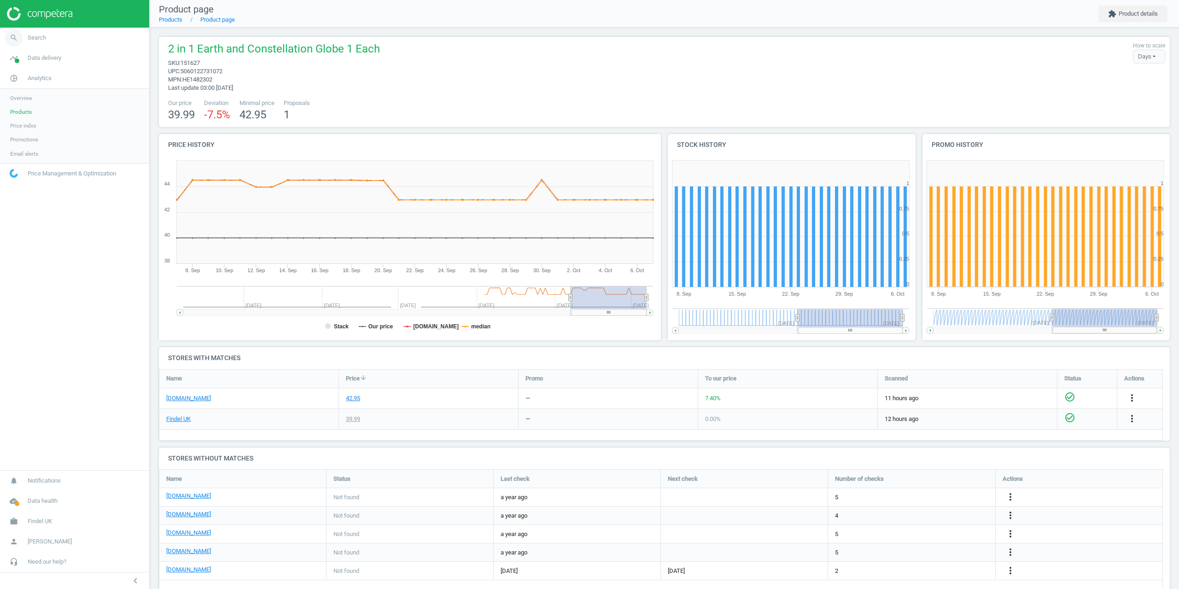
click at [47, 35] on link "search Search" at bounding box center [74, 38] width 149 height 20
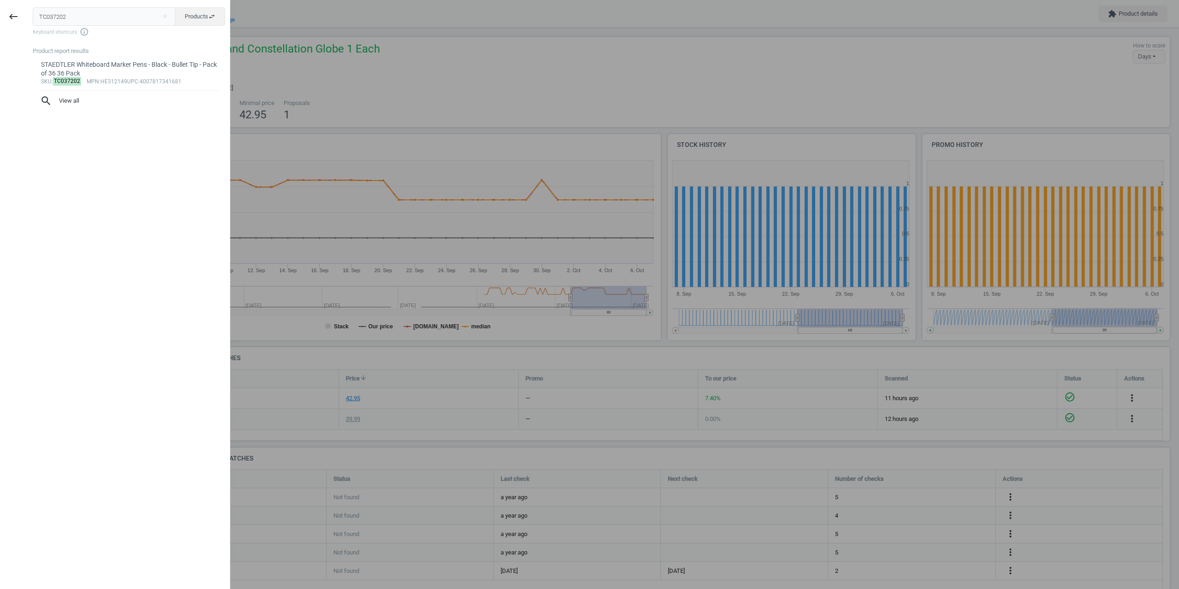
drag, startPoint x: 86, startPoint y: 10, endPoint x: 0, endPoint y: 17, distance: 86.4
click at [0, 17] on div "keyboard_backspace TC037202 close Products swap_horiz Keyboard shortcuts info_o…" at bounding box center [115, 295] width 230 height 589
type input "1448080"
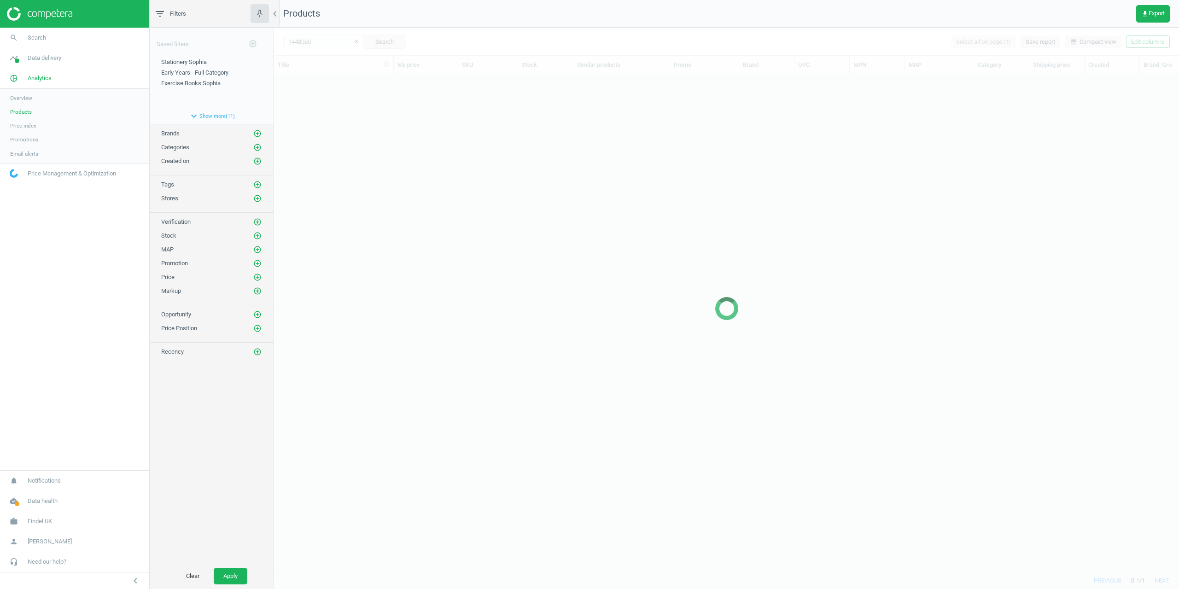
scroll to position [484, 898]
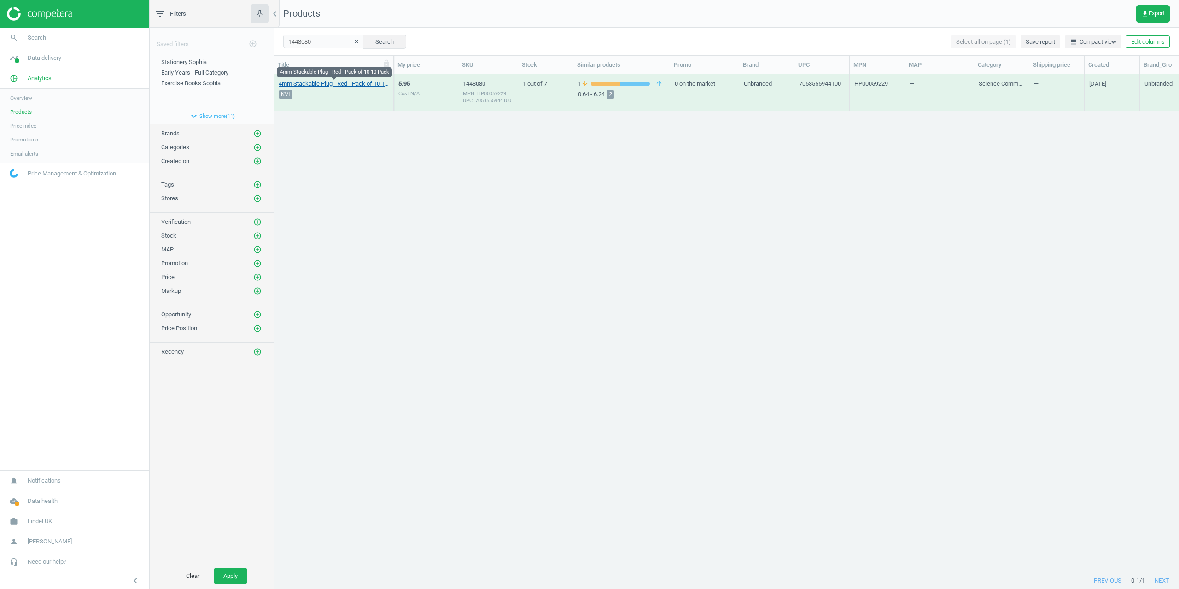
click at [321, 82] on link "4mm Stackable Plug - Red - Pack of 10 10 Pack" at bounding box center [334, 84] width 110 height 8
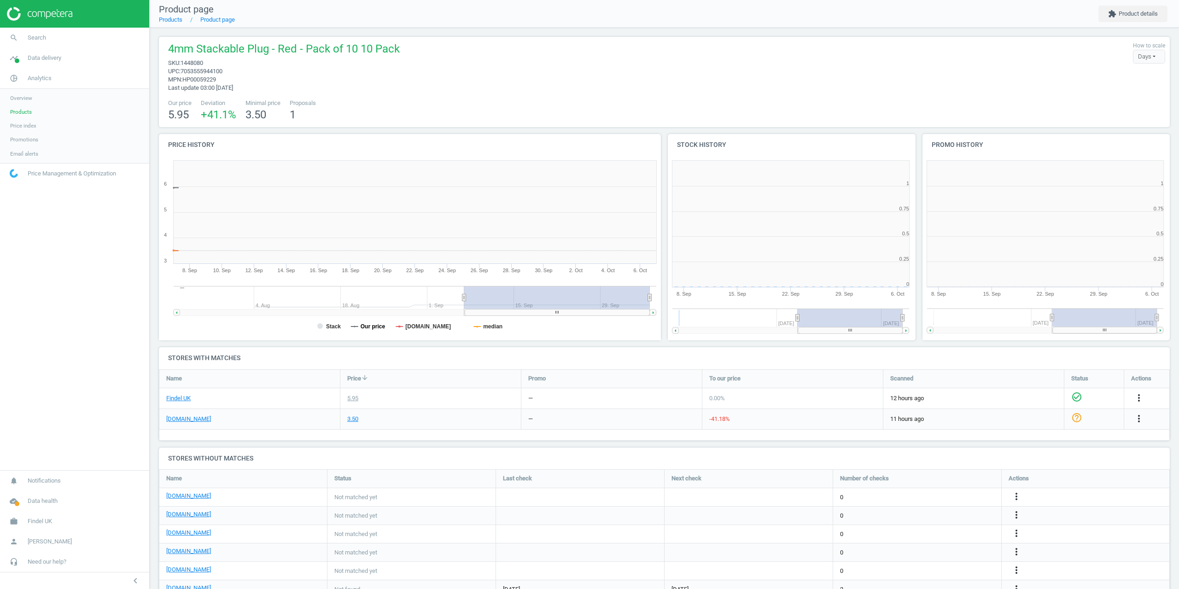
scroll to position [86, 1019]
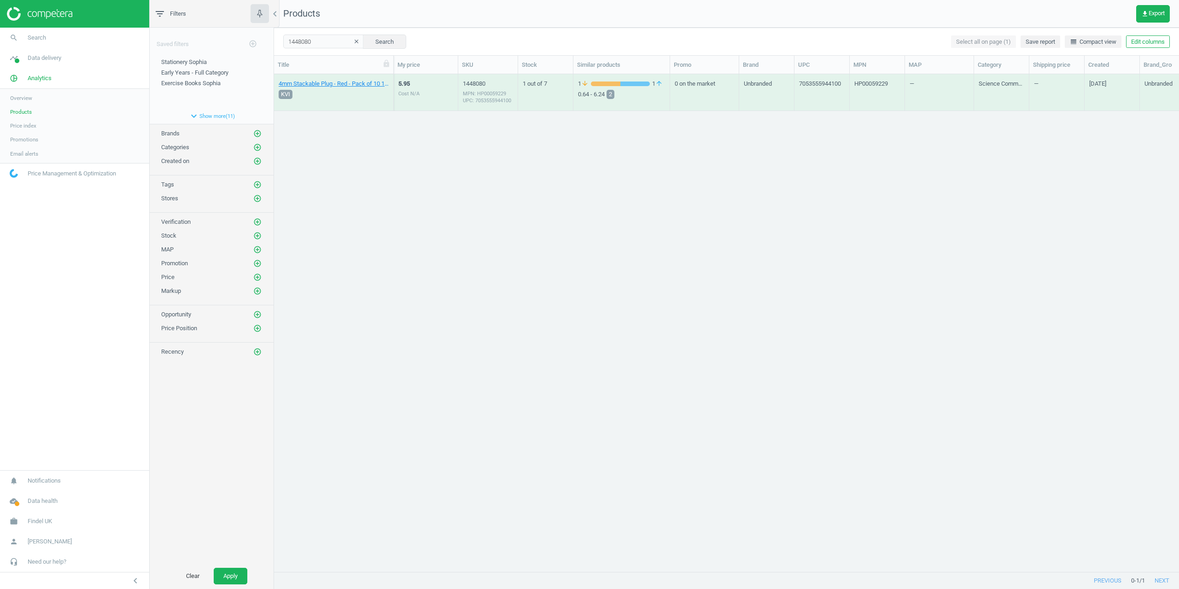
click at [376, 142] on div "4mm Stackable Plug - Red - Pack of 10 10 Pack KVI 5.95 Cost N/A 1448080 MPN: HP…" at bounding box center [726, 319] width 905 height 491
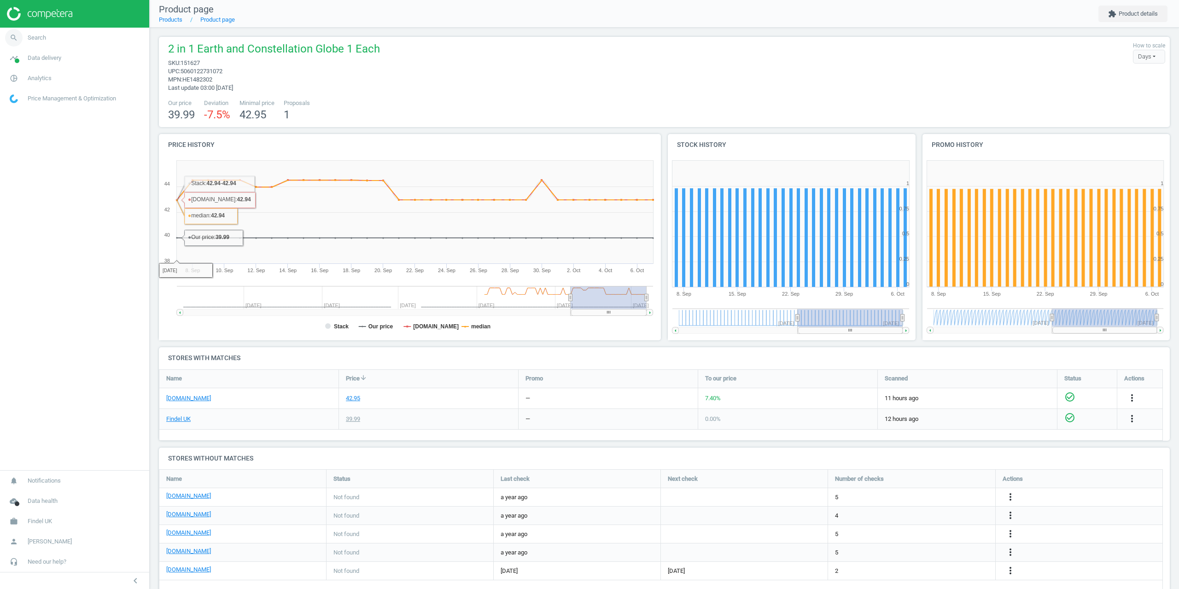
click at [38, 45] on link "search Search" at bounding box center [74, 38] width 149 height 20
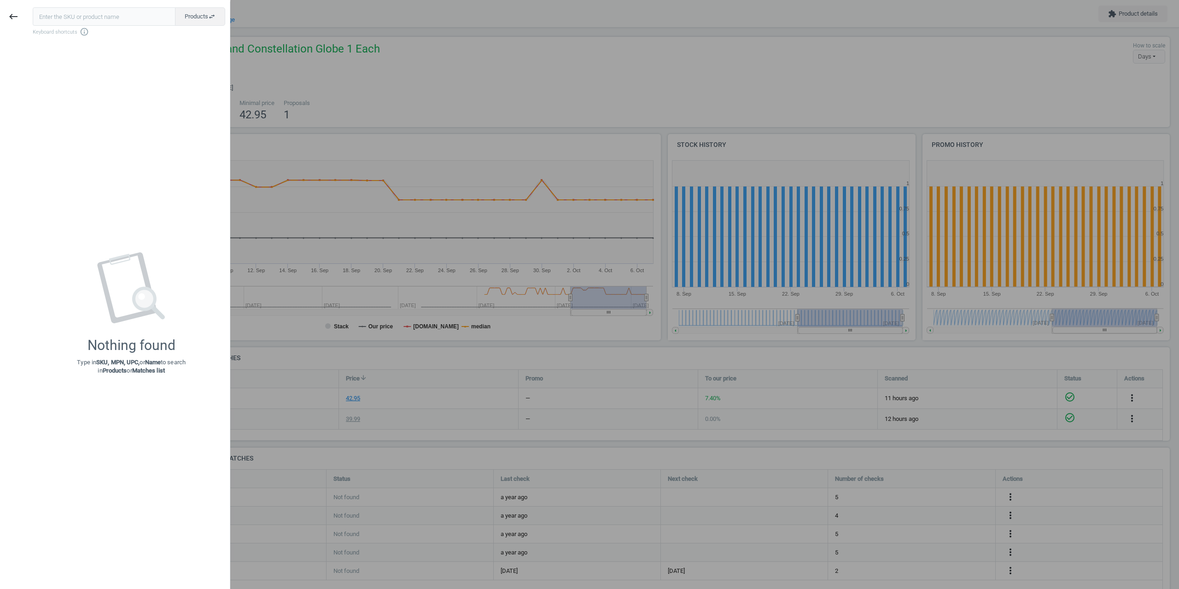
click at [41, 55] on div "Nothing found Type in SKU, MPN, UPC, or Name to search in Products or Matches l…" at bounding box center [131, 313] width 197 height 533
click at [13, 20] on icon "keyboard_backspace" at bounding box center [13, 16] width 11 height 11
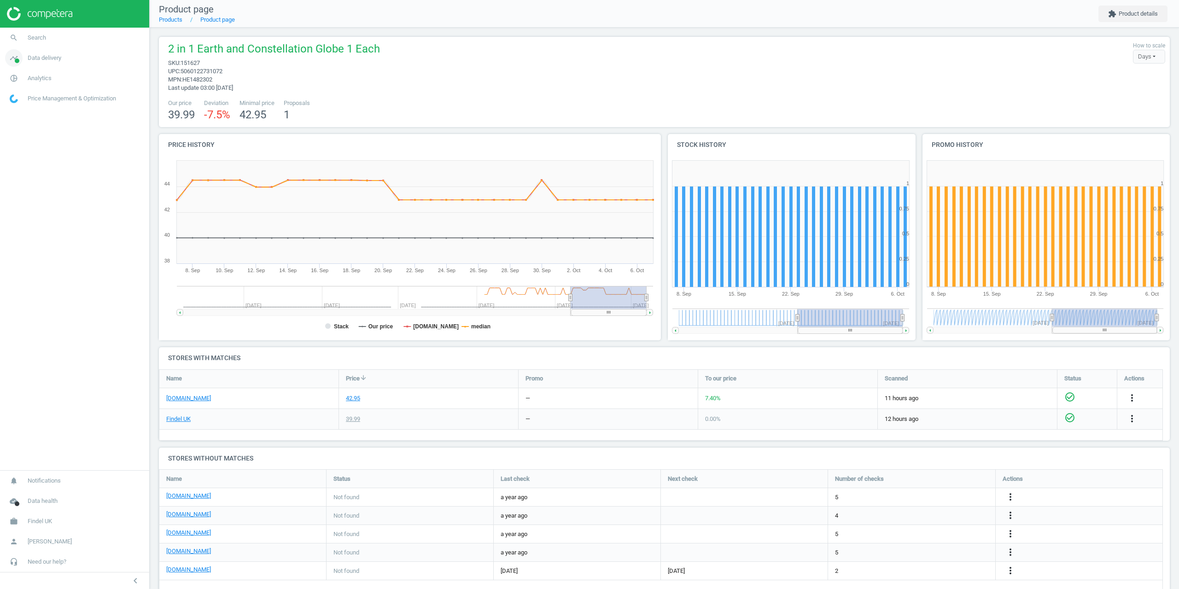
click at [42, 52] on link "timeline Data delivery" at bounding box center [74, 58] width 149 height 20
click at [20, 104] on span "Matches" at bounding box center [20, 105] width 20 height 7
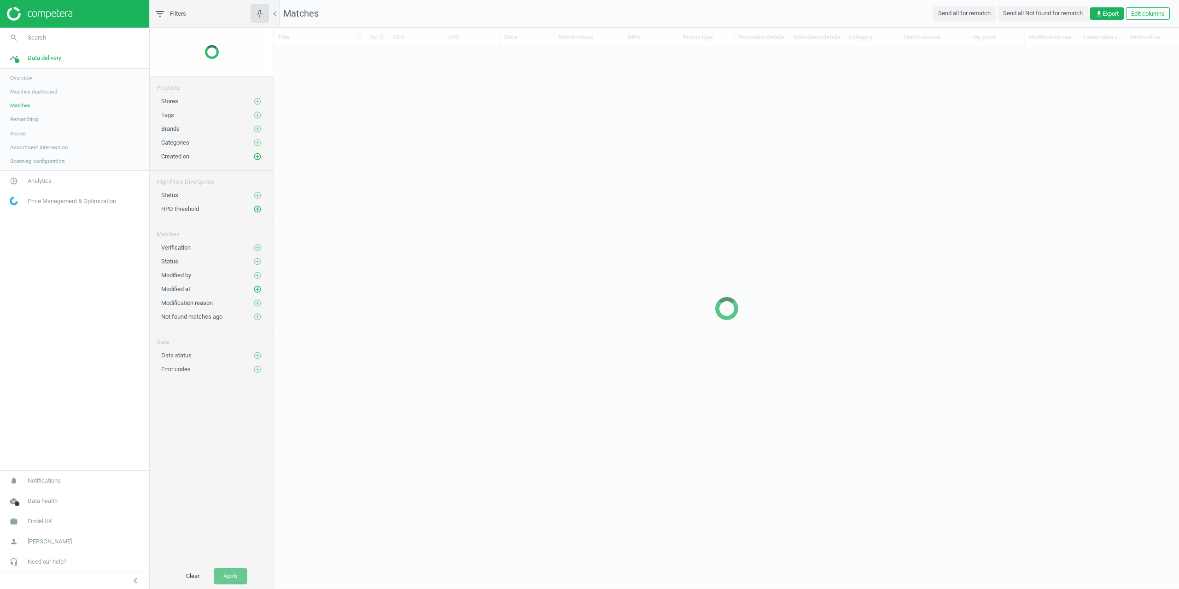
scroll to position [511, 898]
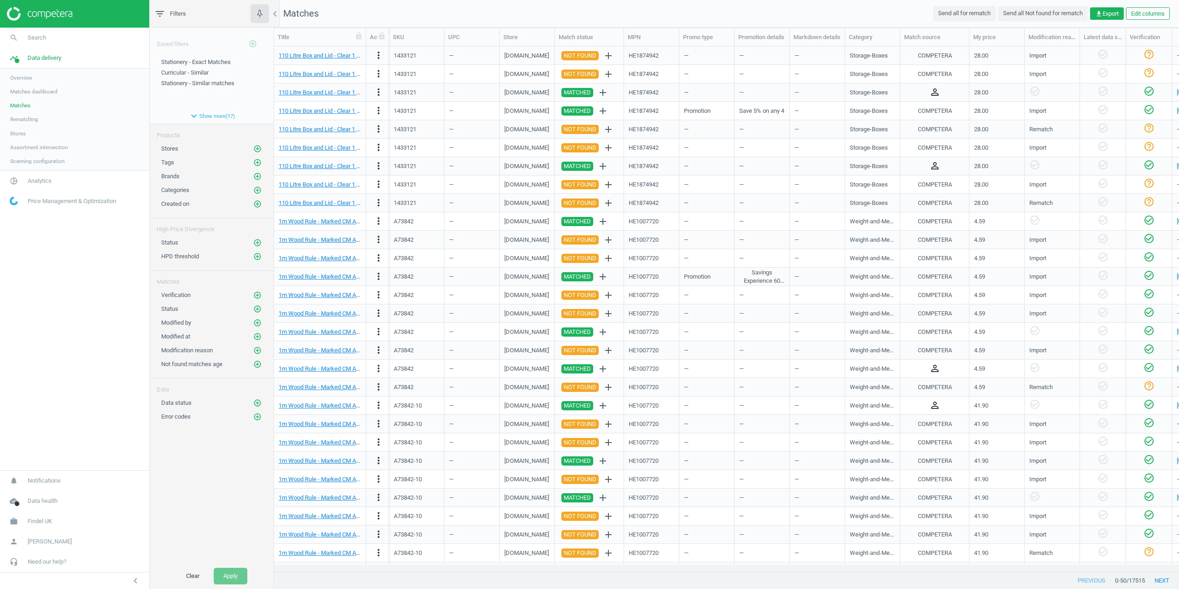
click at [26, 100] on link "Matches" at bounding box center [74, 106] width 149 height 14
click at [26, 94] on span "Matches dashboard" at bounding box center [33, 91] width 47 height 7
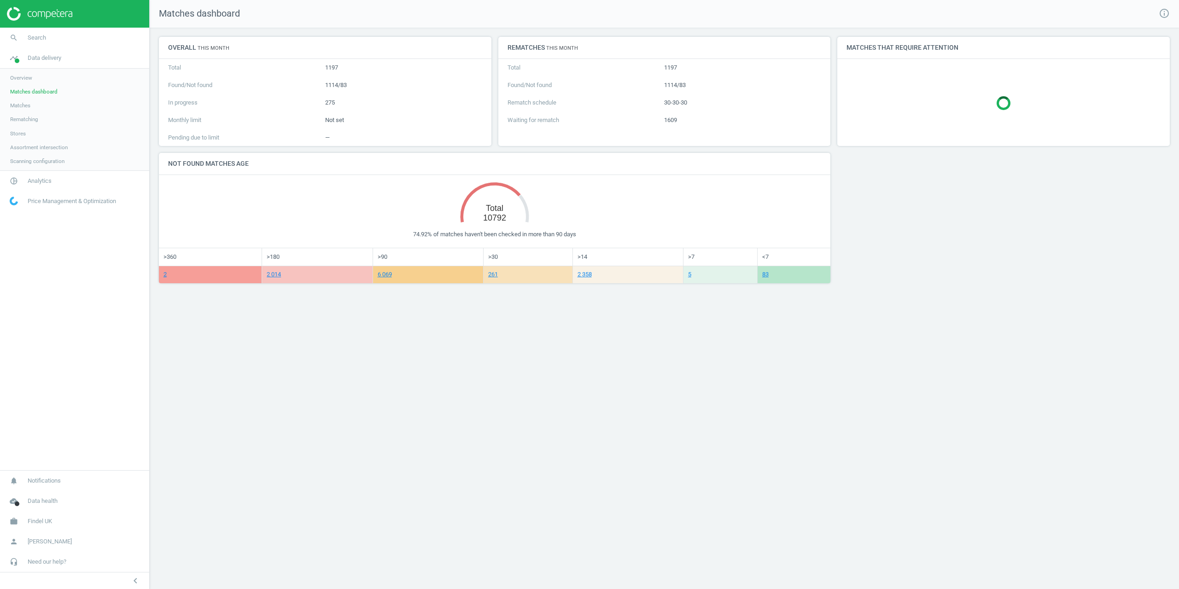
click at [26, 170] on div "Overview Matches dashboard Matches Rematching Stores Assortment intersection Sc…" at bounding box center [74, 120] width 149 height 102
click at [30, 175] on link "pie_chart_outlined Analytics" at bounding box center [74, 181] width 149 height 20
click at [18, 110] on span "Products" at bounding box center [21, 111] width 22 height 7
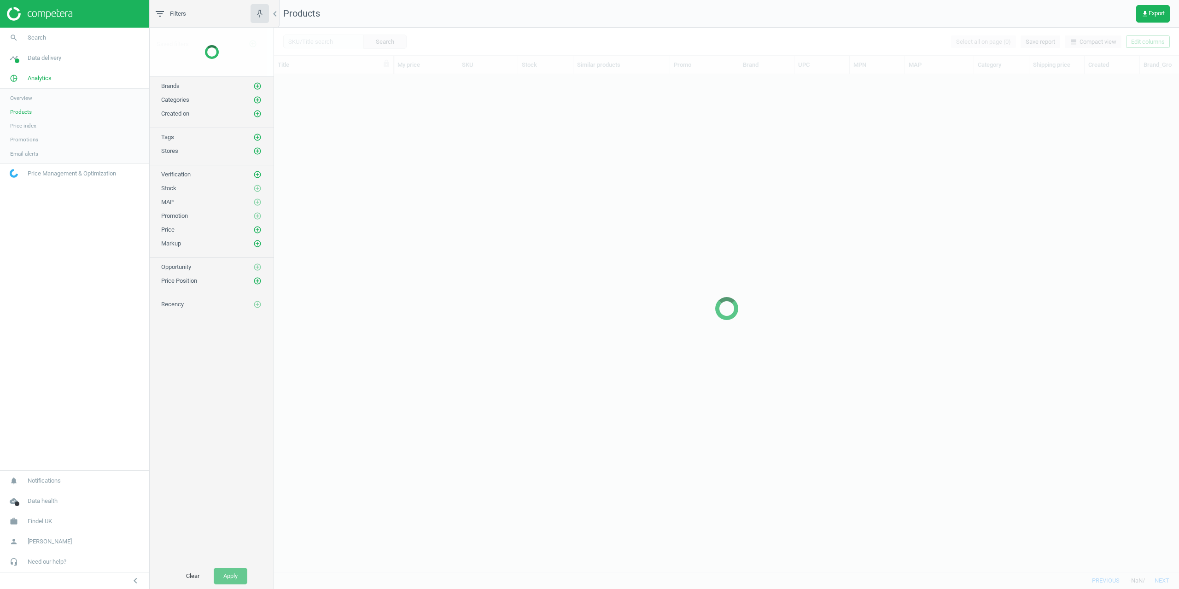
scroll to position [484, 898]
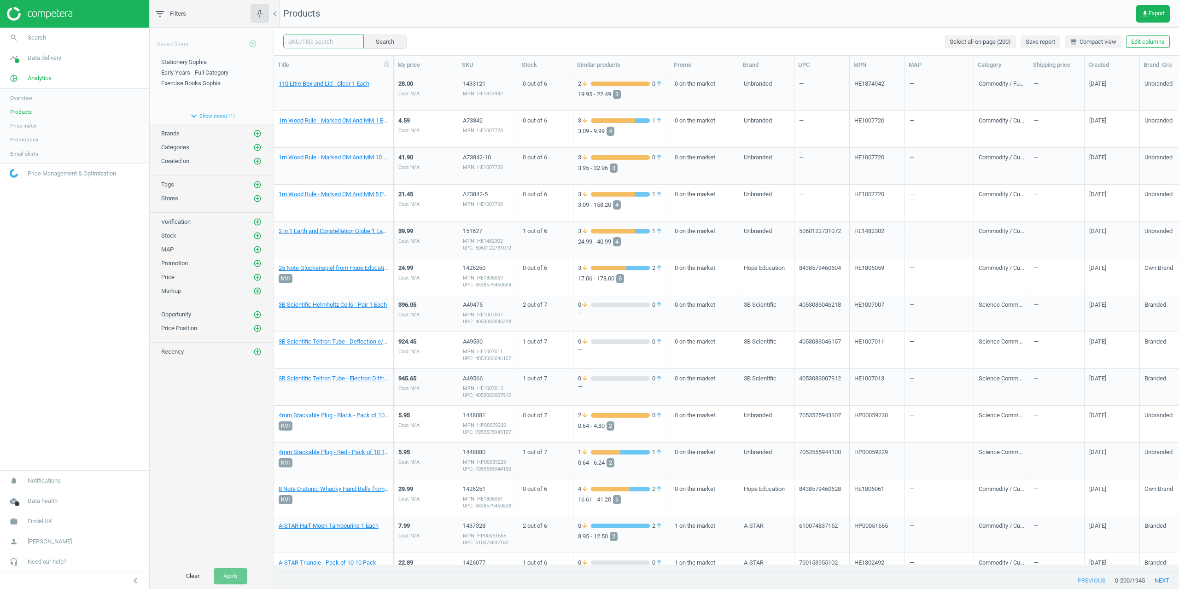
click at [326, 47] on input "text" at bounding box center [323, 42] width 81 height 14
paste input "1433121"
type input "1433121"
click at [373, 42] on button "Search" at bounding box center [384, 42] width 43 height 14
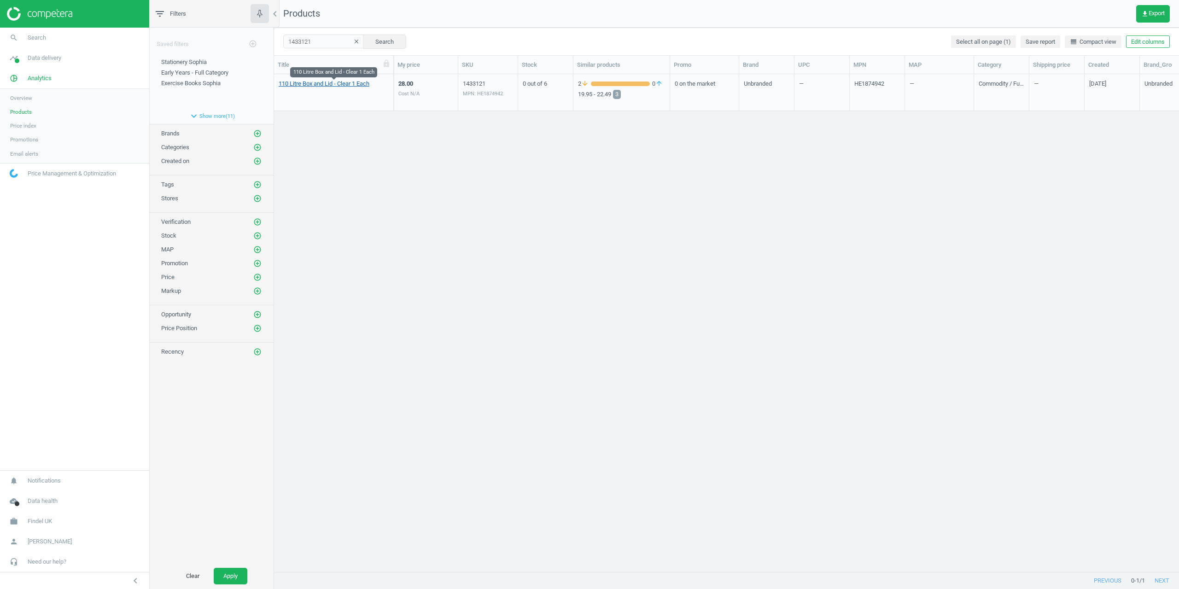
click at [311, 83] on link "110 Litre Box and Lid - Clear 1 Each" at bounding box center [324, 84] width 91 height 8
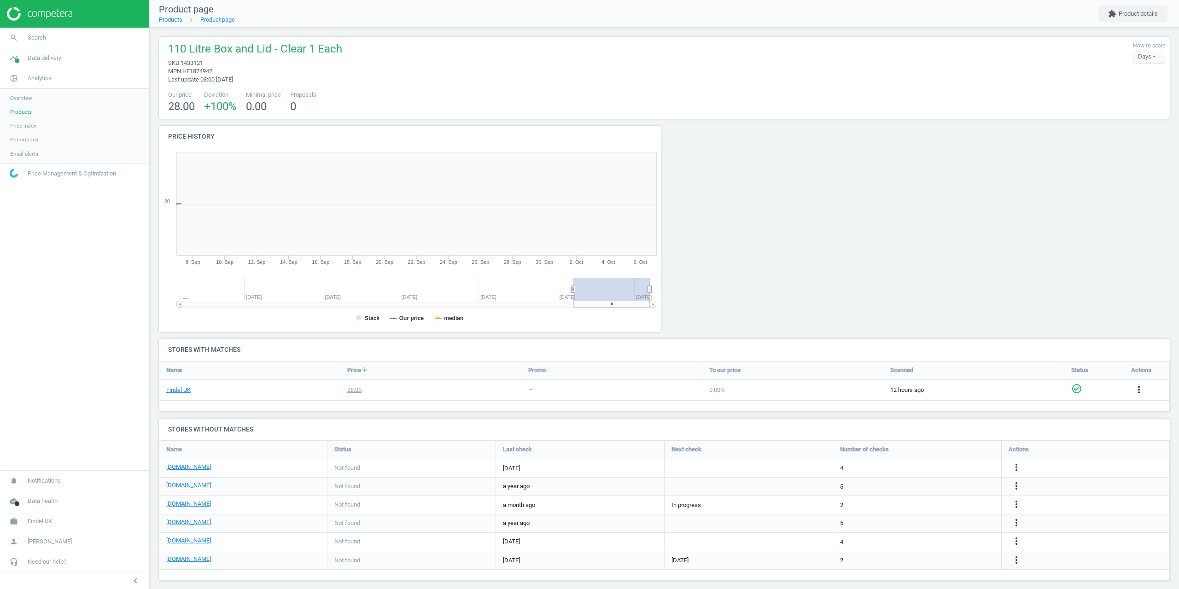
scroll to position [155, 1019]
